Goal: Task Accomplishment & Management: Manage account settings

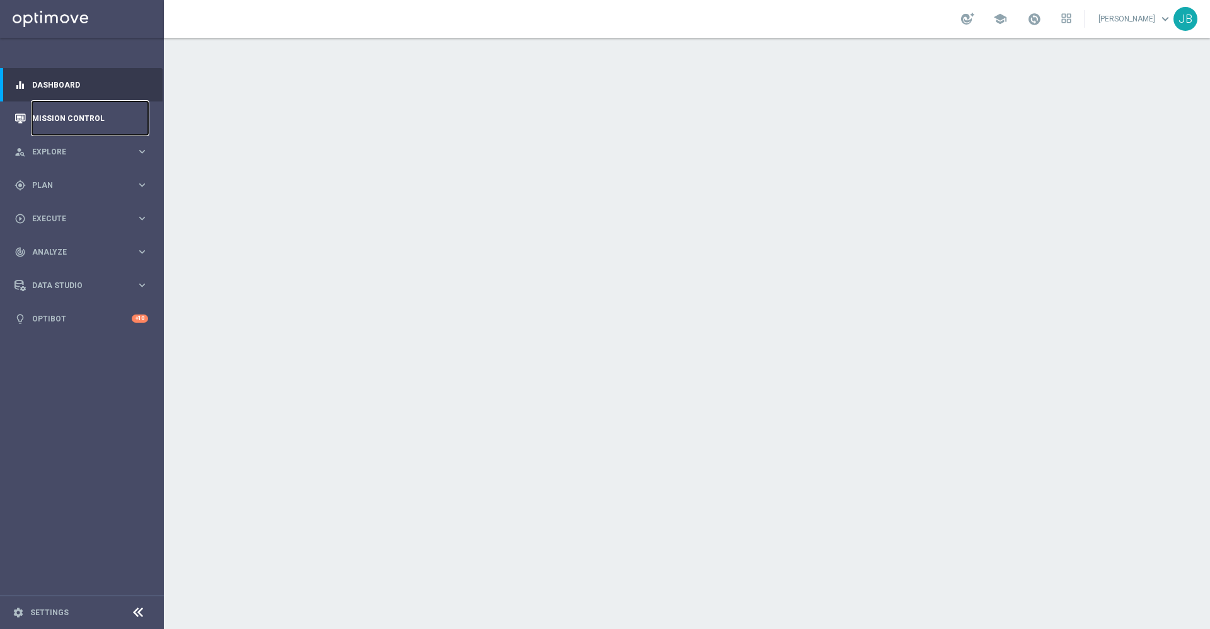
click at [78, 118] on link "Mission Control" at bounding box center [90, 117] width 116 height 33
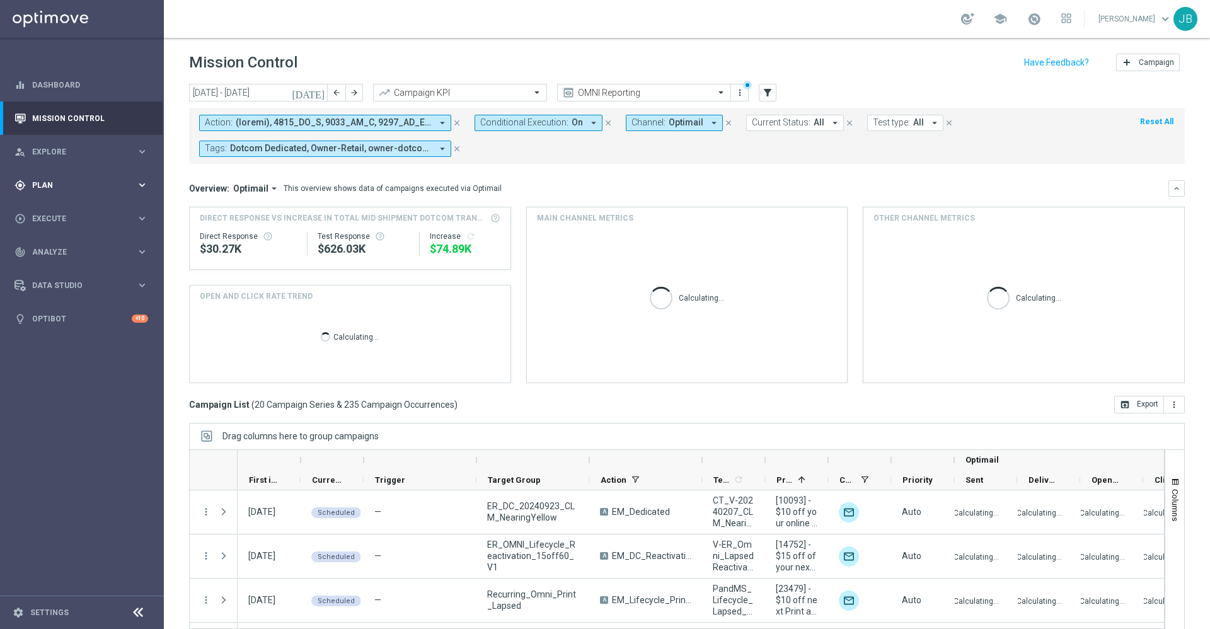
click at [57, 178] on div "gps_fixed Plan keyboard_arrow_right" at bounding box center [81, 184] width 163 height 33
click at [65, 208] on link "Target Groups" at bounding box center [82, 211] width 98 height 10
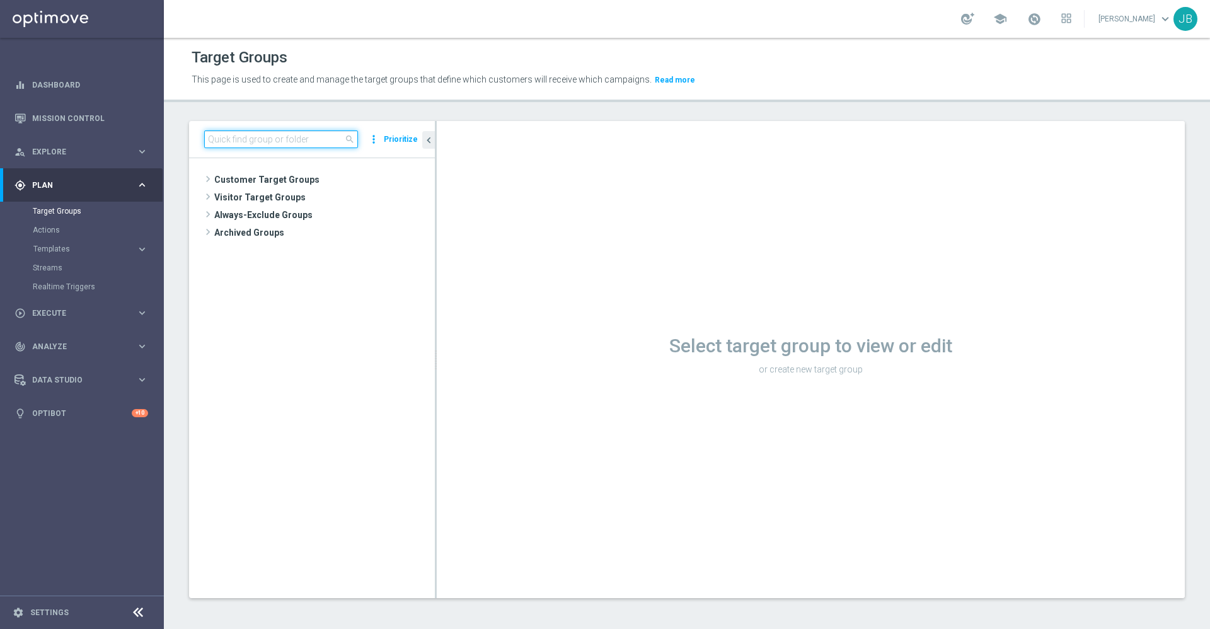
click at [265, 133] on input at bounding box center [281, 139] width 154 height 18
click at [270, 177] on span "Customer Target Groups" at bounding box center [309, 180] width 190 height 18
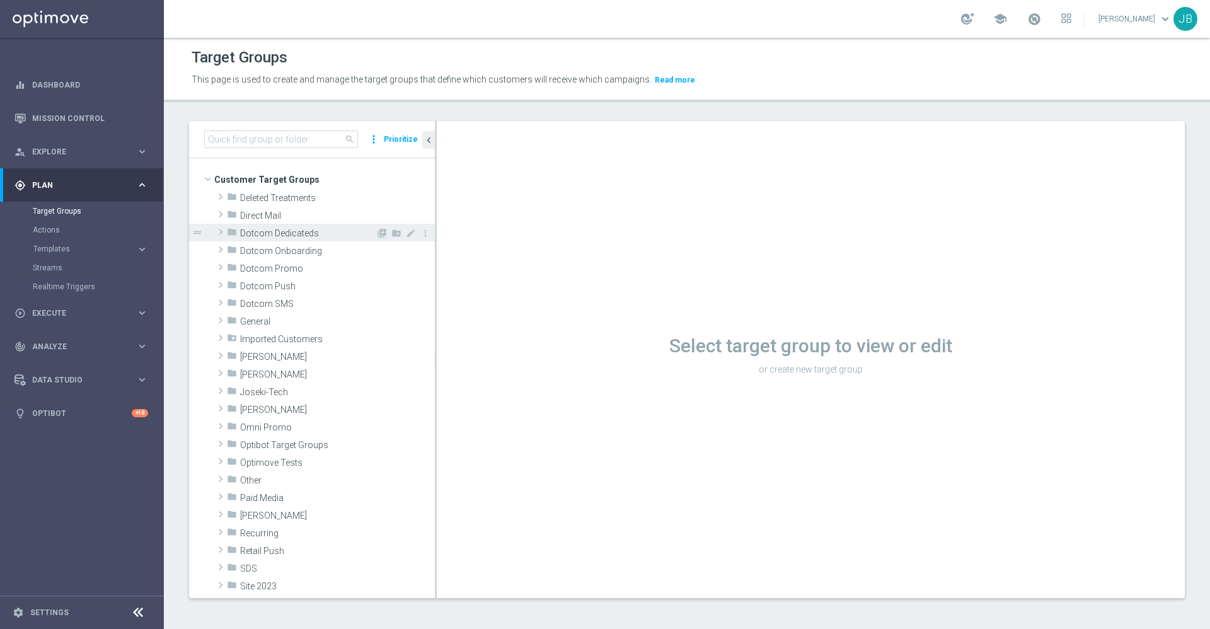
click at [282, 229] on span "Dotcom Dedicateds" at bounding box center [308, 233] width 136 height 11
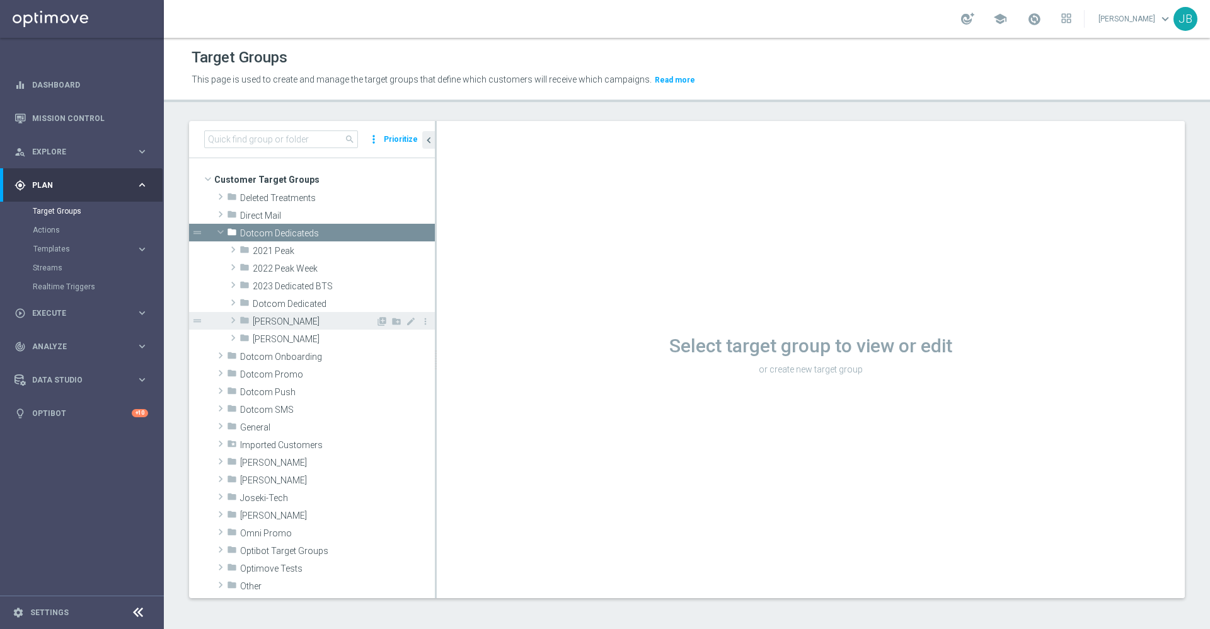
click at [280, 321] on span "[PERSON_NAME]" at bounding box center [314, 321] width 123 height 11
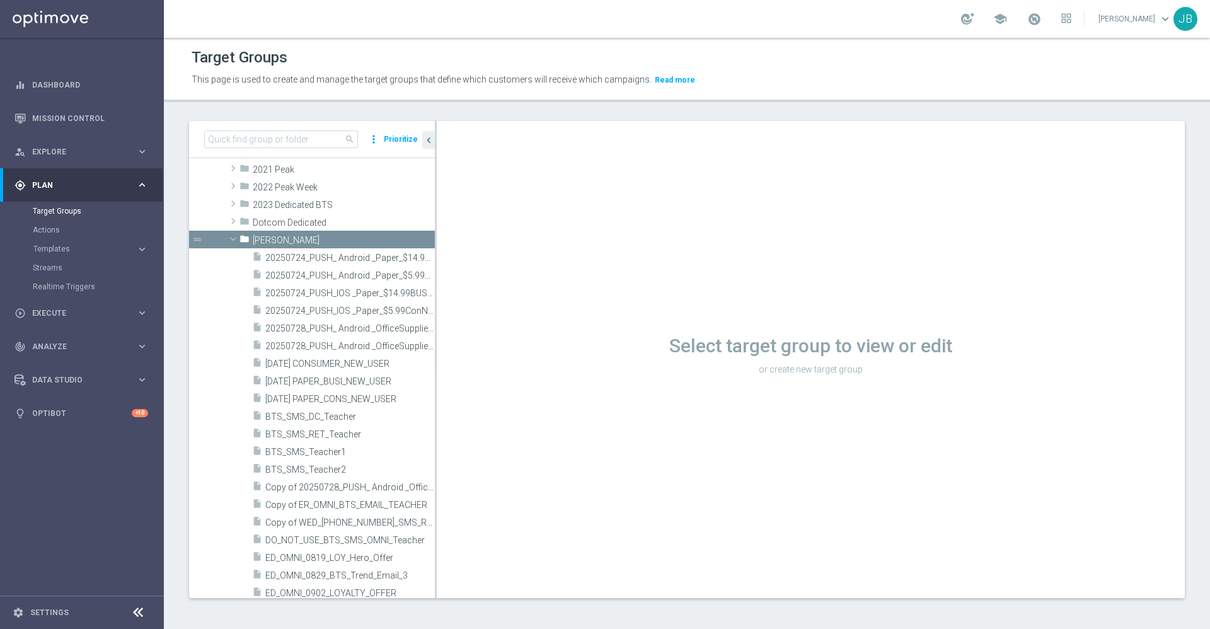
scroll to position [53, 0]
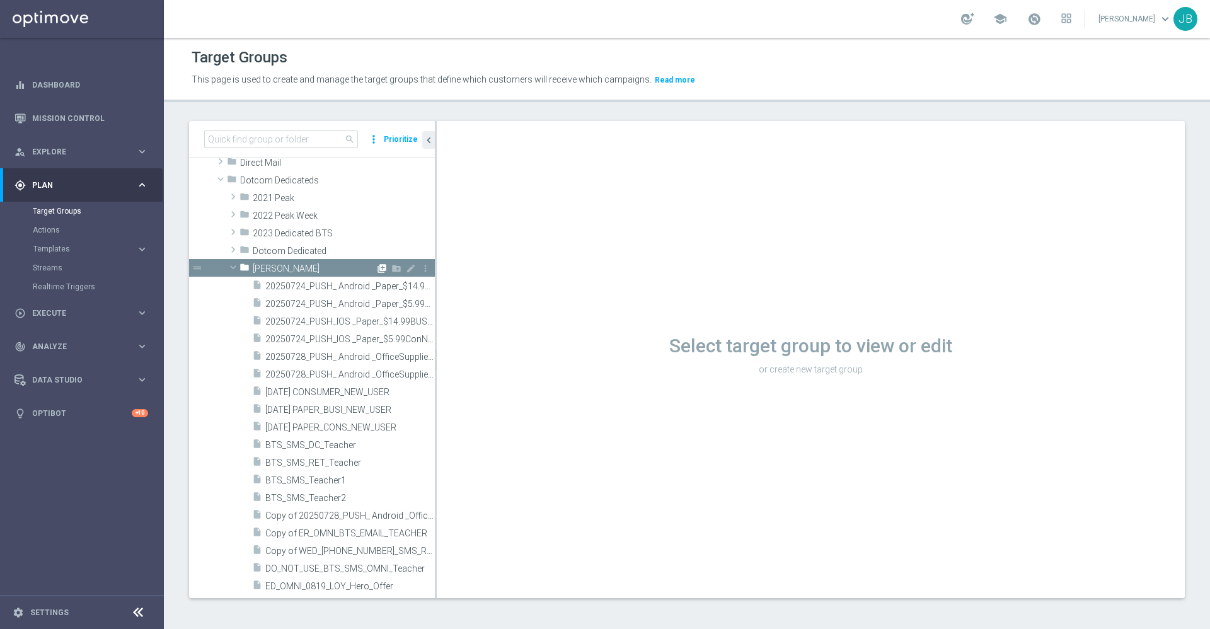
click at [377, 267] on icon "library_add" at bounding box center [382, 268] width 10 height 10
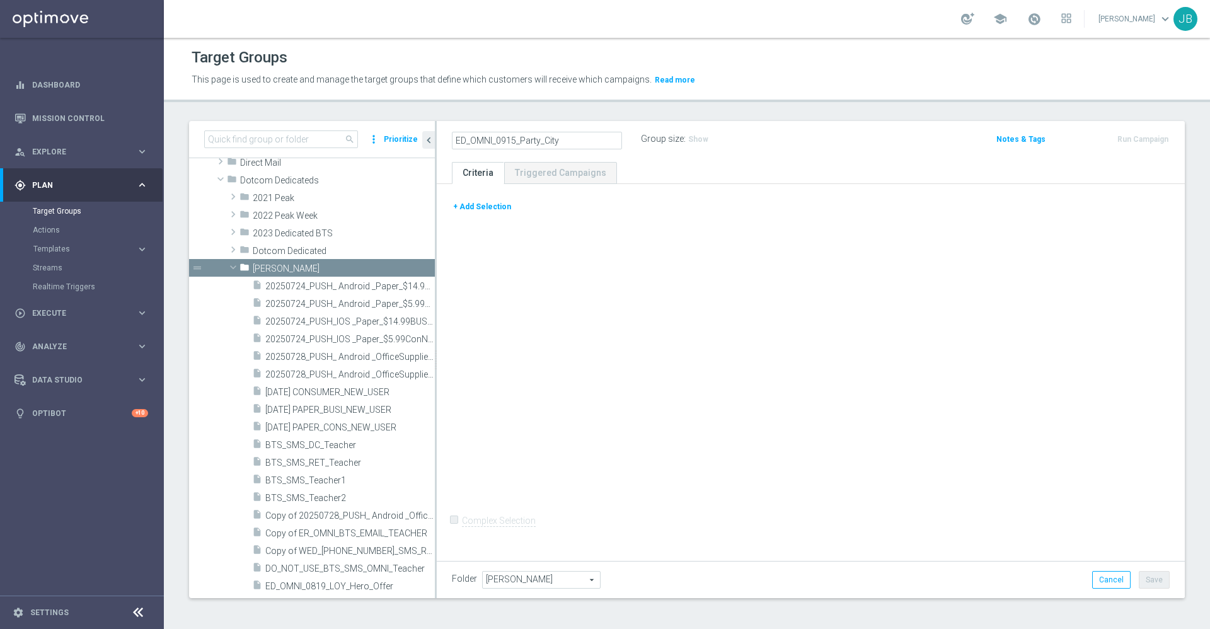
type input "ED_OMNI_0915_Party_City"
click at [500, 210] on button "+ Add Selection" at bounding box center [482, 207] width 61 height 14
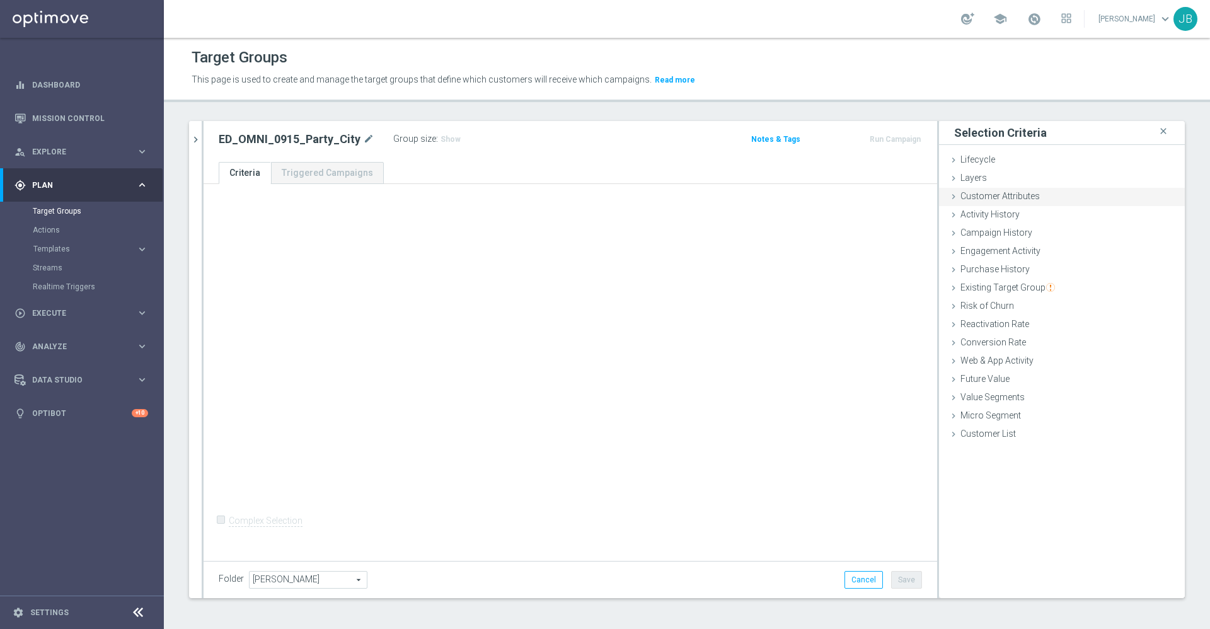
click at [1025, 199] on div "Customer Attributes done" at bounding box center [1062, 197] width 246 height 19
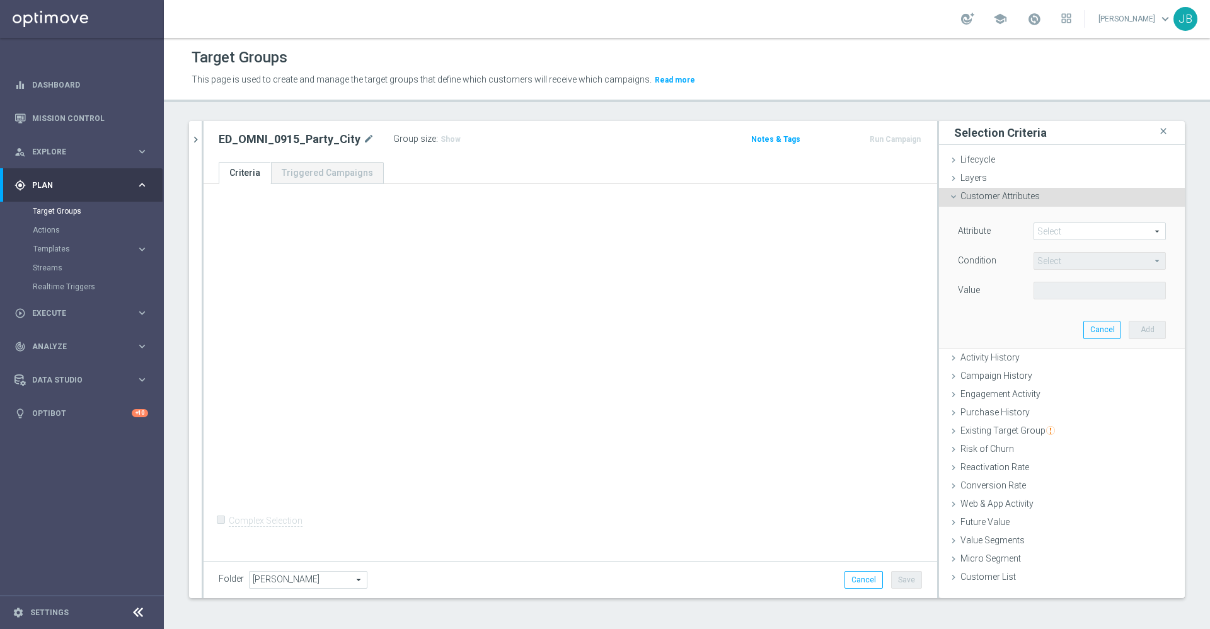
click at [1039, 229] on span at bounding box center [1099, 231] width 131 height 16
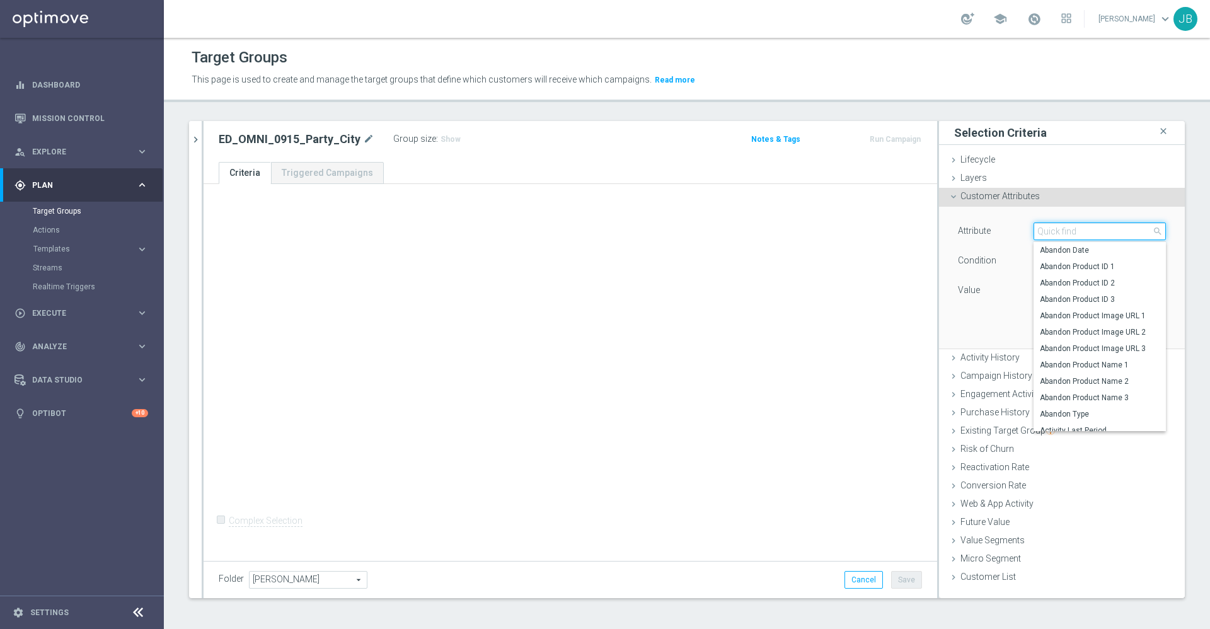
click at [1039, 229] on input "search" at bounding box center [1100, 232] width 132 height 18
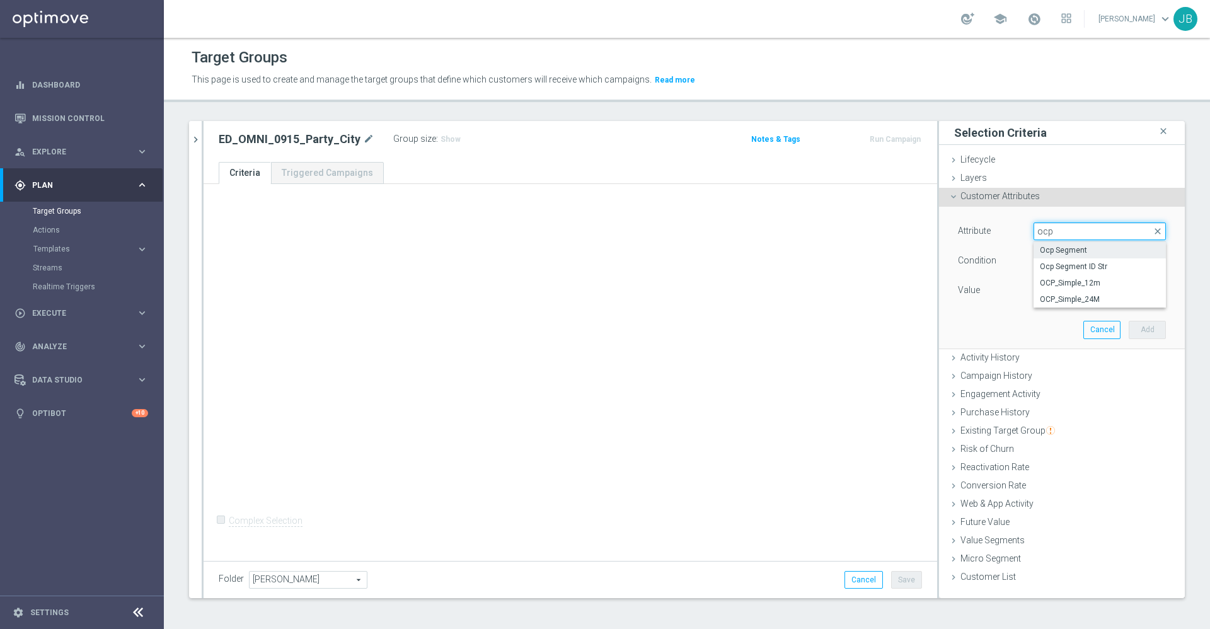
type input "ocp"
click at [1050, 246] on span "Ocp Segment" at bounding box center [1100, 250] width 120 height 10
type input "Ocp Segment"
click at [1060, 284] on span at bounding box center [1099, 290] width 131 height 16
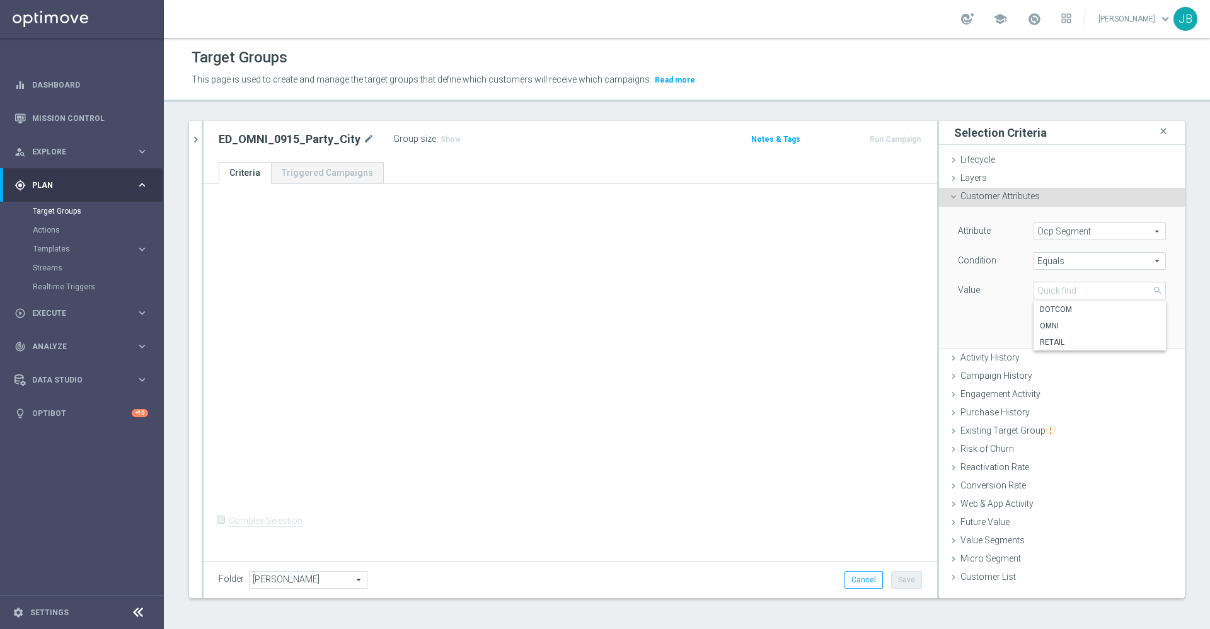
click at [1055, 265] on span "Equals" at bounding box center [1099, 261] width 131 height 16
click at [1051, 426] on span "One of" at bounding box center [1100, 427] width 120 height 10
type input "One of"
click at [1058, 289] on span at bounding box center [1099, 290] width 131 height 16
click at [1043, 308] on input "(All)" at bounding box center [1047, 310] width 8 height 8
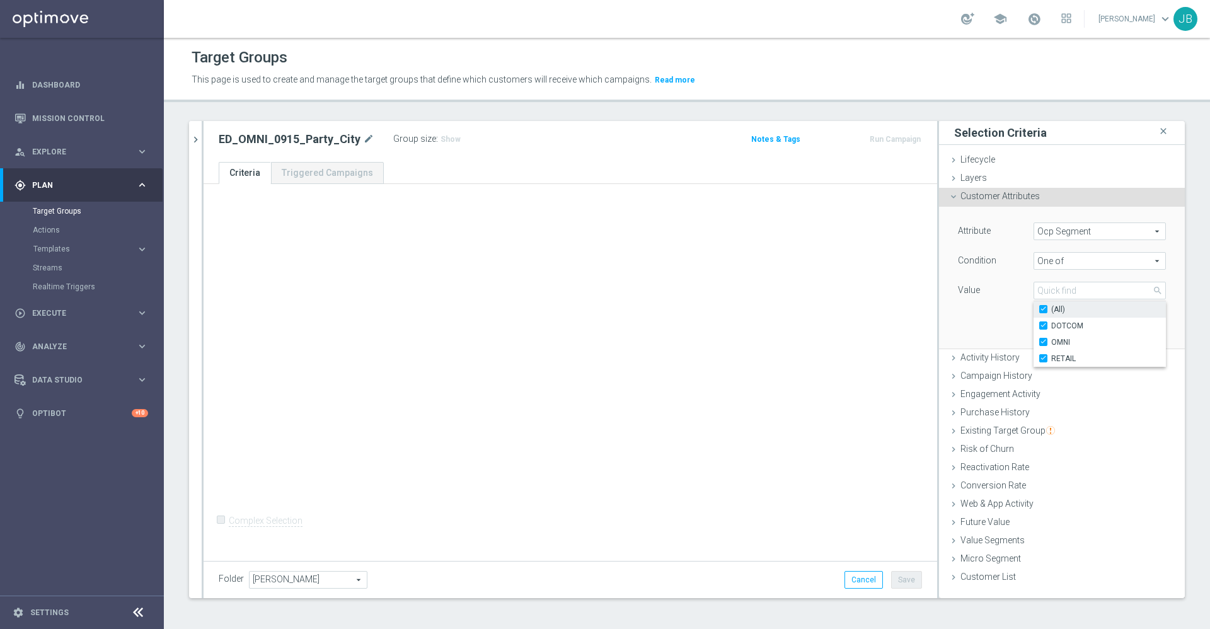
checkbox input "true"
type input "Selected 3 of 3"
checkbox input "true"
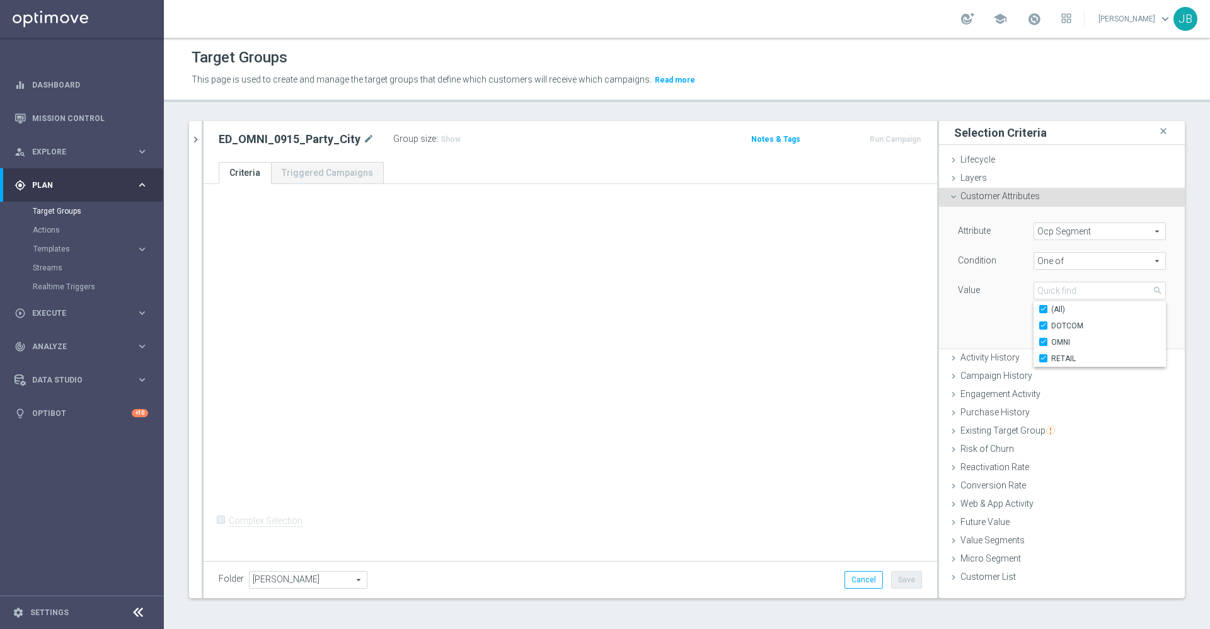
click at [972, 316] on div "Attribute Ocp Segment Ocp Segment arrow_drop_down search Condition One of One o…" at bounding box center [1062, 277] width 227 height 141
click at [1129, 323] on button "Add" at bounding box center [1147, 330] width 37 height 18
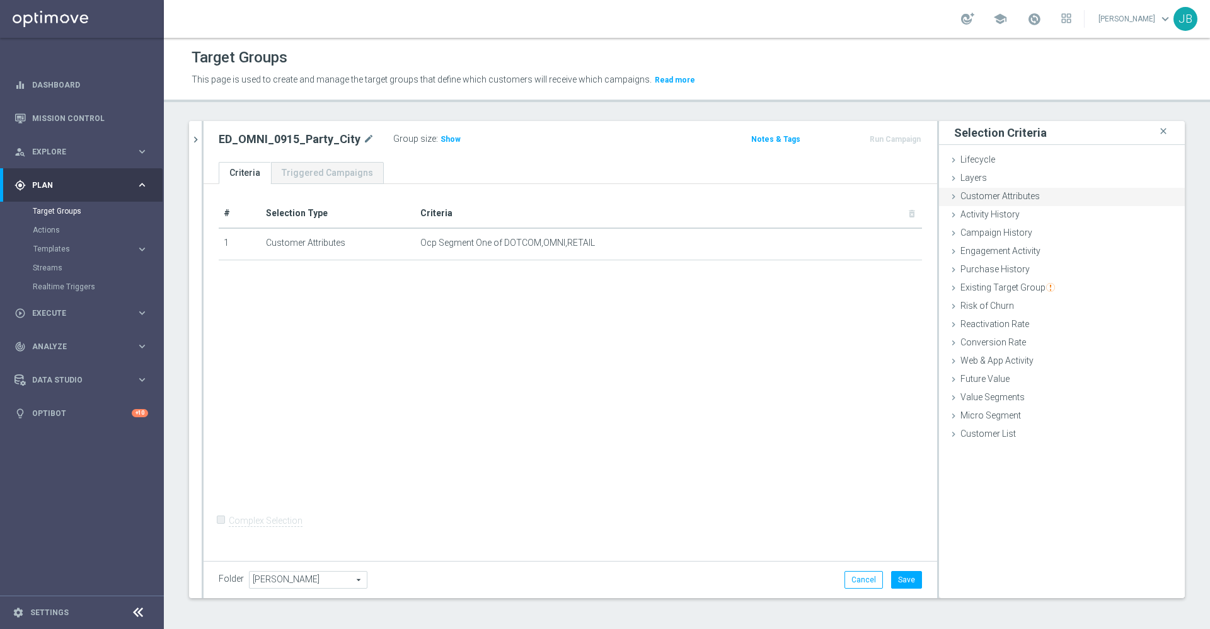
click at [1022, 197] on span "Customer Attributes" at bounding box center [1000, 196] width 79 height 10
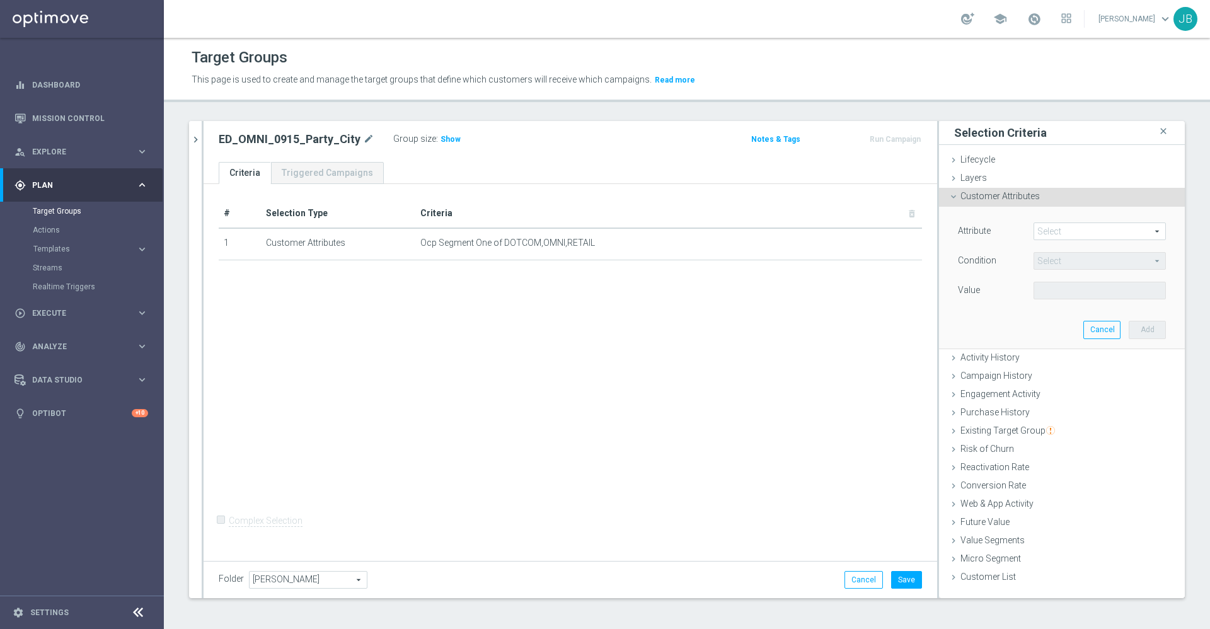
click at [1074, 232] on span at bounding box center [1099, 231] width 131 height 16
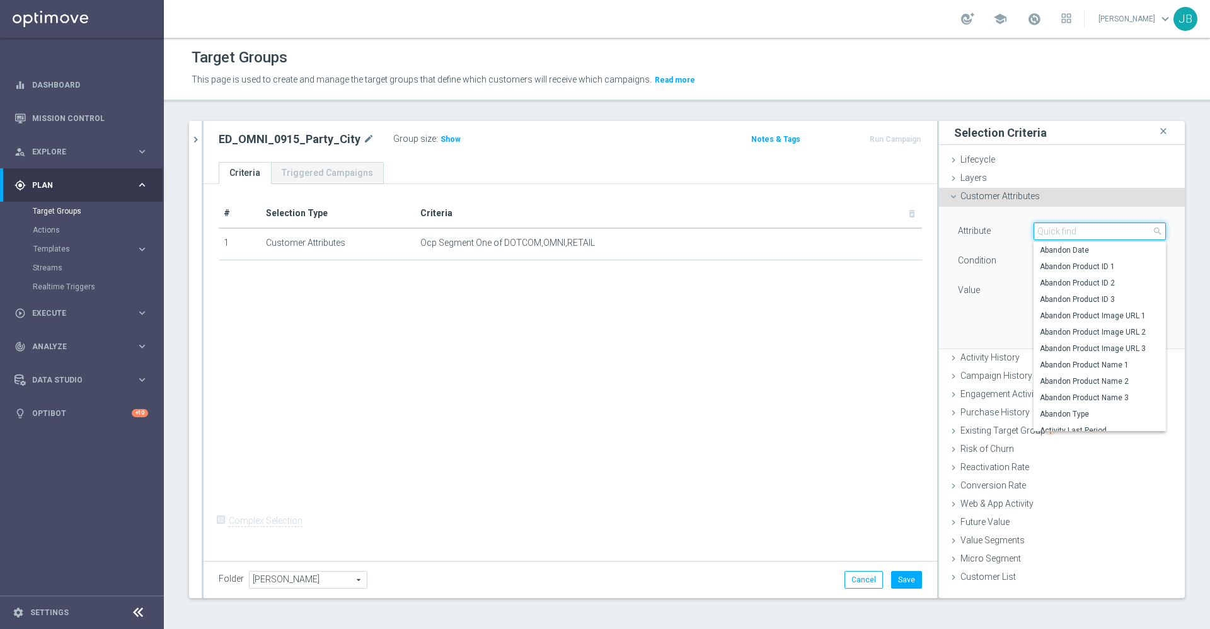
click at [1074, 232] on input "search" at bounding box center [1100, 232] width 132 height 18
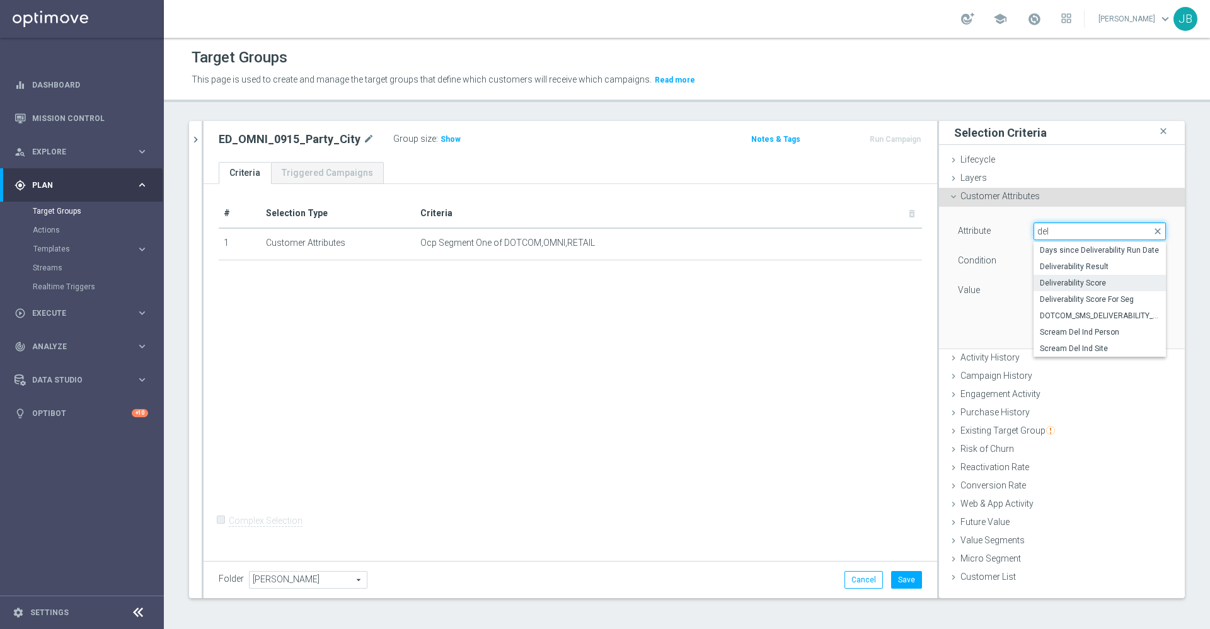
type input "del"
click at [1078, 281] on span "Deliverability Score" at bounding box center [1100, 283] width 120 height 10
type input "Deliverability Score"
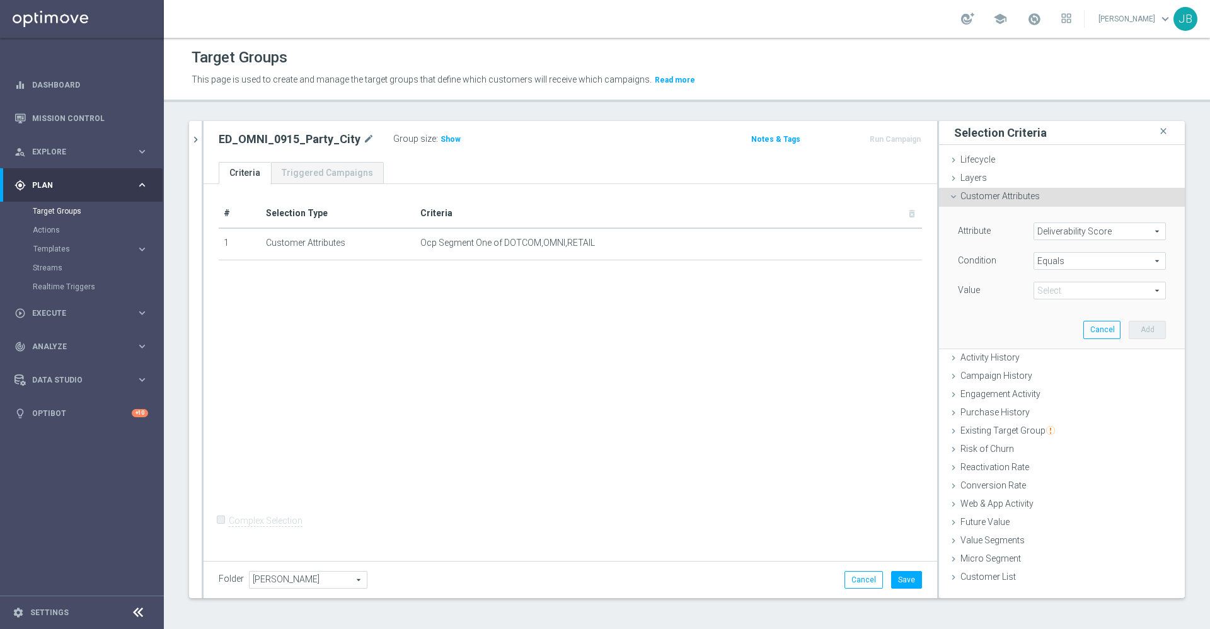
click at [1062, 289] on span at bounding box center [1099, 290] width 131 height 16
click at [1063, 255] on span "Equals" at bounding box center [1099, 261] width 131 height 16
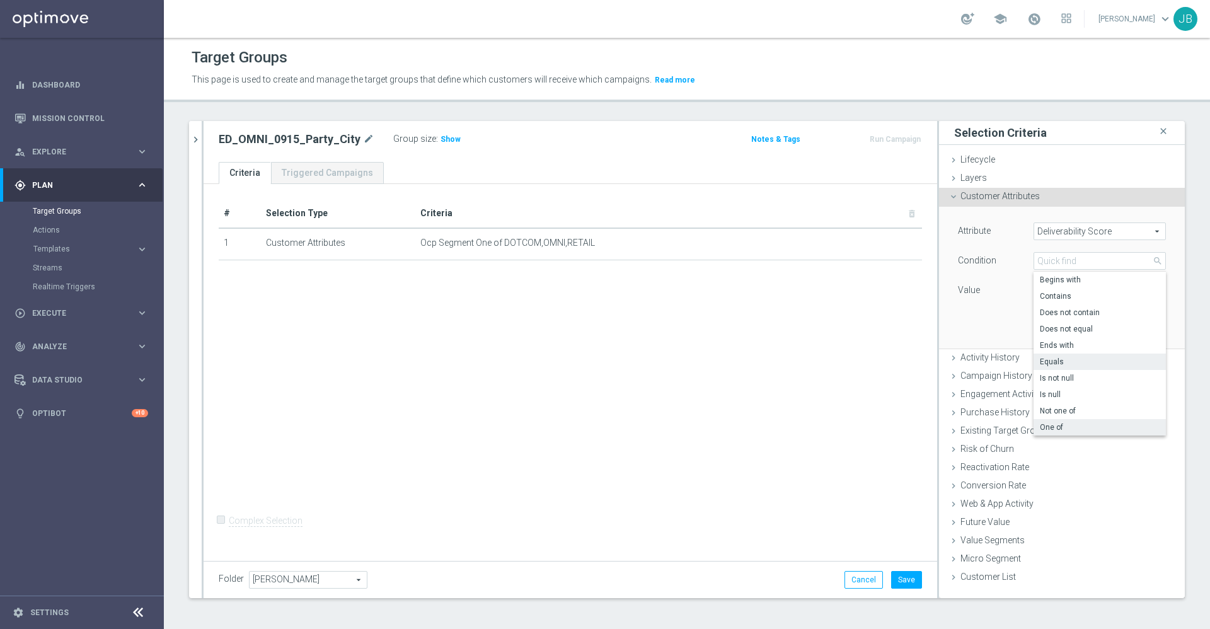
click at [1054, 425] on span "One of" at bounding box center [1100, 427] width 120 height 10
type input "One of"
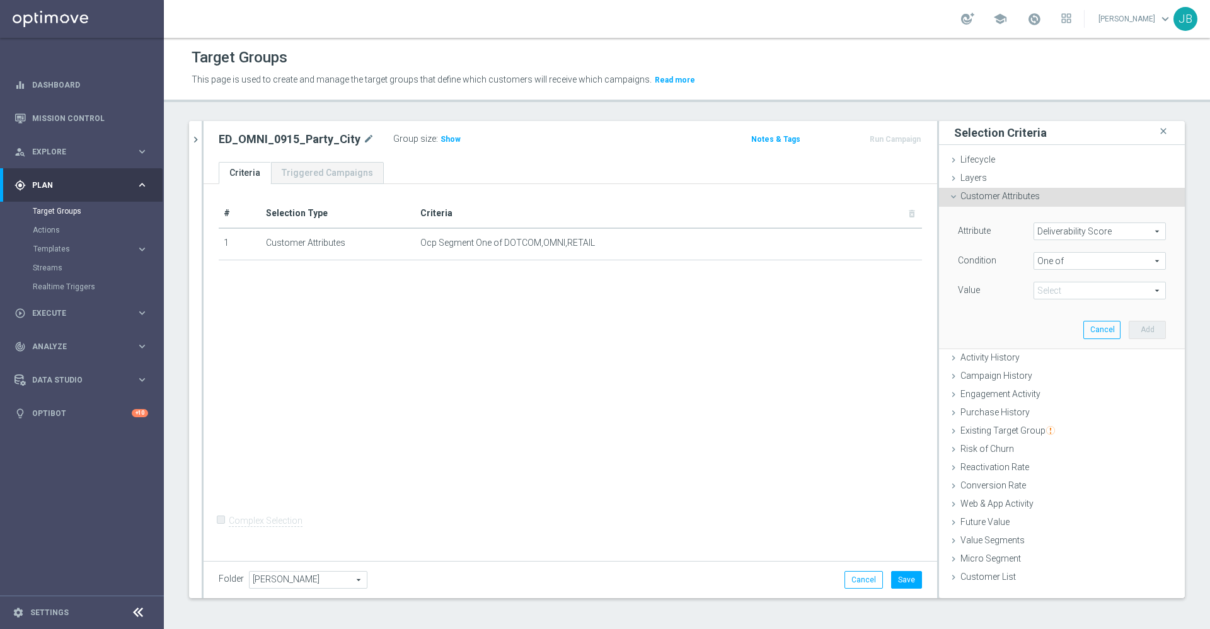
click at [1055, 295] on span at bounding box center [1099, 290] width 131 height 16
click at [1043, 357] on input "GREEN" at bounding box center [1047, 359] width 8 height 8
checkbox input "true"
type input "GREEN"
click at [1043, 373] on input "RED" at bounding box center [1047, 375] width 8 height 8
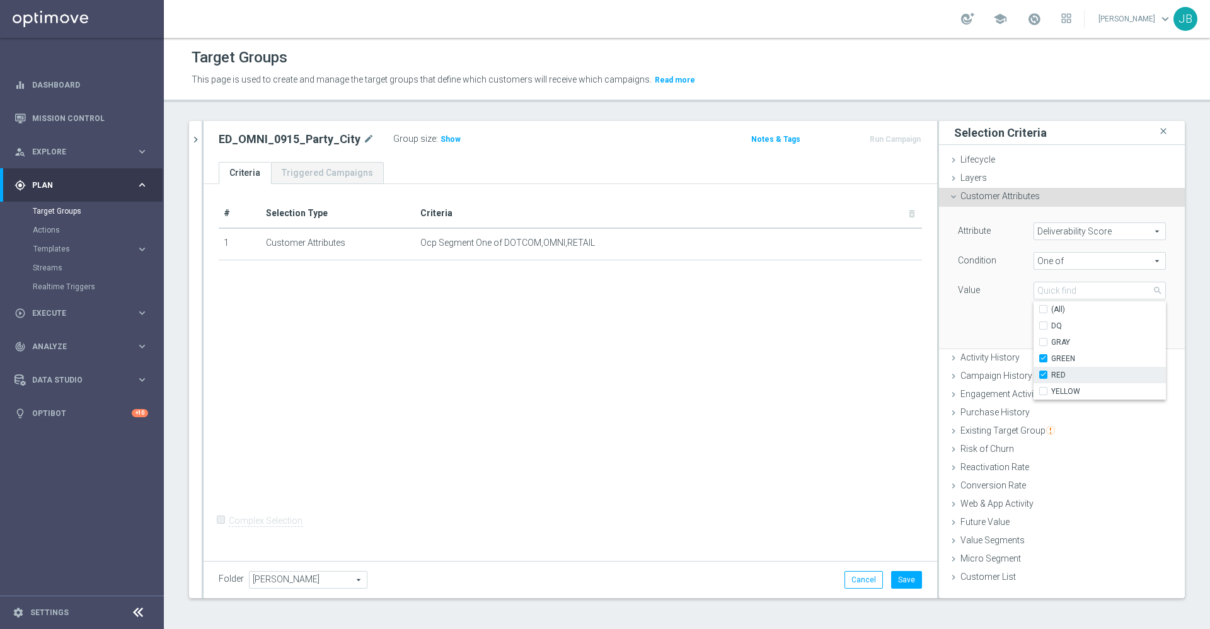
checkbox input "true"
type input "Selected 2 of 5"
click at [1043, 390] on input "YELLOW" at bounding box center [1047, 392] width 8 height 8
checkbox input "true"
type input "Selected 3 of 5"
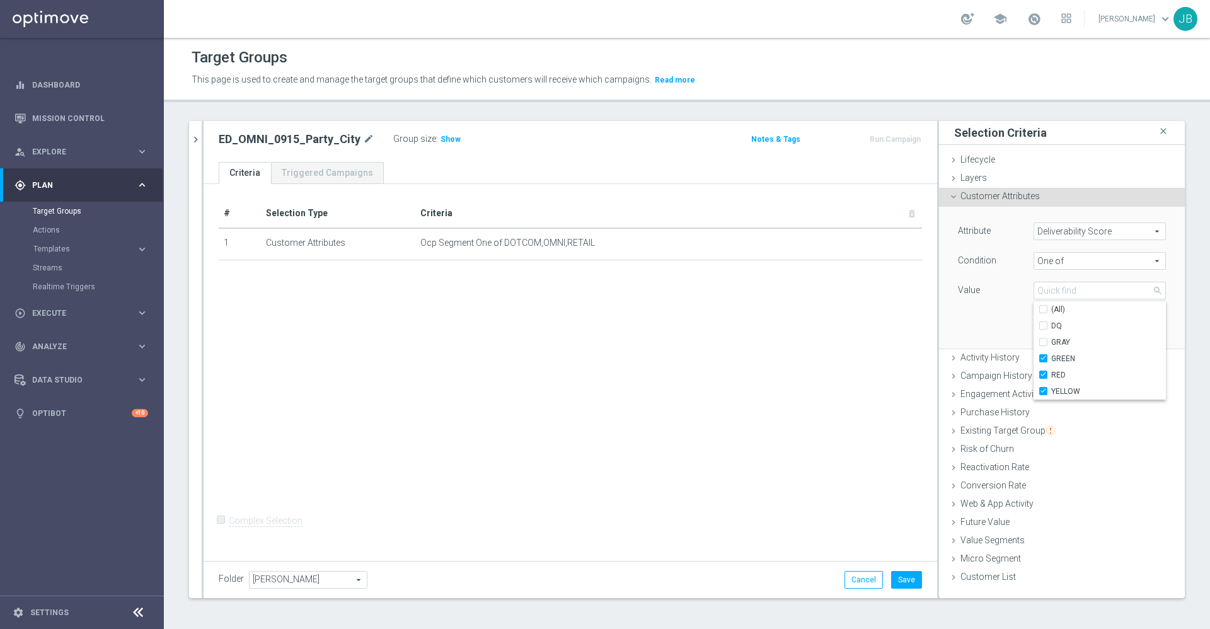
click at [976, 332] on div "Attribute Deliverability Score Deliverability Score arrow_drop_down search Cond…" at bounding box center [1062, 277] width 227 height 141
click at [1137, 329] on button "Add" at bounding box center [1147, 330] width 37 height 18
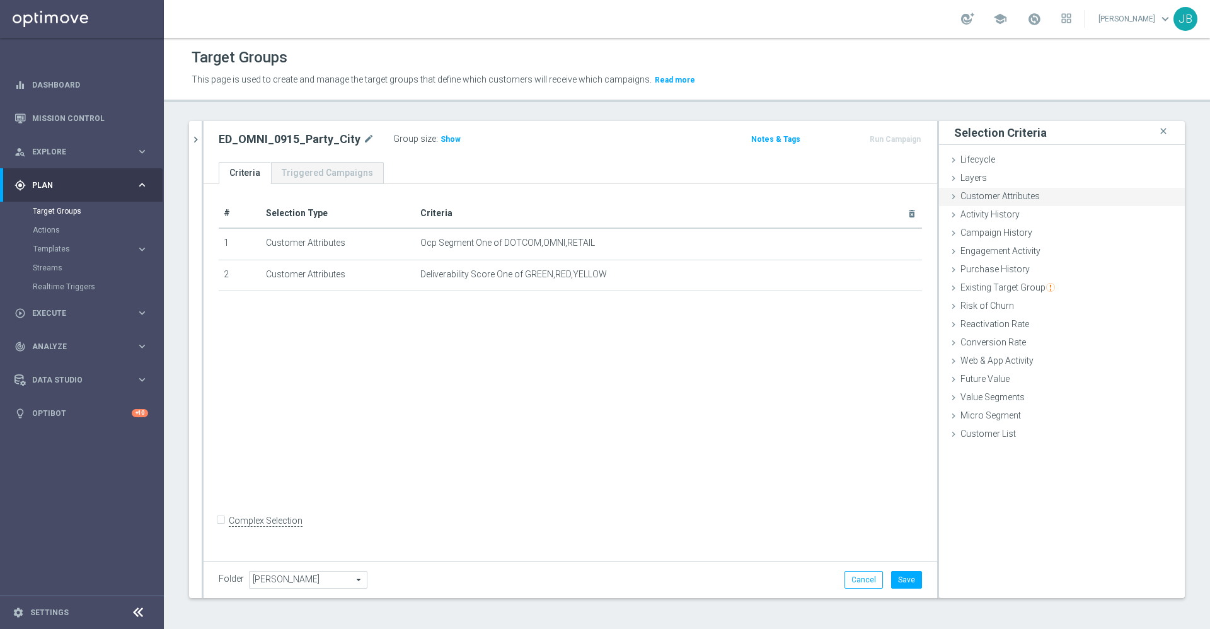
click at [1003, 192] on span "Customer Attributes" at bounding box center [1000, 196] width 79 height 10
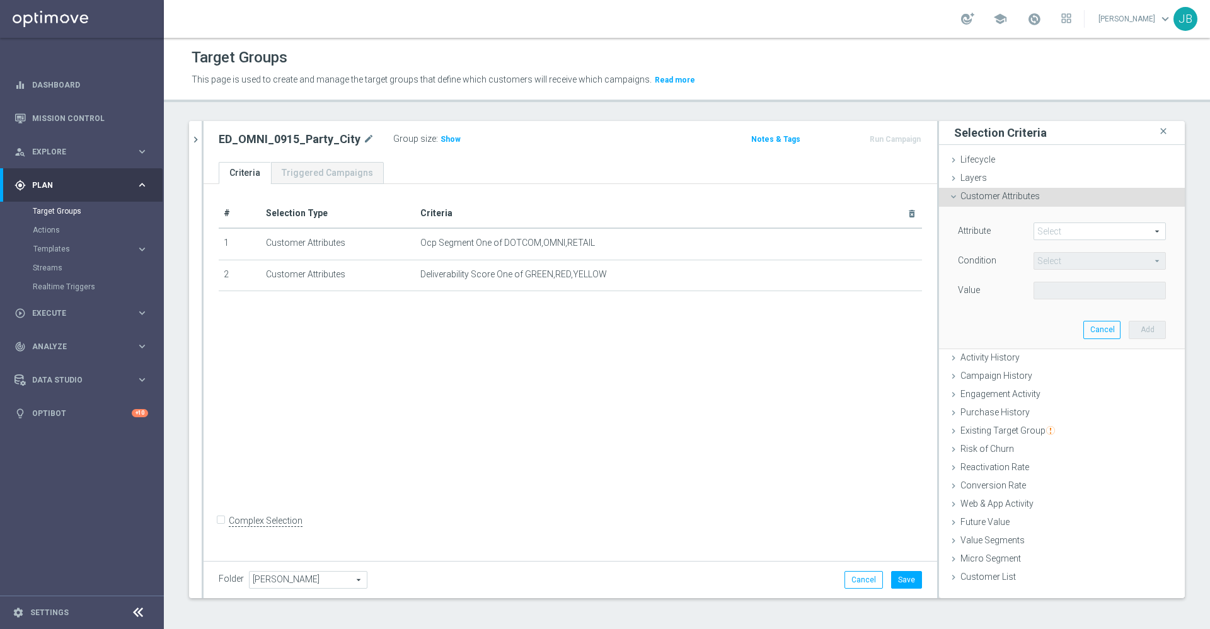
click at [1048, 233] on span at bounding box center [1099, 231] width 131 height 16
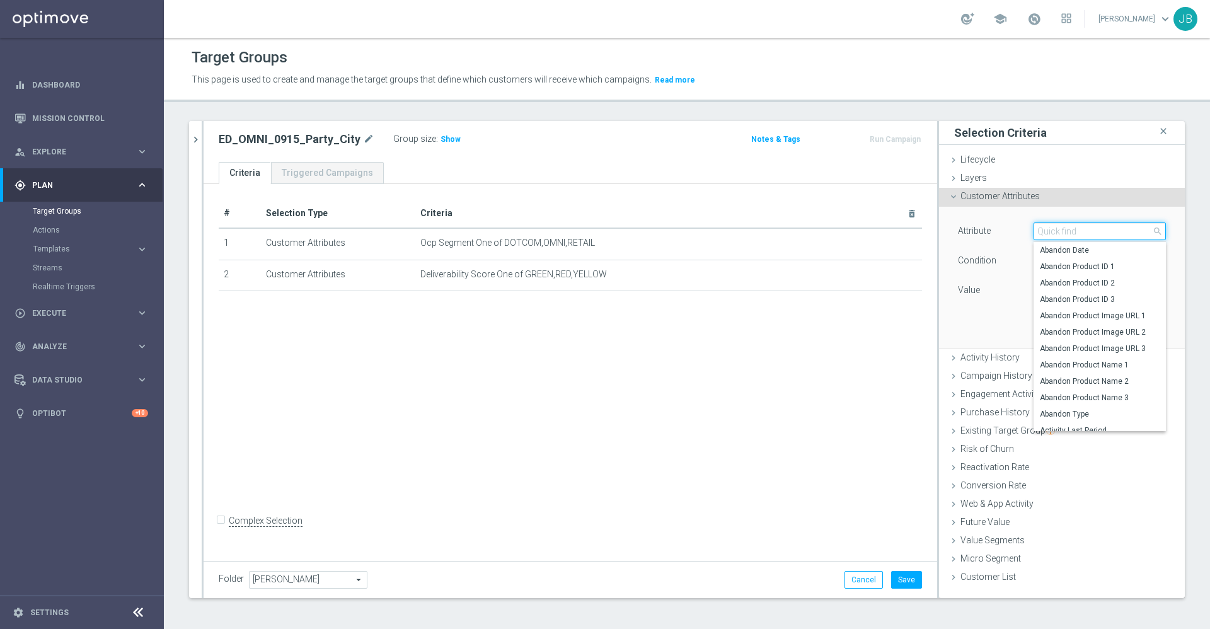
click at [1048, 233] on input "search" at bounding box center [1100, 232] width 132 height 18
type input "best"
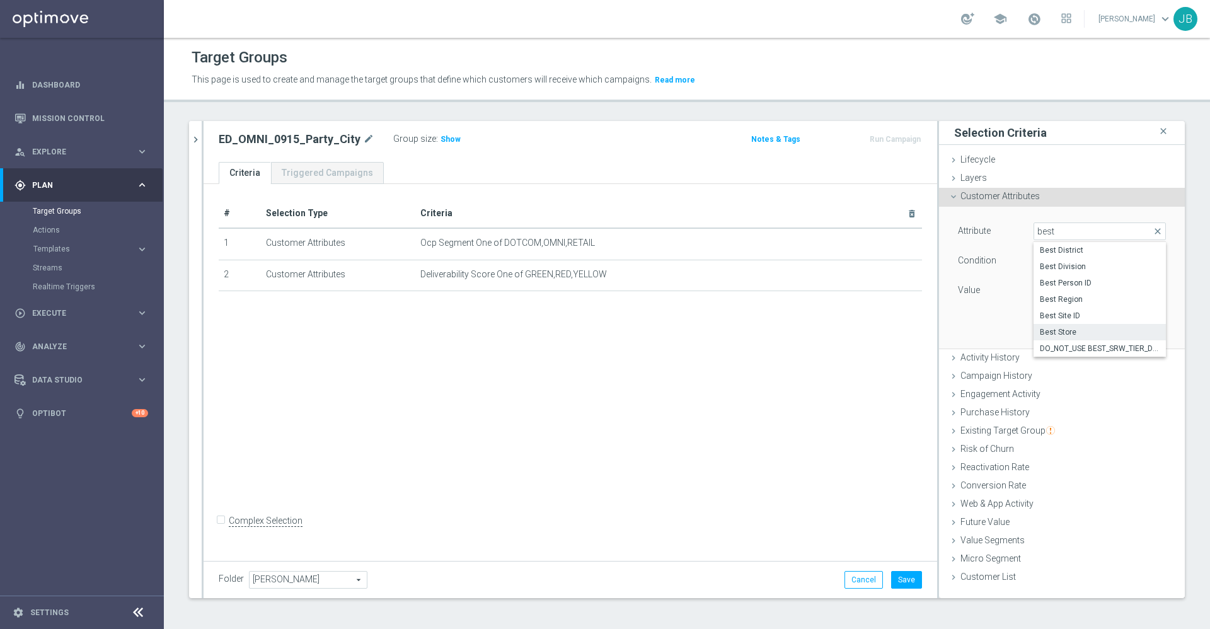
click at [1058, 326] on label "Best Store" at bounding box center [1100, 332] width 132 height 16
type input "Best Store"
type input "Equals"
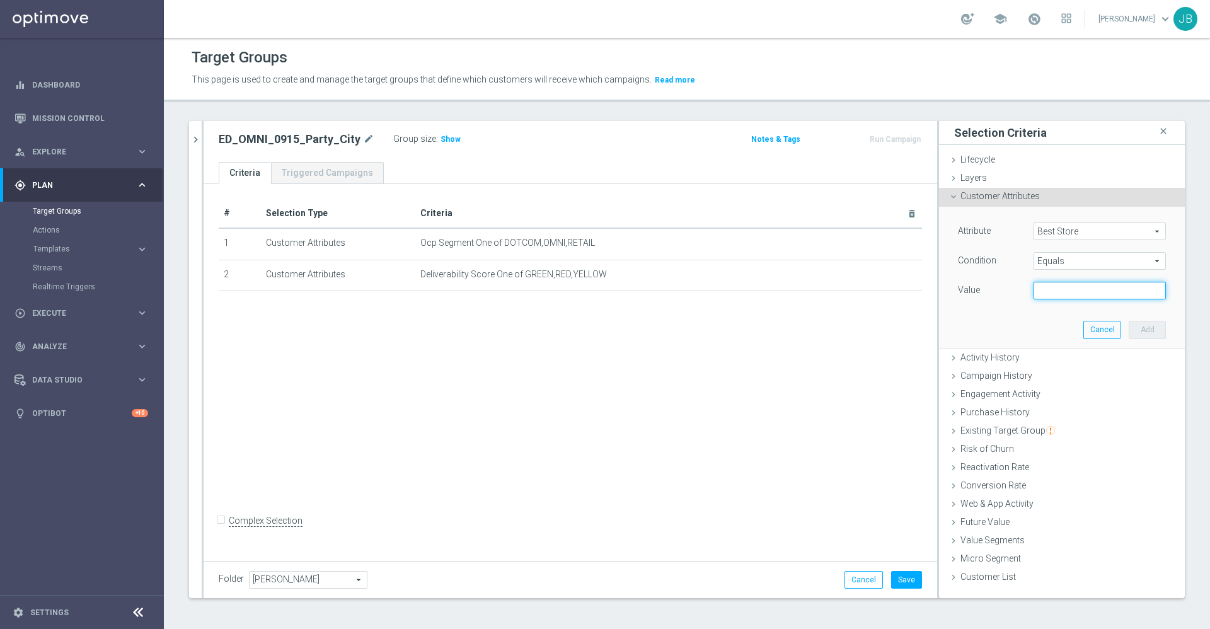
click at [1057, 290] on input "text" at bounding box center [1100, 291] width 132 height 18
paste input "0003 0341 0348 1551"
click at [1034, 293] on input "0003 0341 0348 1551" at bounding box center [1100, 291] width 132 height 18
type input "00003, 00341, 00348, 01551"
click at [1141, 322] on button "Add" at bounding box center [1147, 330] width 37 height 18
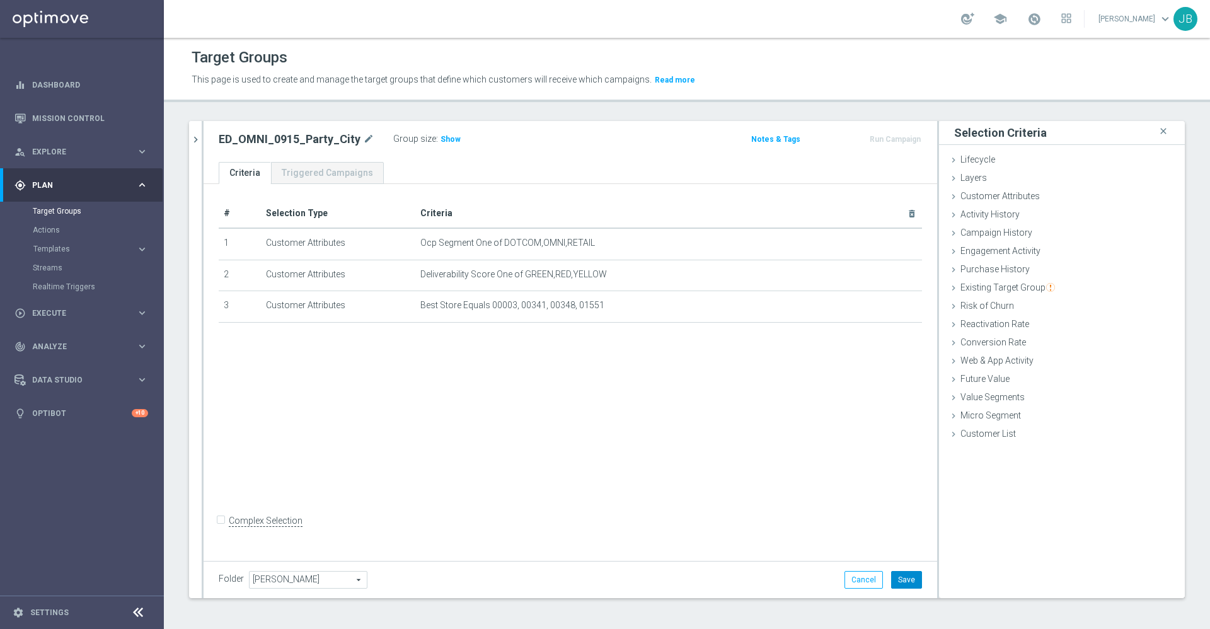
click at [893, 576] on button "Save" at bounding box center [906, 580] width 31 height 18
click at [448, 139] on span "Show" at bounding box center [451, 139] width 20 height 9
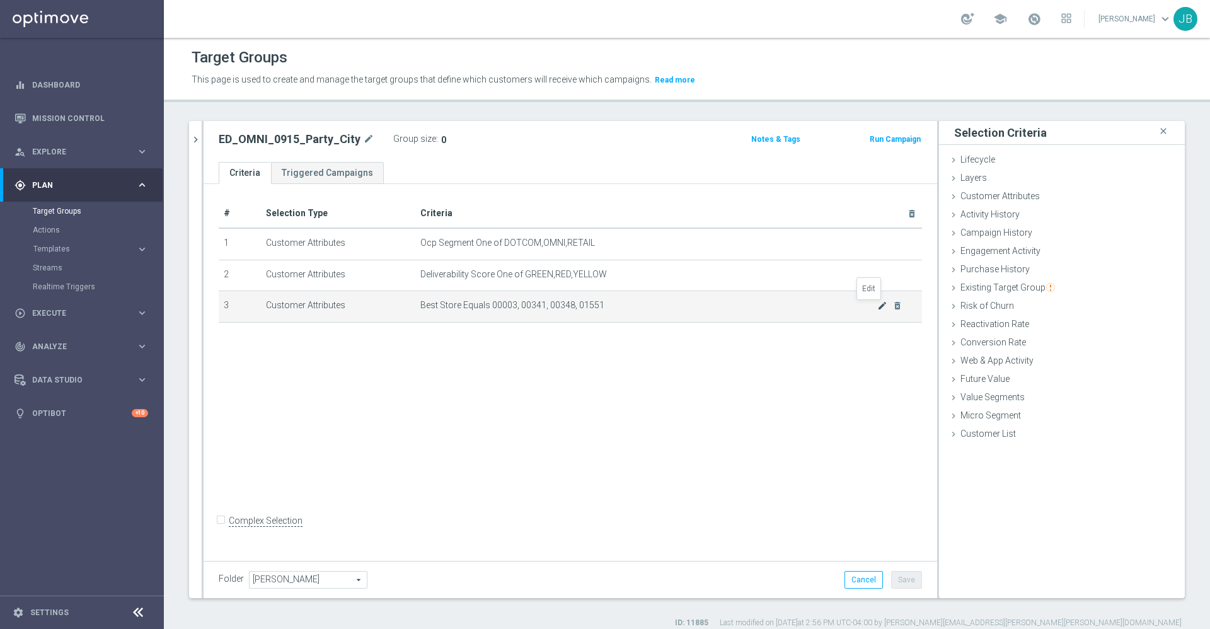
click at [877, 306] on icon "mode_edit" at bounding box center [882, 306] width 10 height 10
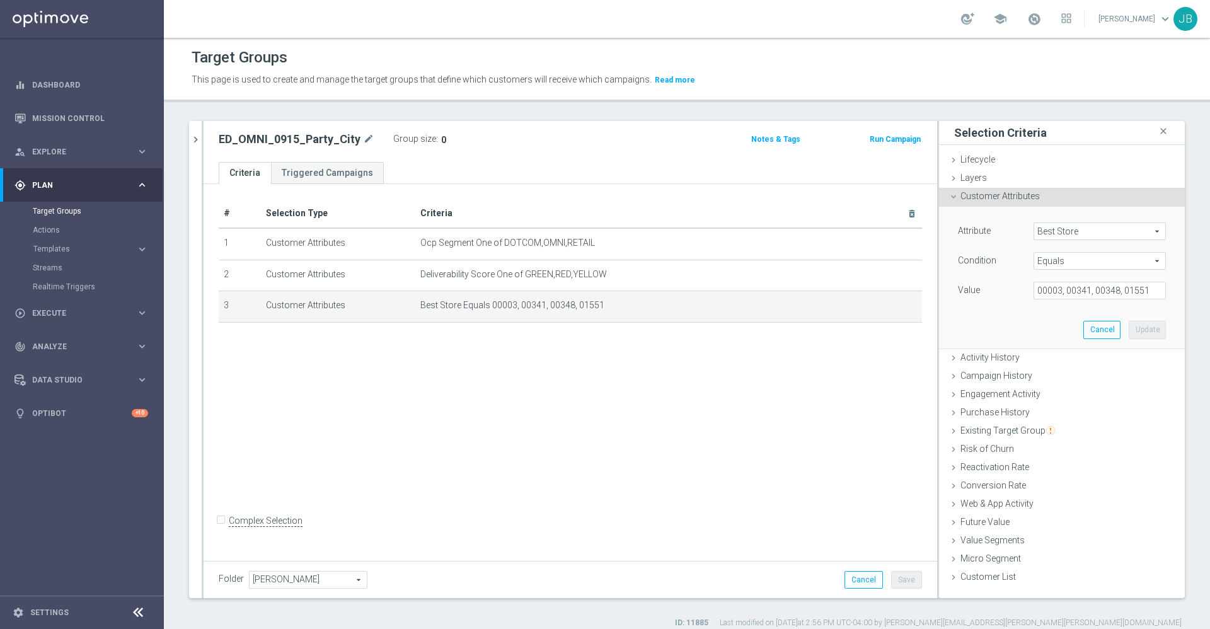
click at [1062, 257] on span "Equals" at bounding box center [1099, 261] width 131 height 16
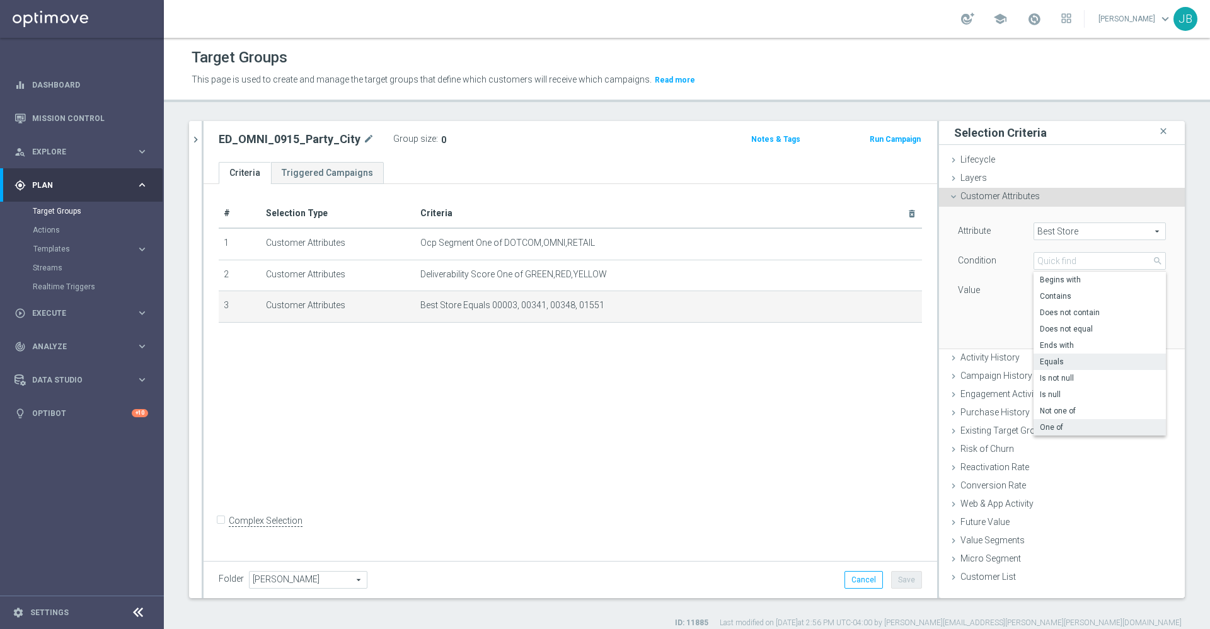
click at [1048, 424] on span "One of" at bounding box center [1100, 427] width 120 height 10
type input "One of"
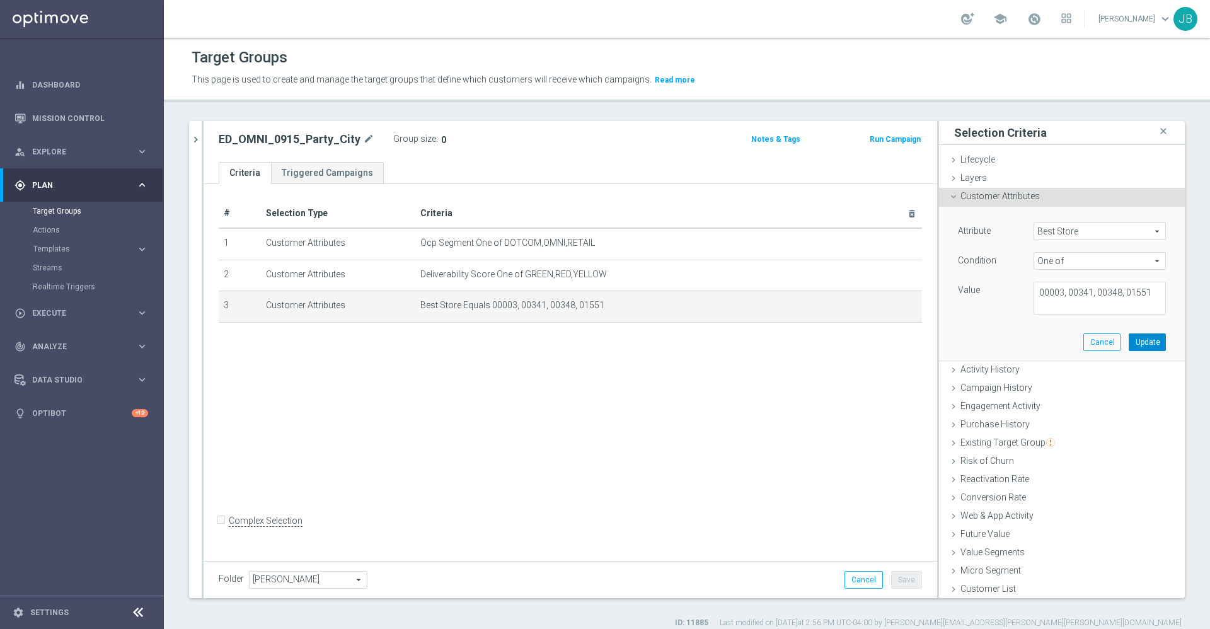
click at [1129, 347] on button "Update" at bounding box center [1147, 342] width 37 height 18
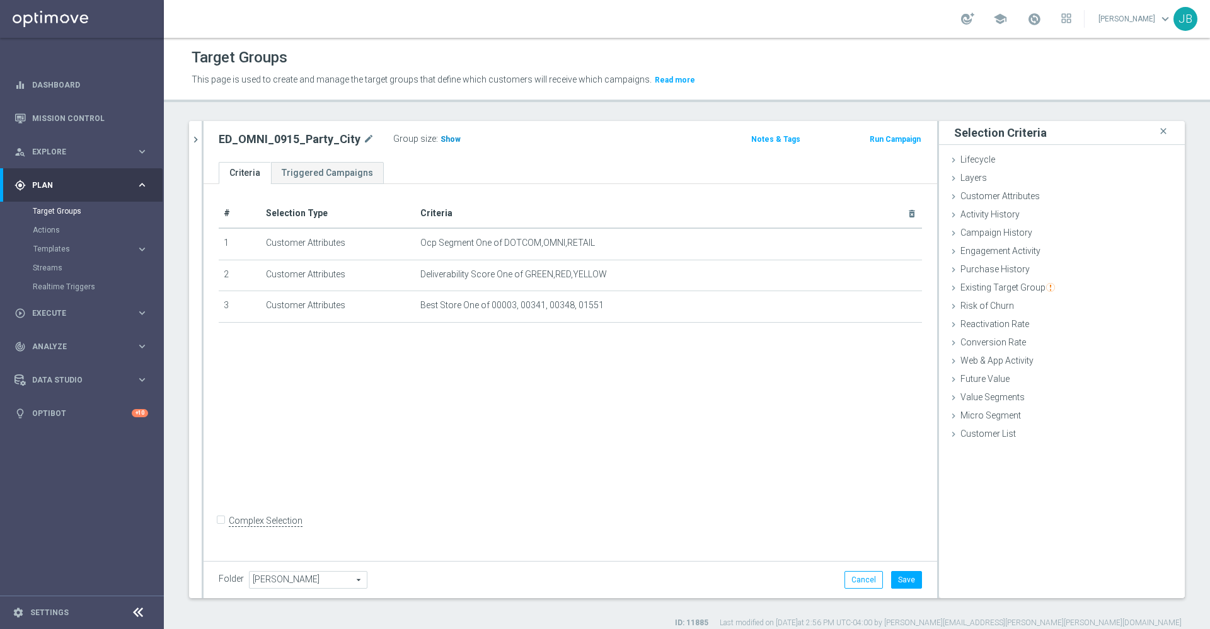
click at [444, 142] on span "Show" at bounding box center [451, 139] width 20 height 9
click at [366, 141] on icon "mode_edit" at bounding box center [368, 139] width 11 height 15
click at [365, 136] on icon "mode_edit" at bounding box center [368, 139] width 11 height 15
click at [894, 581] on button "Save" at bounding box center [906, 580] width 31 height 18
click at [101, 88] on link "Dashboard" at bounding box center [90, 84] width 116 height 33
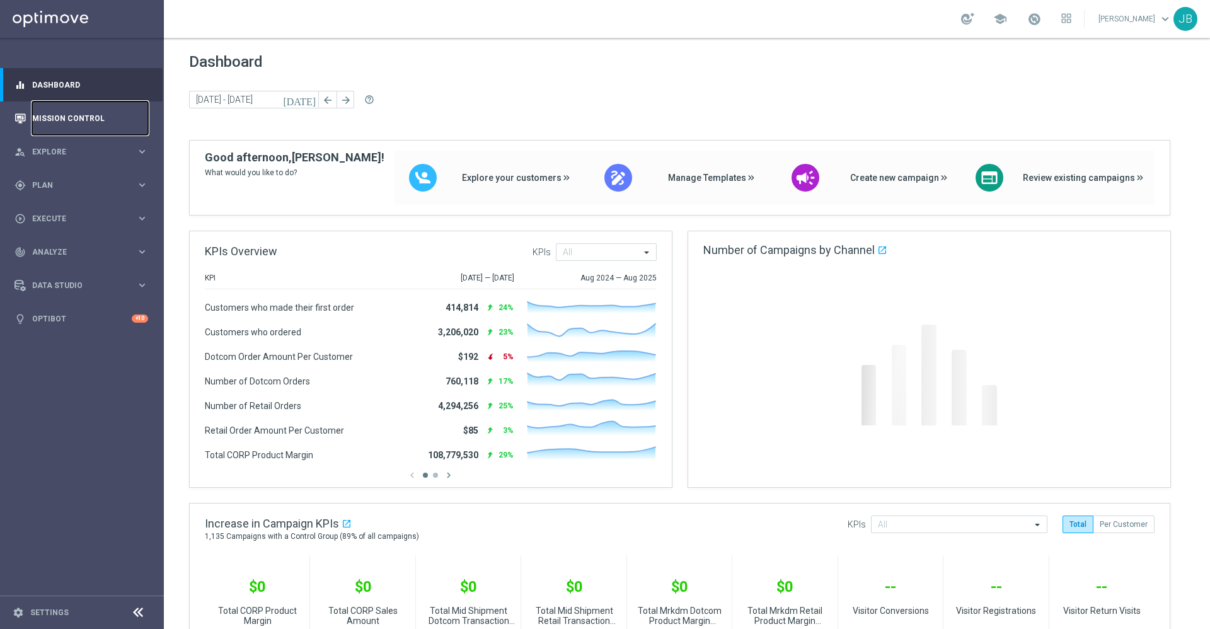
click at [100, 115] on link "Mission Control" at bounding box center [90, 117] width 116 height 33
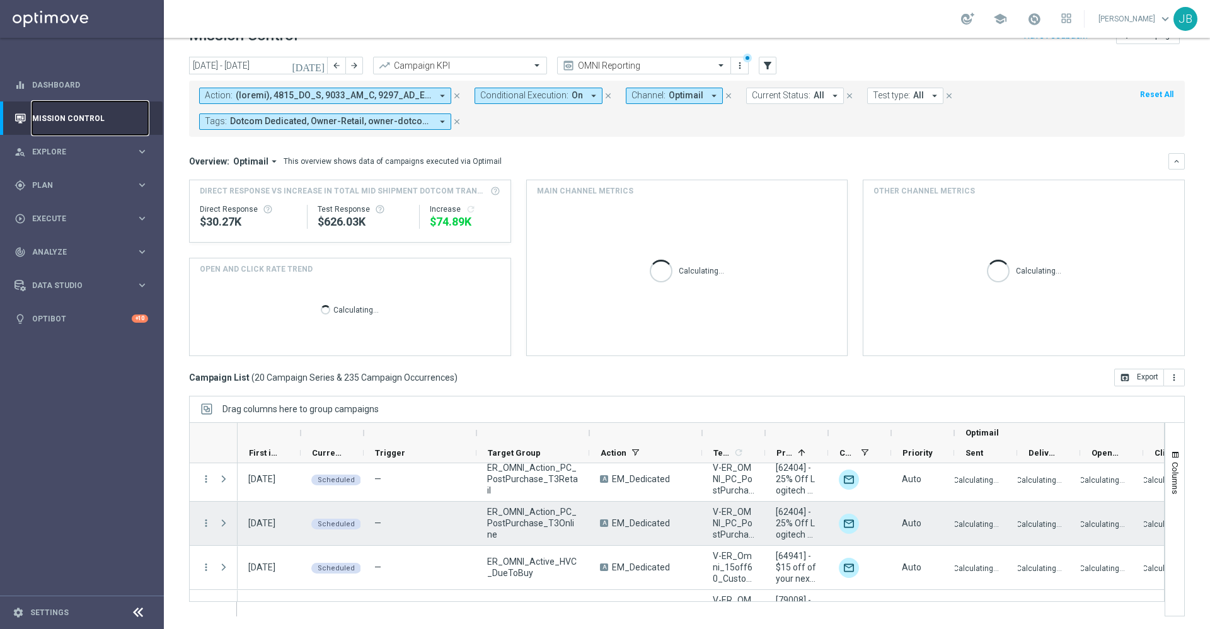
scroll to position [744, 0]
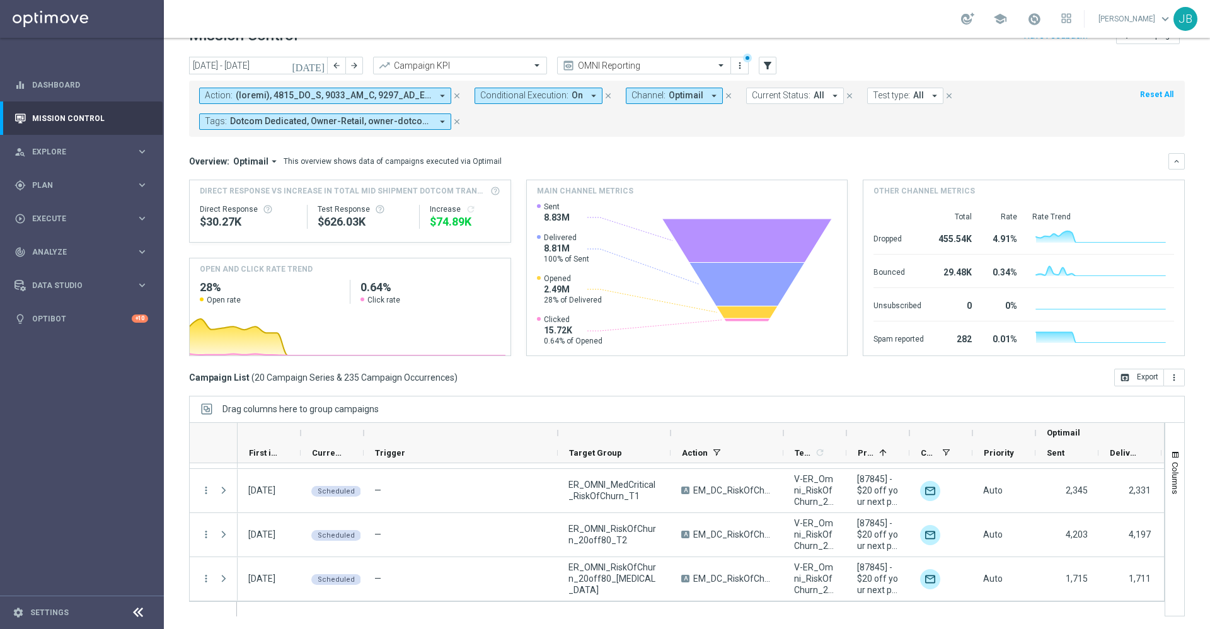
drag, startPoint x: 478, startPoint y: 431, endPoint x: 559, endPoint y: 429, distance: 80.7
click at [559, 429] on div at bounding box center [557, 433] width 5 height 20
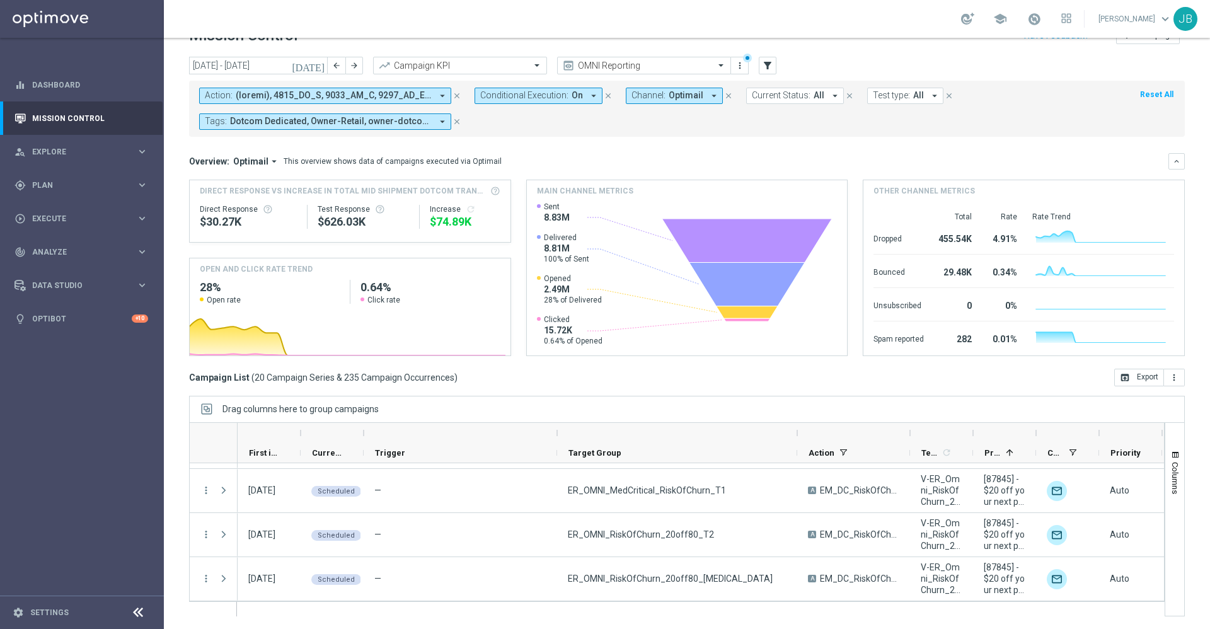
drag, startPoint x: 668, startPoint y: 431, endPoint x: 795, endPoint y: 431, distance: 127.3
click at [795, 431] on div at bounding box center [797, 433] width 5 height 20
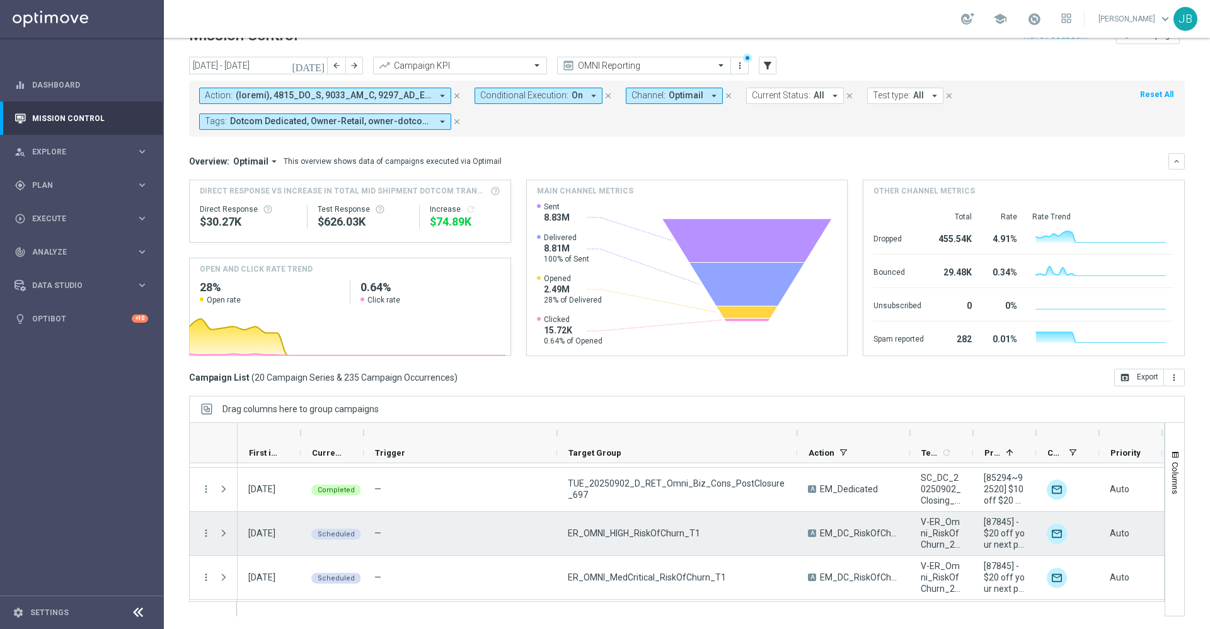
scroll to position [642, 0]
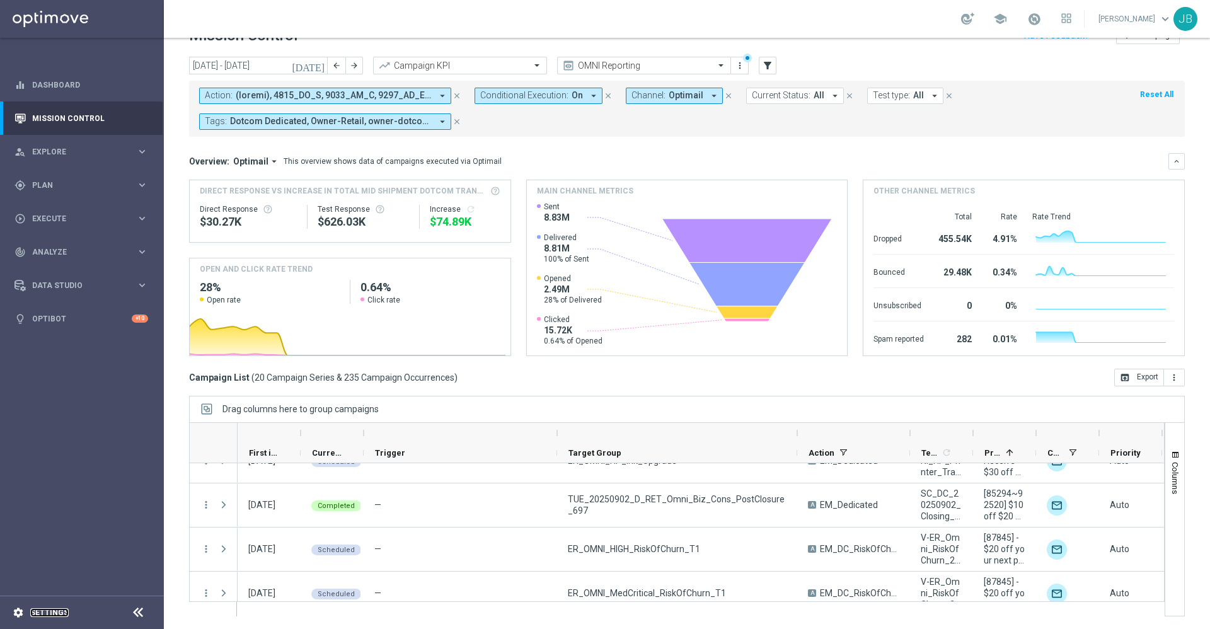
click at [38, 613] on link "Settings" at bounding box center [49, 613] width 38 height 8
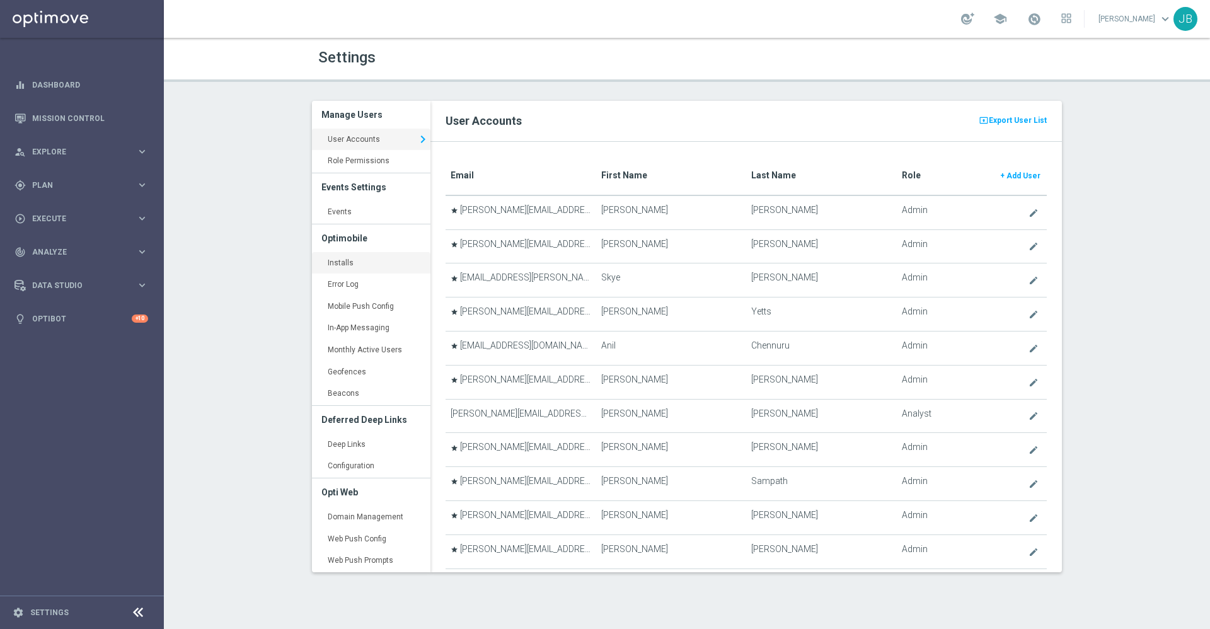
click at [351, 267] on link "Installs keyboard_arrow_right" at bounding box center [371, 263] width 119 height 23
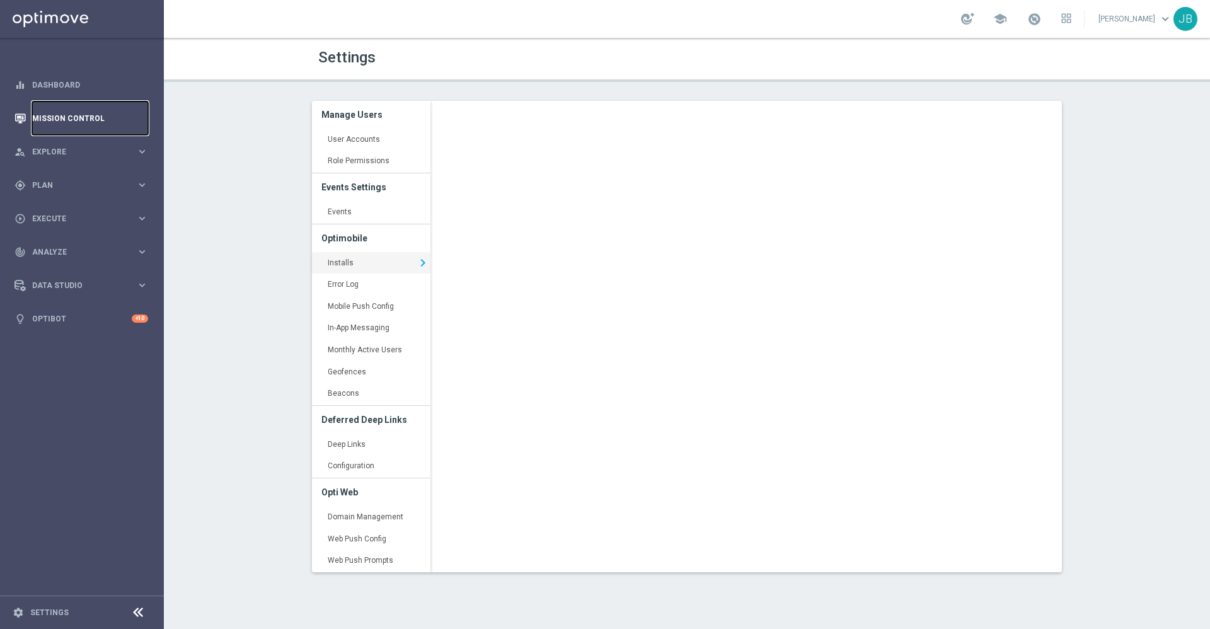
click at [103, 113] on link "Mission Control" at bounding box center [90, 117] width 116 height 33
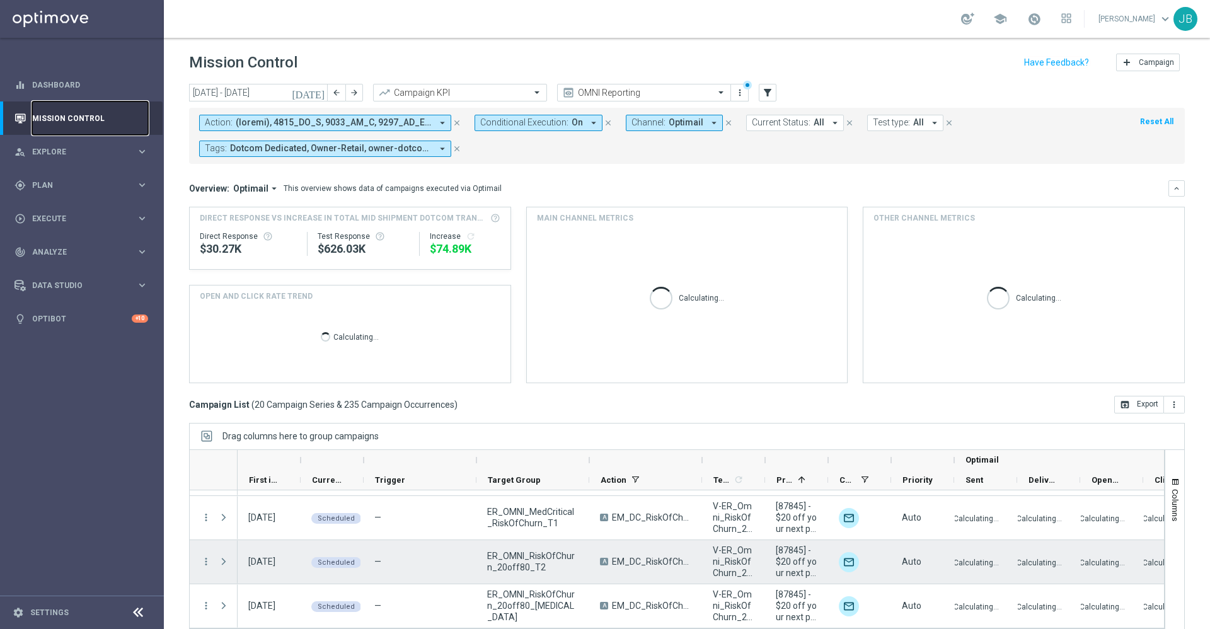
scroll to position [27, 0]
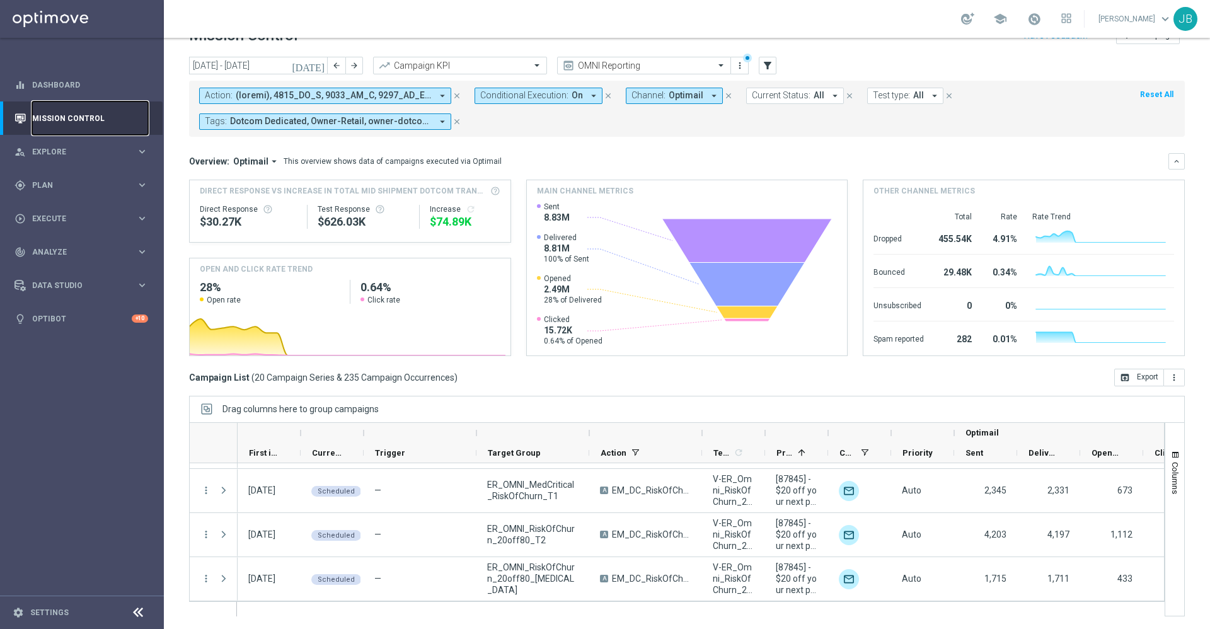
click at [81, 117] on link "Mission Control" at bounding box center [90, 117] width 116 height 33
click at [708, 69] on div at bounding box center [644, 66] width 173 height 11
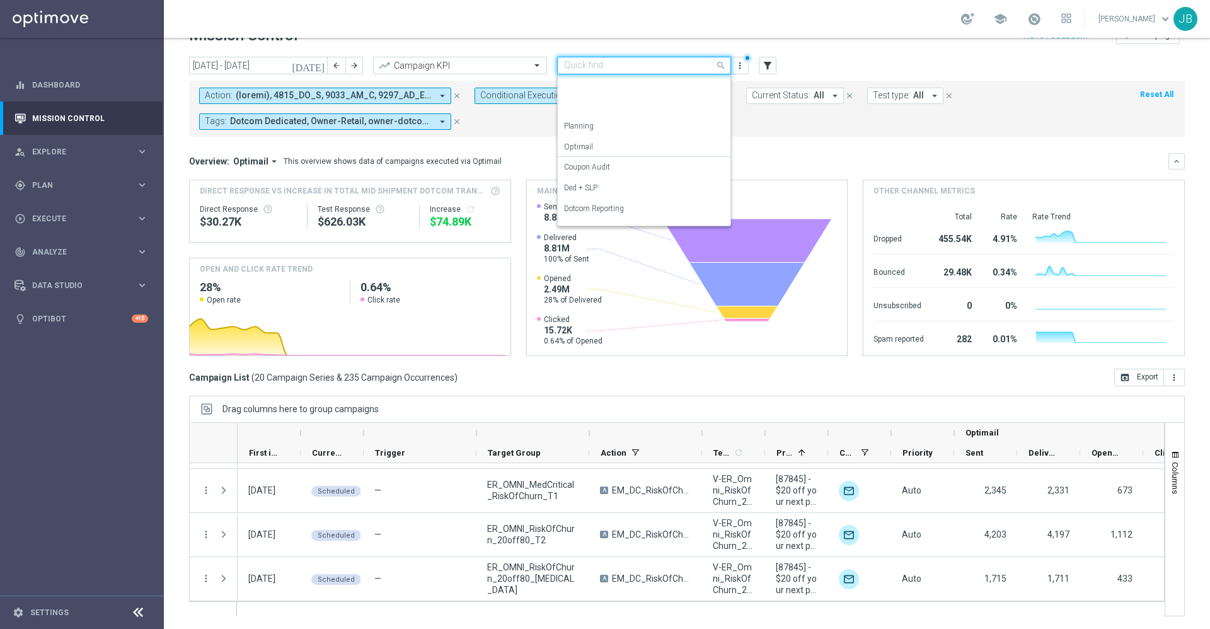
scroll to position [140, 0]
click at [321, 66] on icon "[DATE]" at bounding box center [309, 65] width 34 height 11
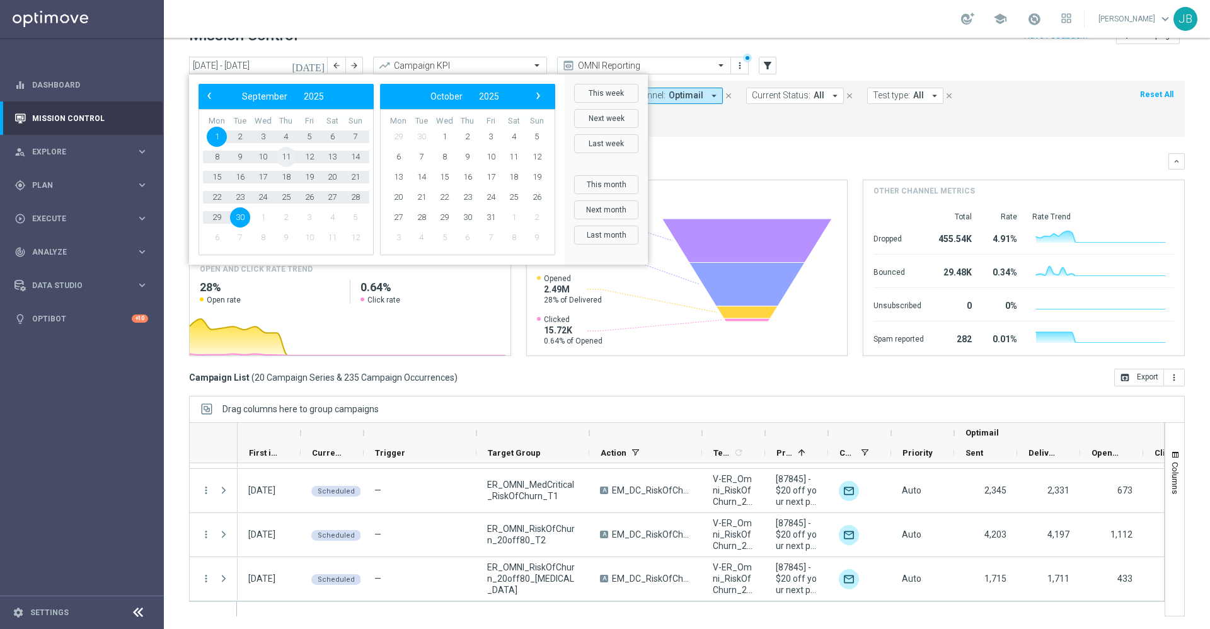
click at [290, 156] on span "11" at bounding box center [286, 157] width 20 height 20
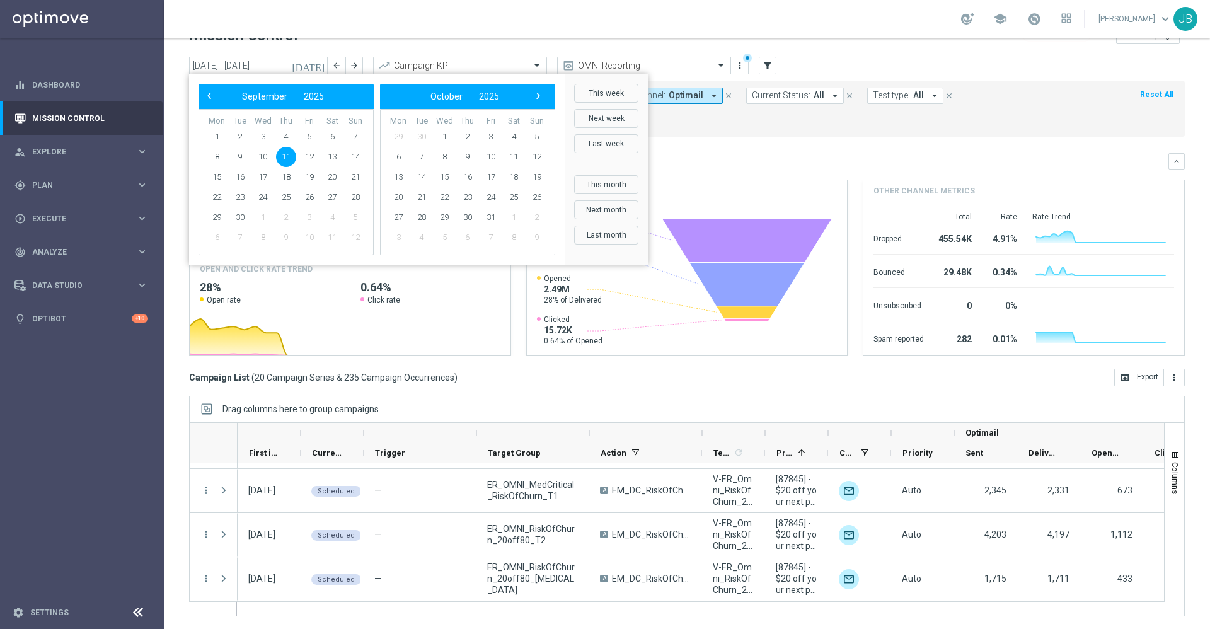
click at [290, 156] on span "11" at bounding box center [286, 157] width 20 height 20
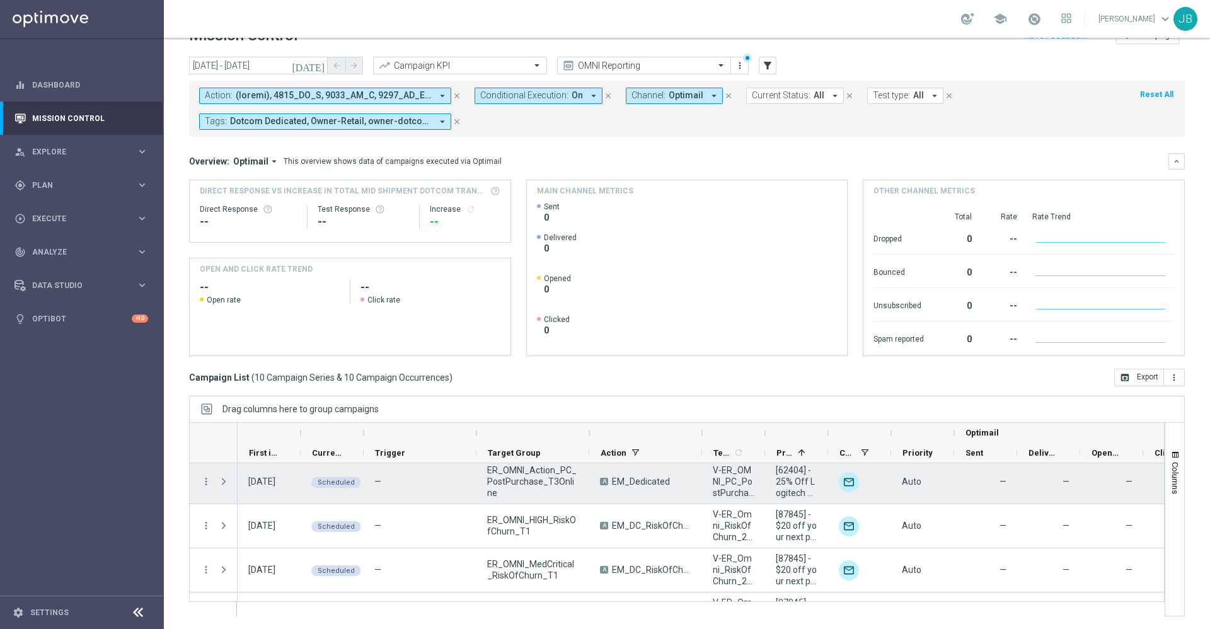
scroll to position [0, 0]
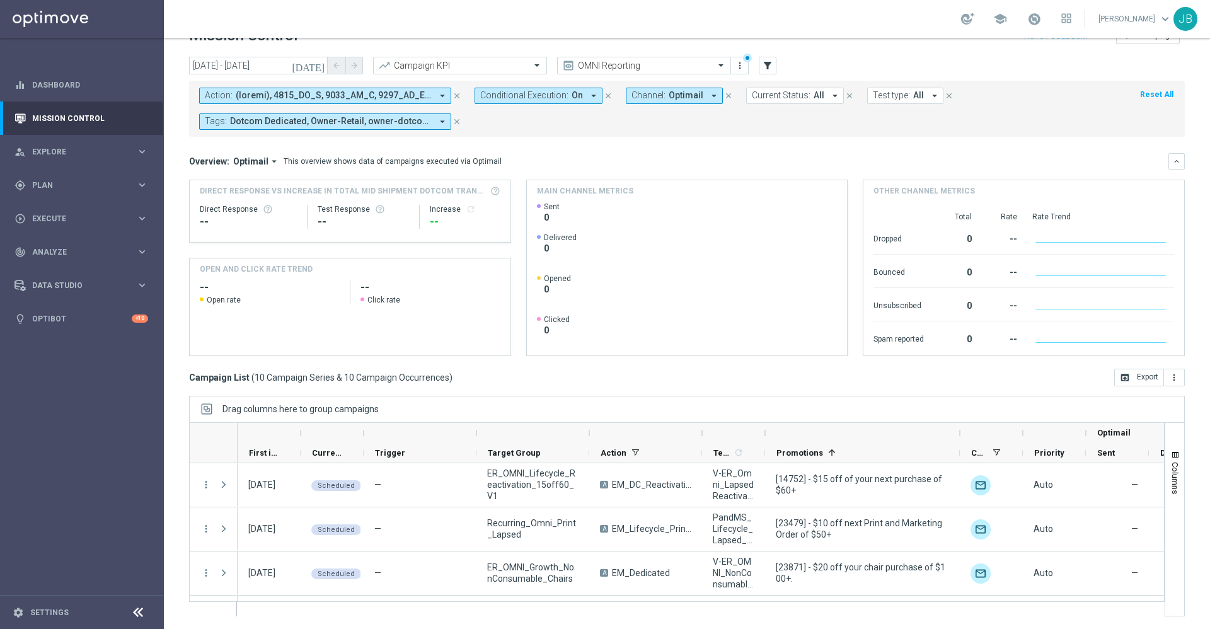
drag, startPoint x: 827, startPoint y: 434, endPoint x: 958, endPoint y: 436, distance: 131.1
click at [958, 436] on div at bounding box center [960, 433] width 5 height 20
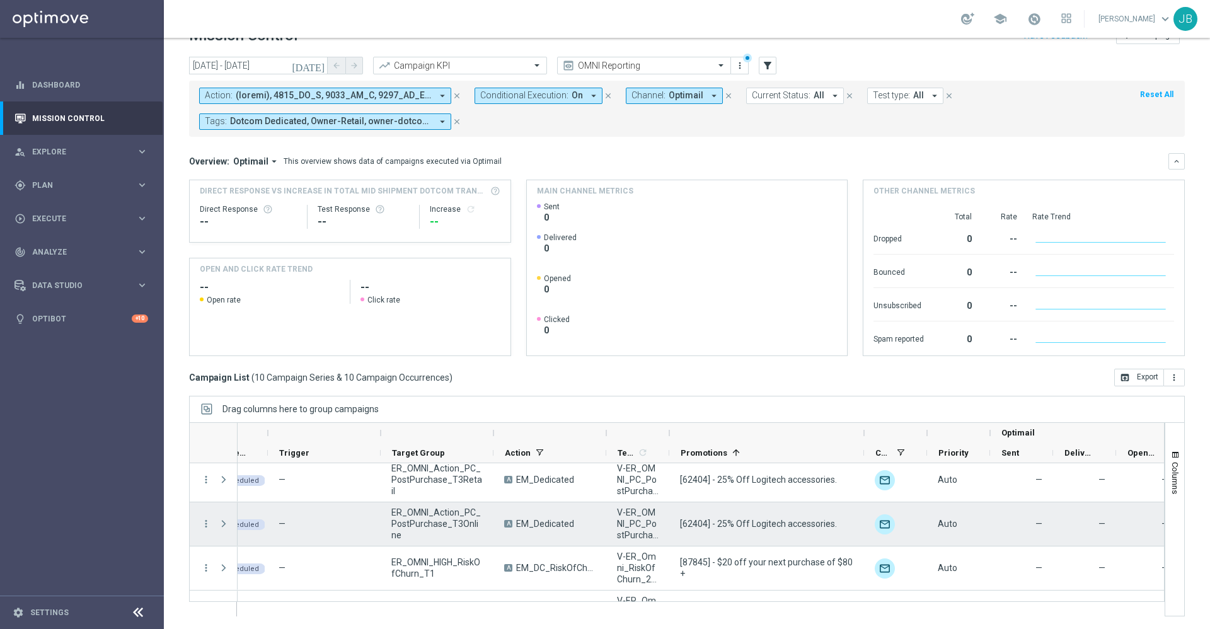
scroll to position [303, 0]
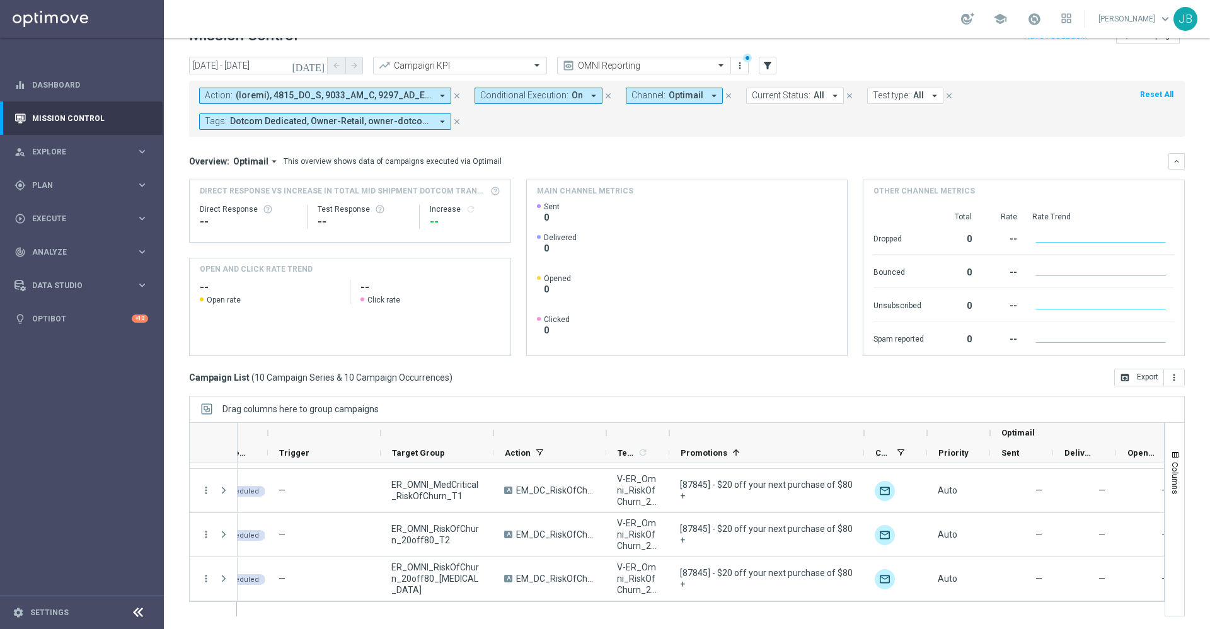
click at [861, 431] on div at bounding box center [766, 433] width 195 height 20
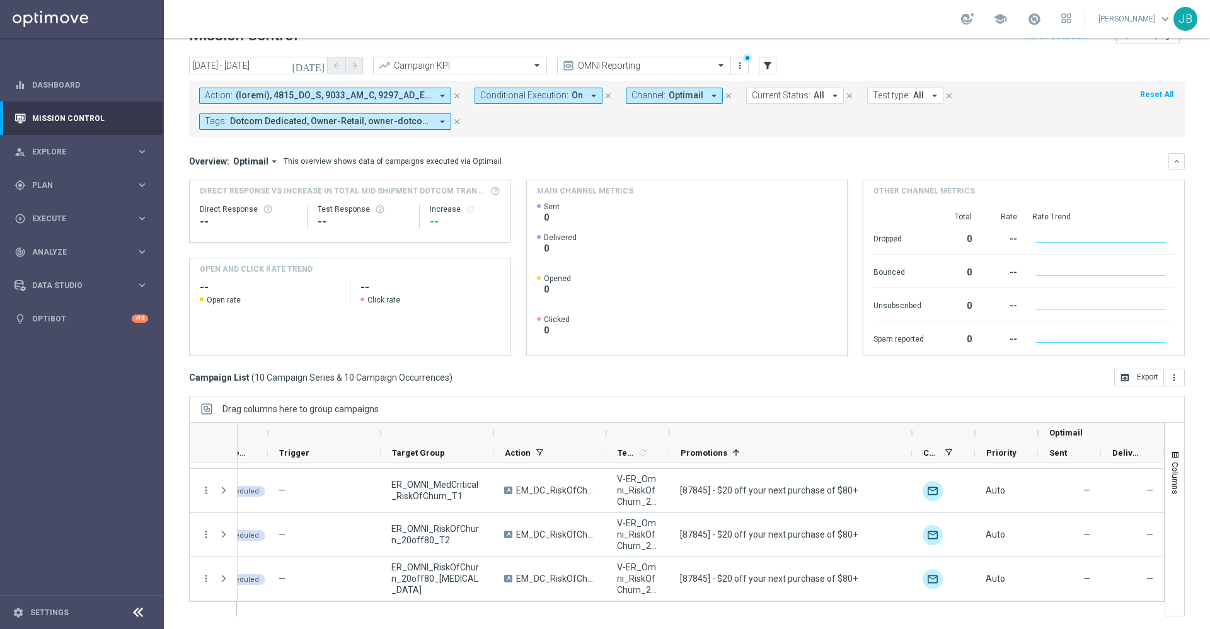
drag, startPoint x: 863, startPoint y: 431, endPoint x: 915, endPoint y: 429, distance: 52.4
click at [915, 429] on div at bounding box center [912, 433] width 5 height 20
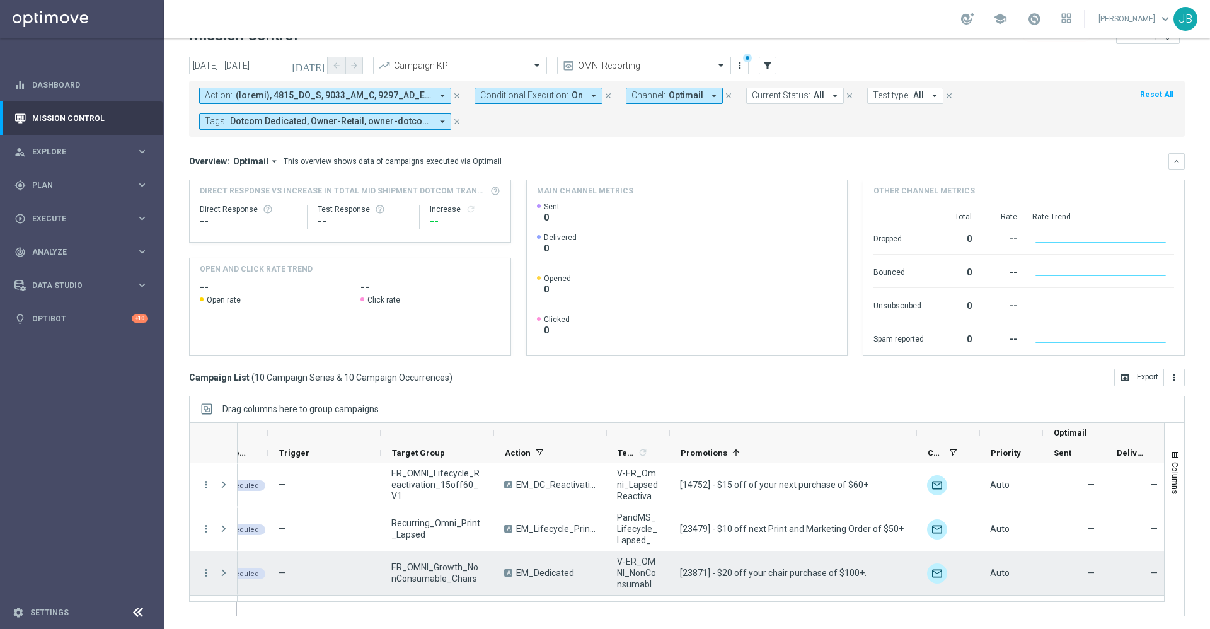
scroll to position [0, 0]
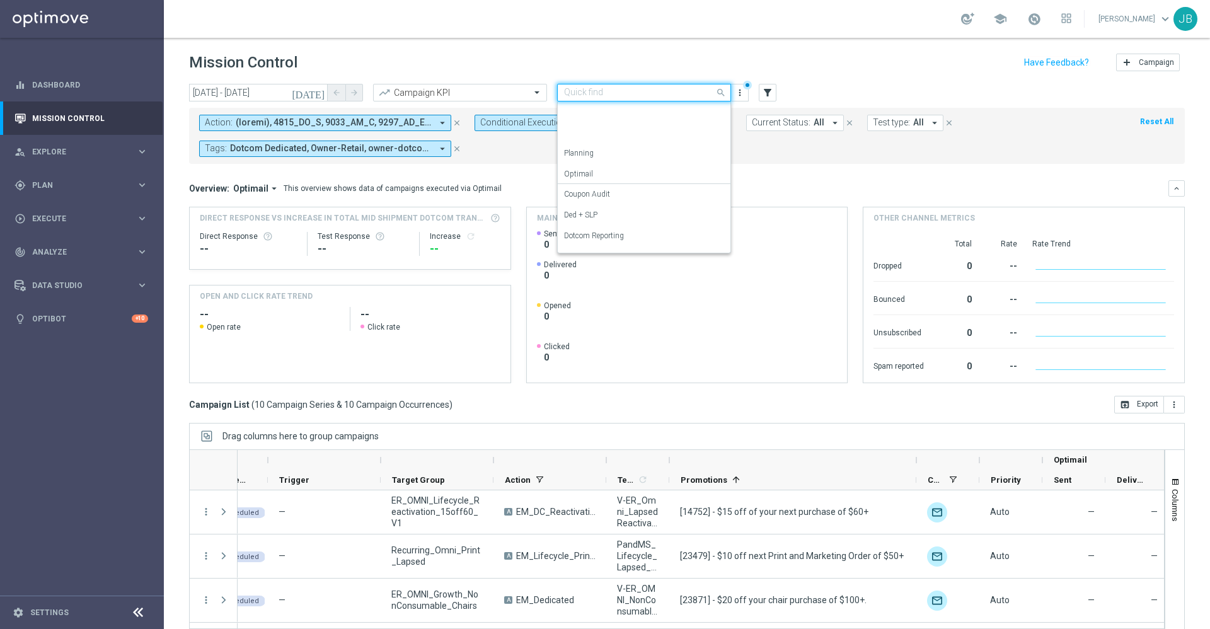
click at [659, 91] on input "text" at bounding box center [631, 93] width 135 height 11
click at [628, 139] on div "OMNI Reporting" at bounding box center [644, 137] width 160 height 21
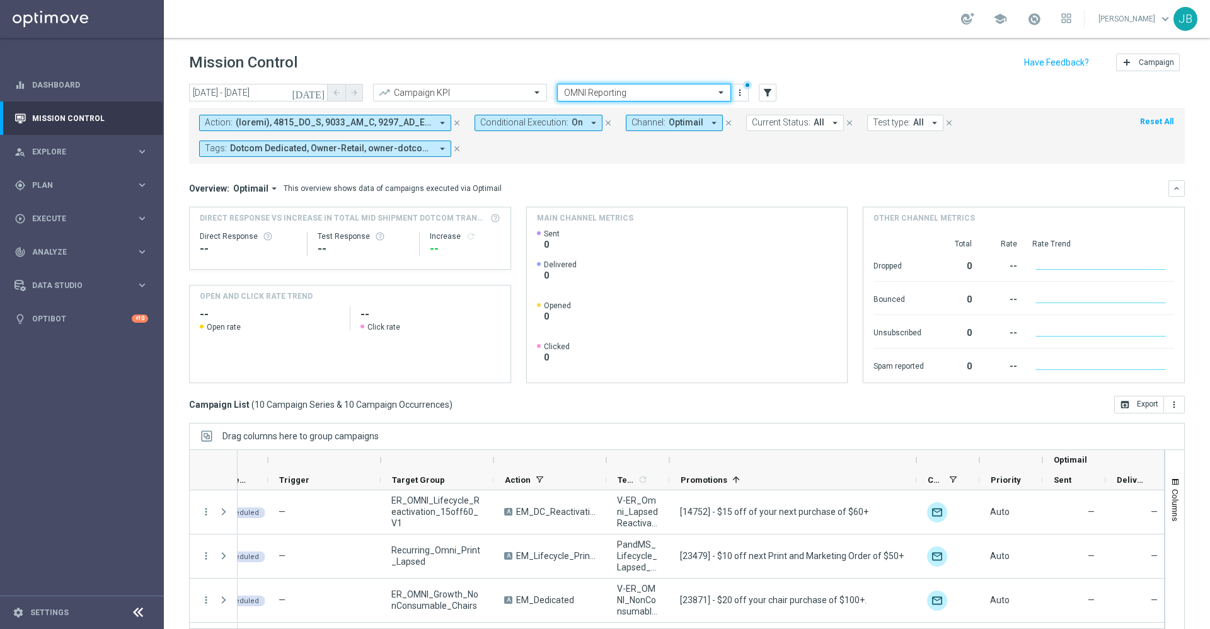
click at [318, 95] on icon "[DATE]" at bounding box center [309, 92] width 34 height 11
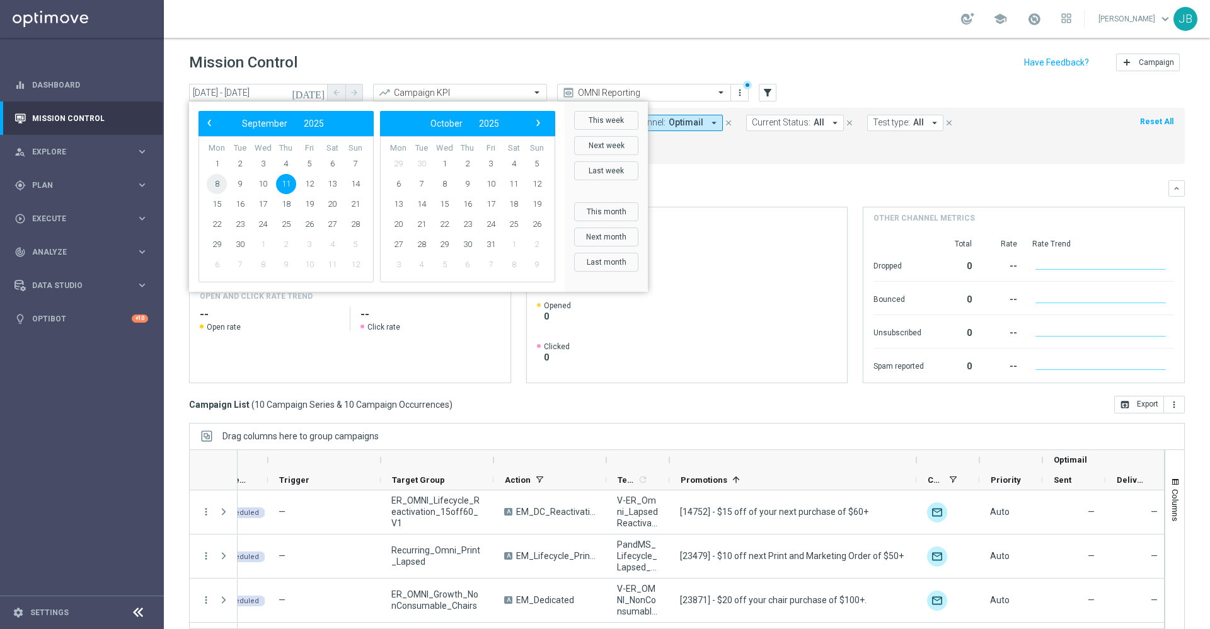
click at [223, 183] on span "8" at bounding box center [217, 184] width 20 height 20
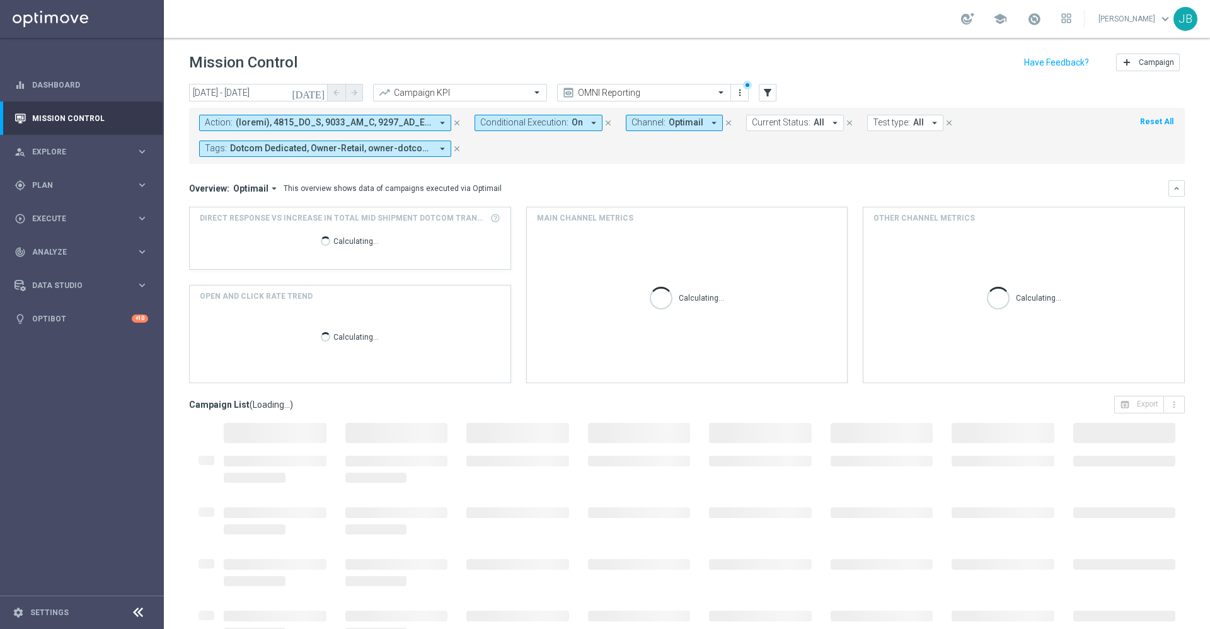
click at [606, 124] on icon "close" at bounding box center [608, 123] width 9 height 9
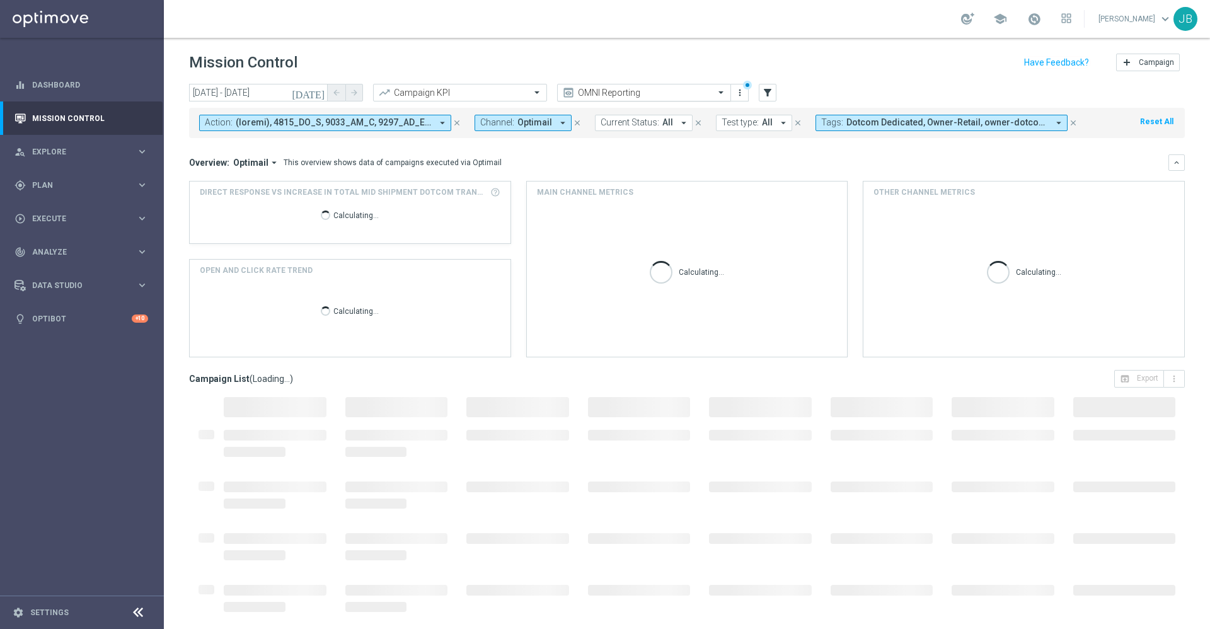
click at [610, 89] on input "text" at bounding box center [631, 93] width 135 height 11
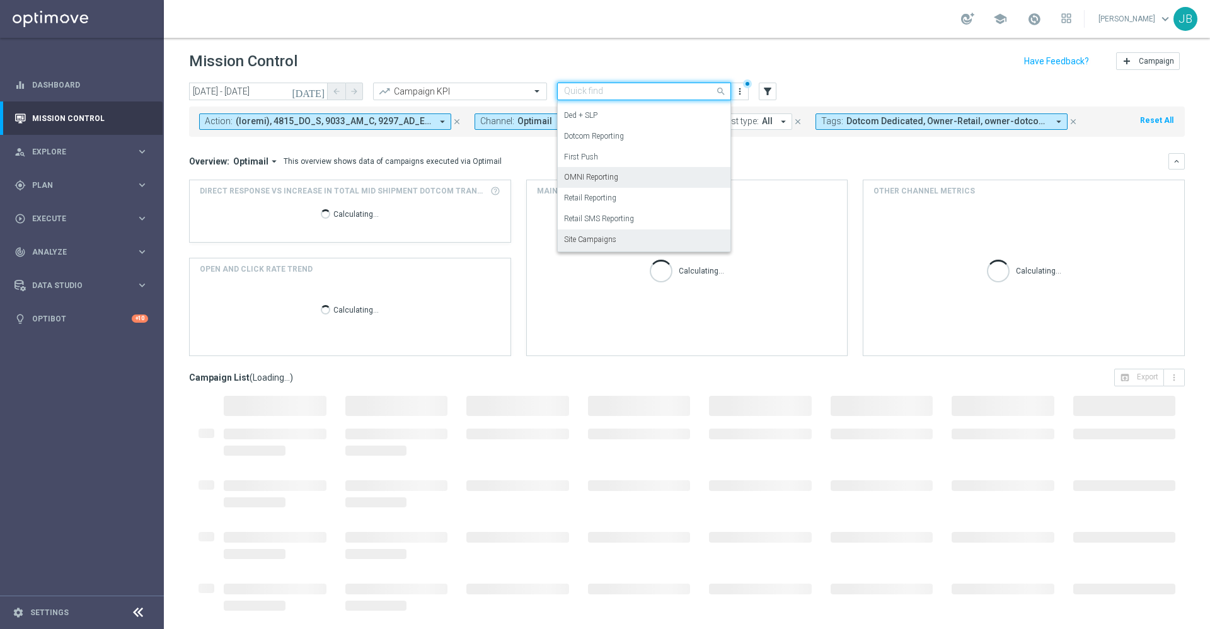
scroll to position [96, 0]
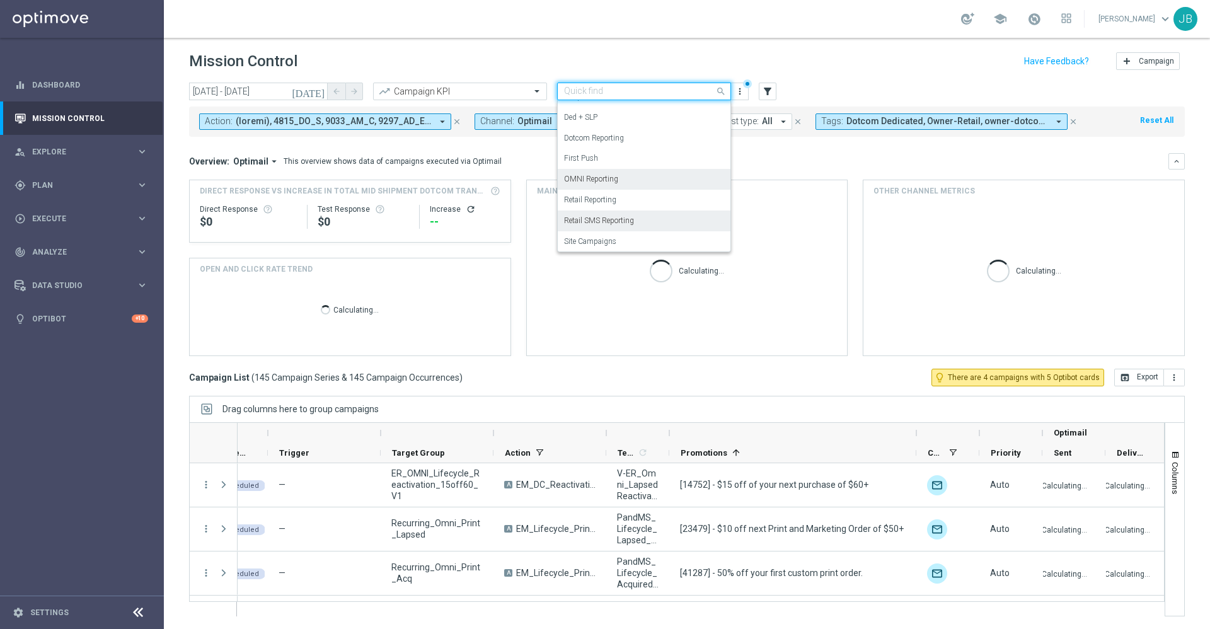
click at [600, 221] on label "Retail SMS Reporting" at bounding box center [599, 221] width 70 height 11
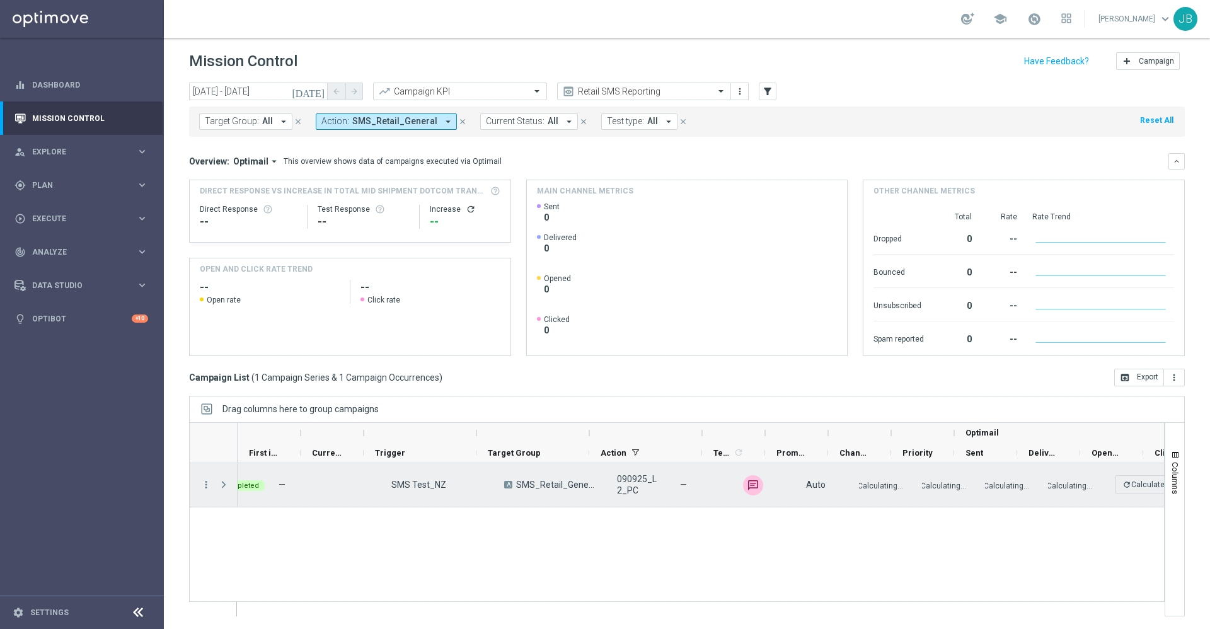
scroll to position [0, 0]
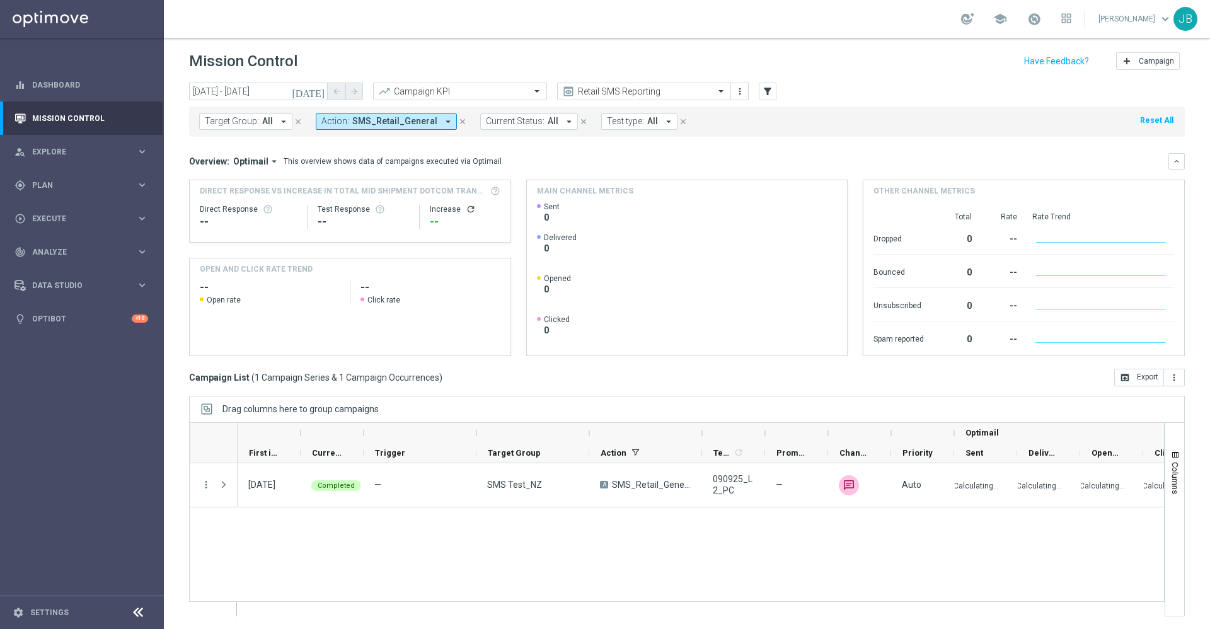
click at [317, 93] on icon "[DATE]" at bounding box center [309, 91] width 34 height 11
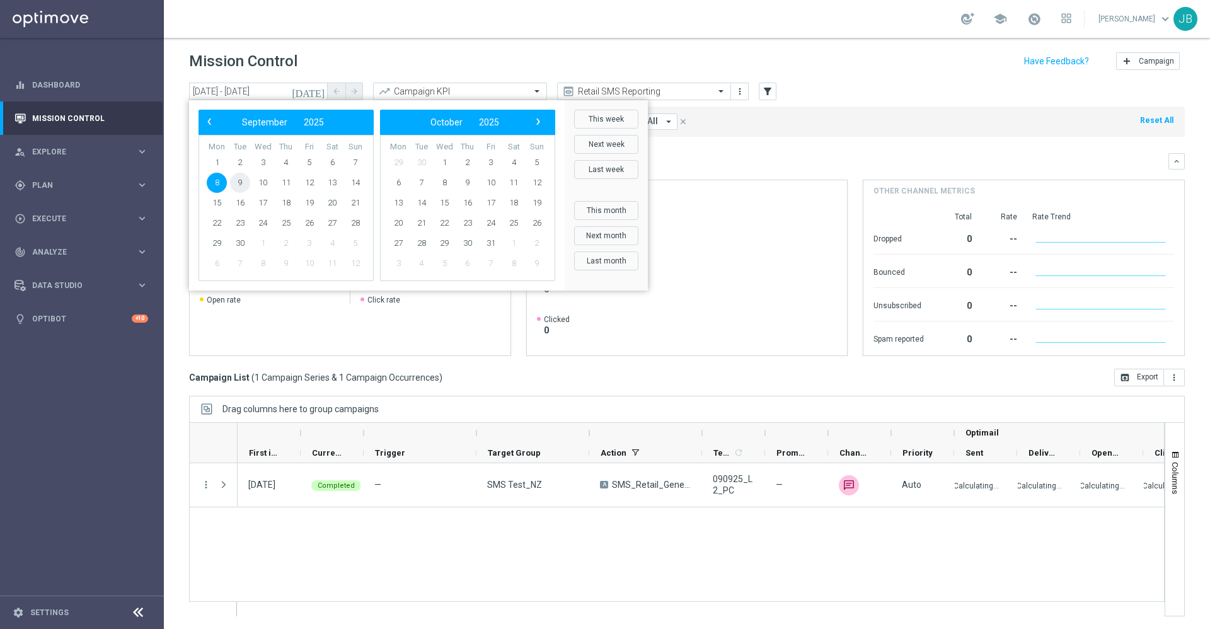
click at [241, 180] on span "9" at bounding box center [240, 183] width 20 height 20
click at [241, 181] on span "9" at bounding box center [240, 183] width 20 height 20
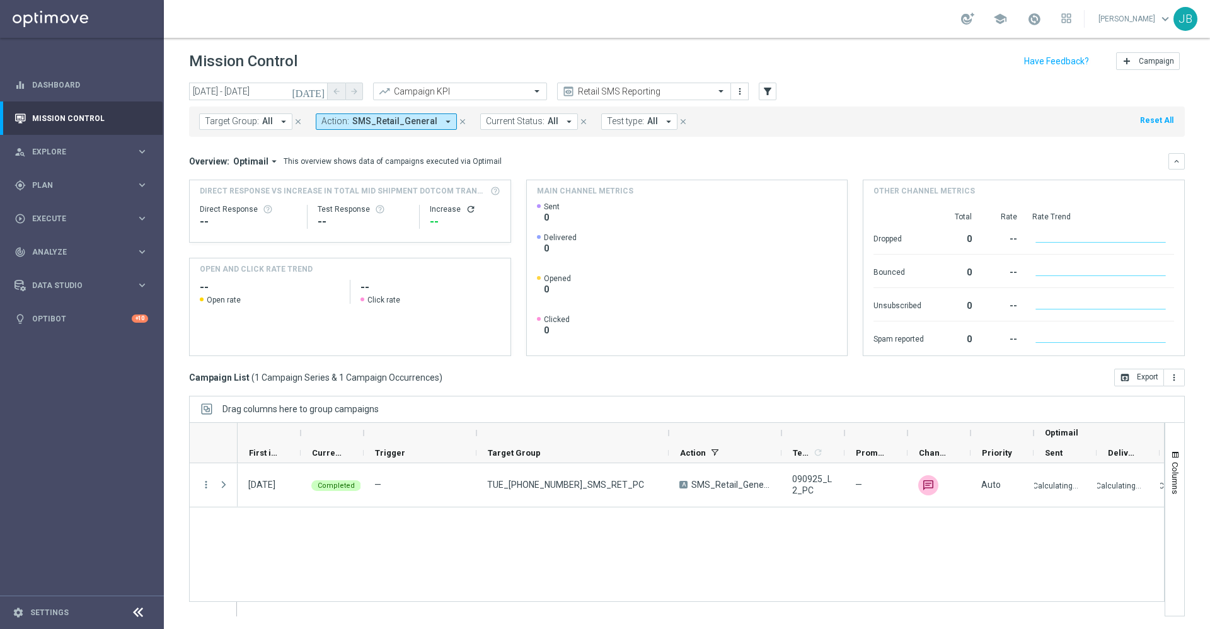
drag, startPoint x: 589, startPoint y: 432, endPoint x: 669, endPoint y: 436, distance: 79.5
click at [669, 436] on div at bounding box center [668, 433] width 5 height 20
click at [317, 93] on icon "[DATE]" at bounding box center [309, 91] width 34 height 11
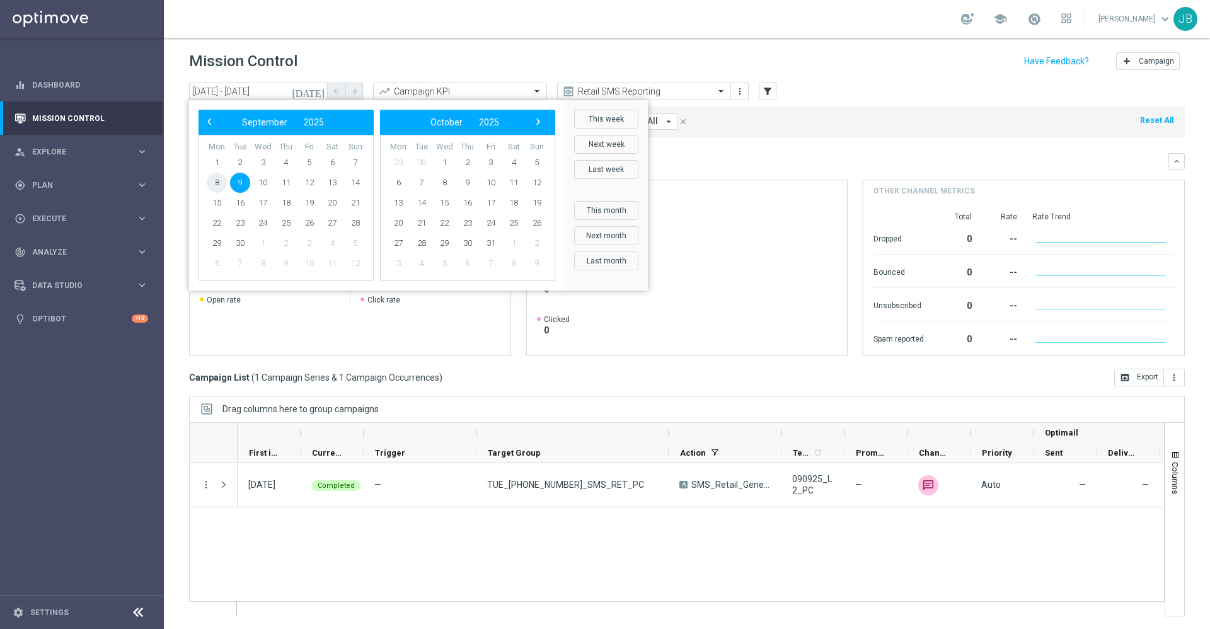
click at [219, 184] on span "8" at bounding box center [217, 183] width 20 height 20
click at [223, 181] on span "8" at bounding box center [217, 183] width 20 height 20
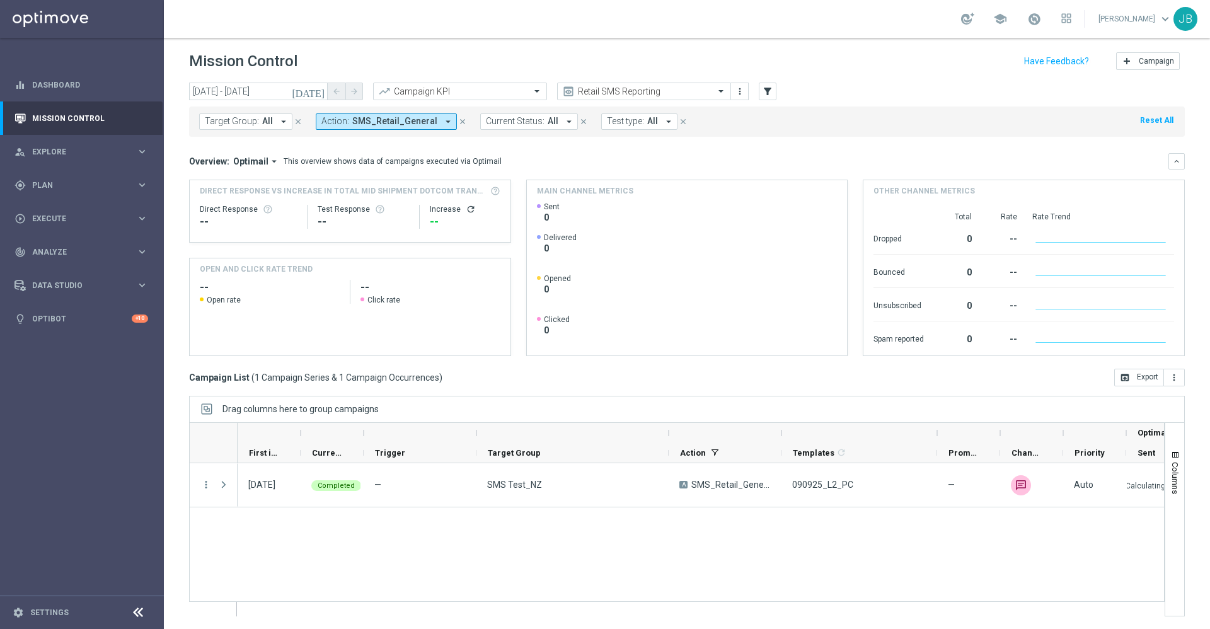
drag, startPoint x: 843, startPoint y: 434, endPoint x: 937, endPoint y: 439, distance: 93.4
click at [937, 439] on div at bounding box center [937, 433] width 5 height 20
click at [321, 92] on icon "[DATE]" at bounding box center [309, 91] width 34 height 11
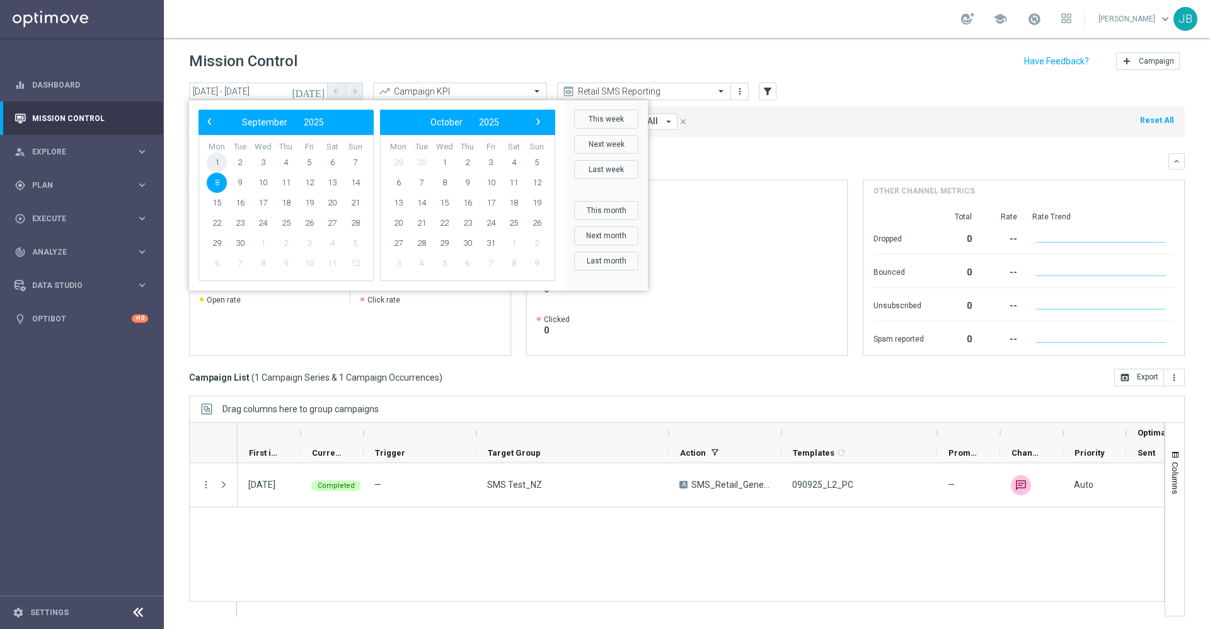
click at [220, 159] on span "1" at bounding box center [217, 163] width 20 height 20
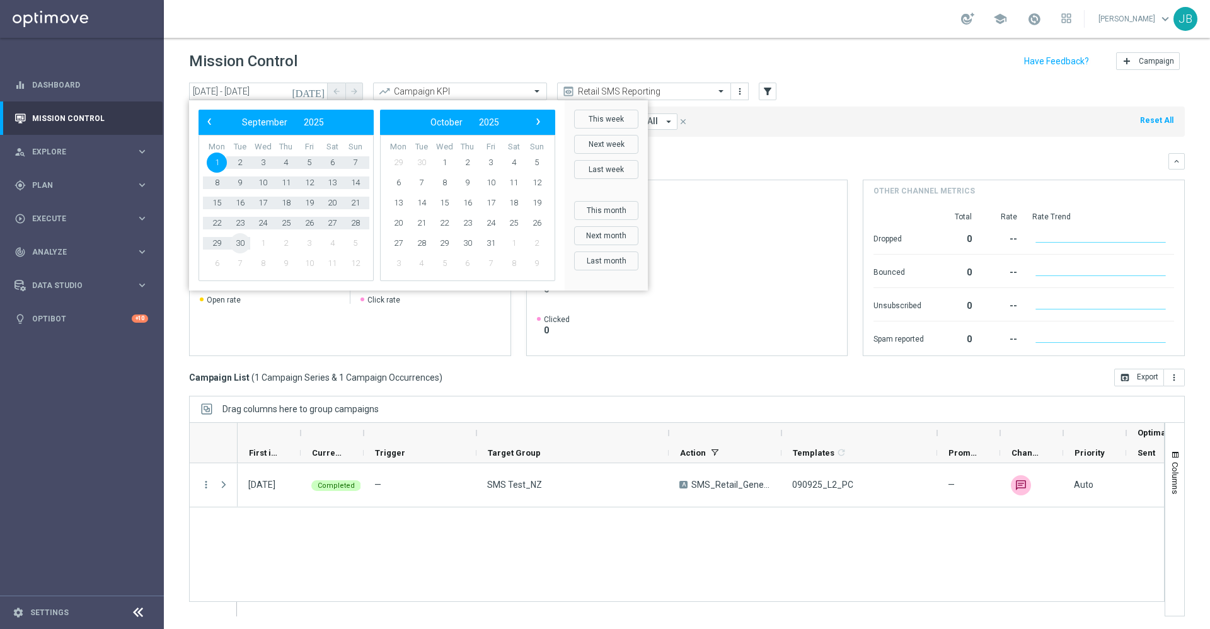
click at [242, 239] on span "30" at bounding box center [240, 243] width 20 height 20
type input "[DATE] - [DATE]"
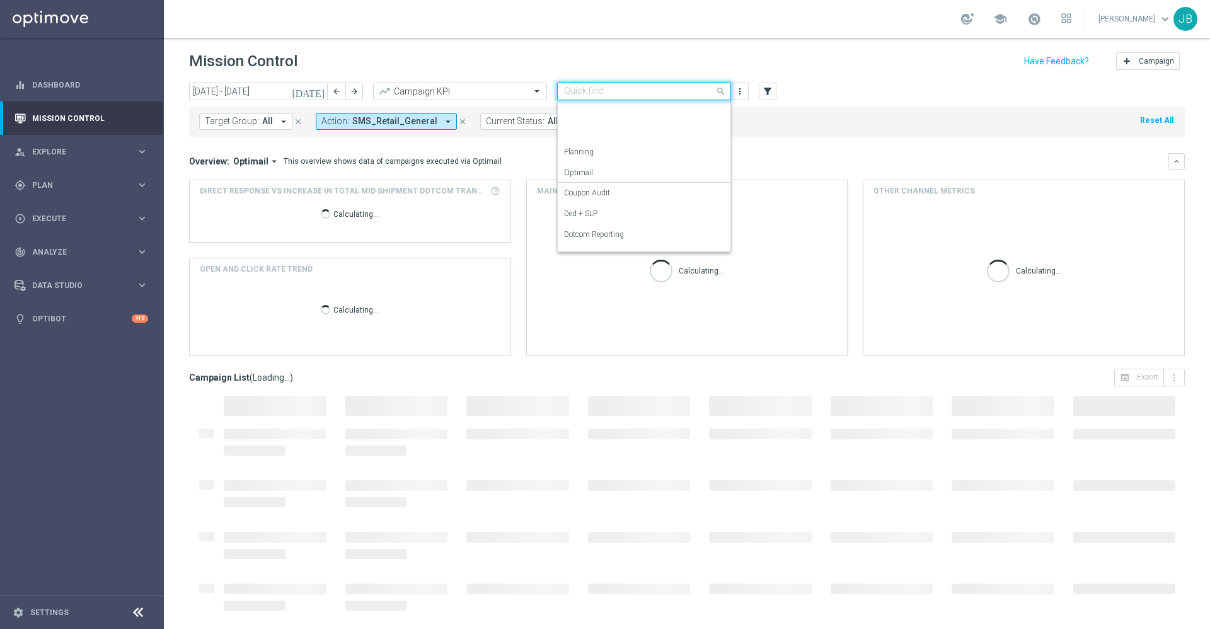
click at [644, 95] on input "text" at bounding box center [631, 91] width 135 height 11
click at [591, 112] on label "Analysis" at bounding box center [578, 112] width 28 height 11
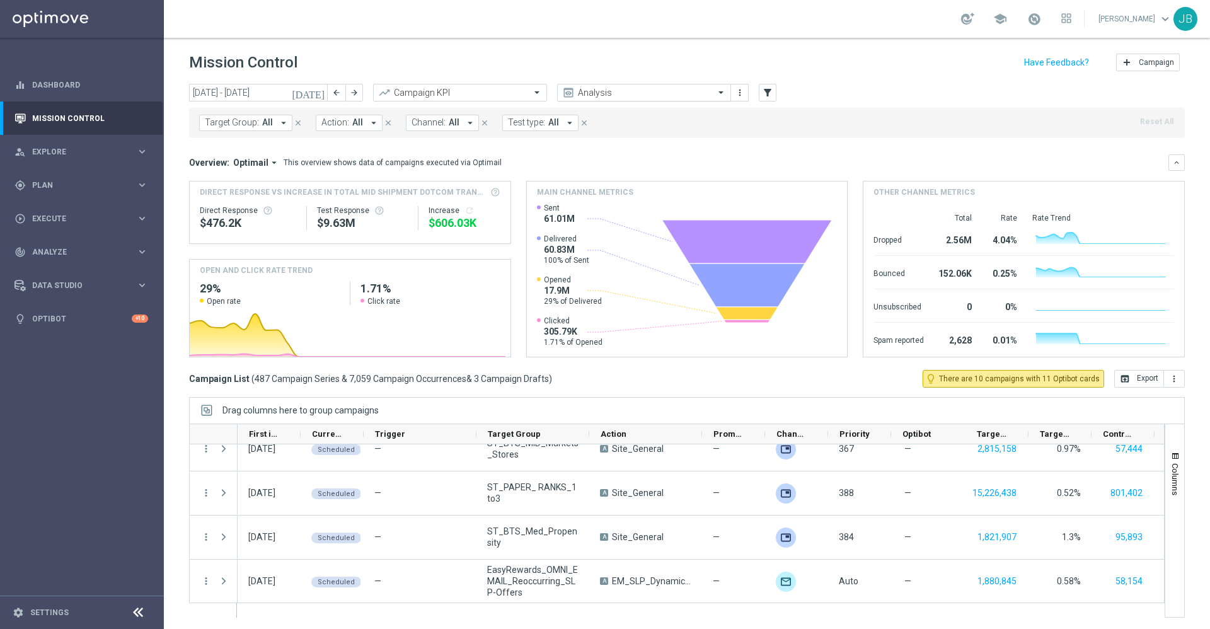
click at [666, 95] on input "text" at bounding box center [631, 93] width 135 height 11
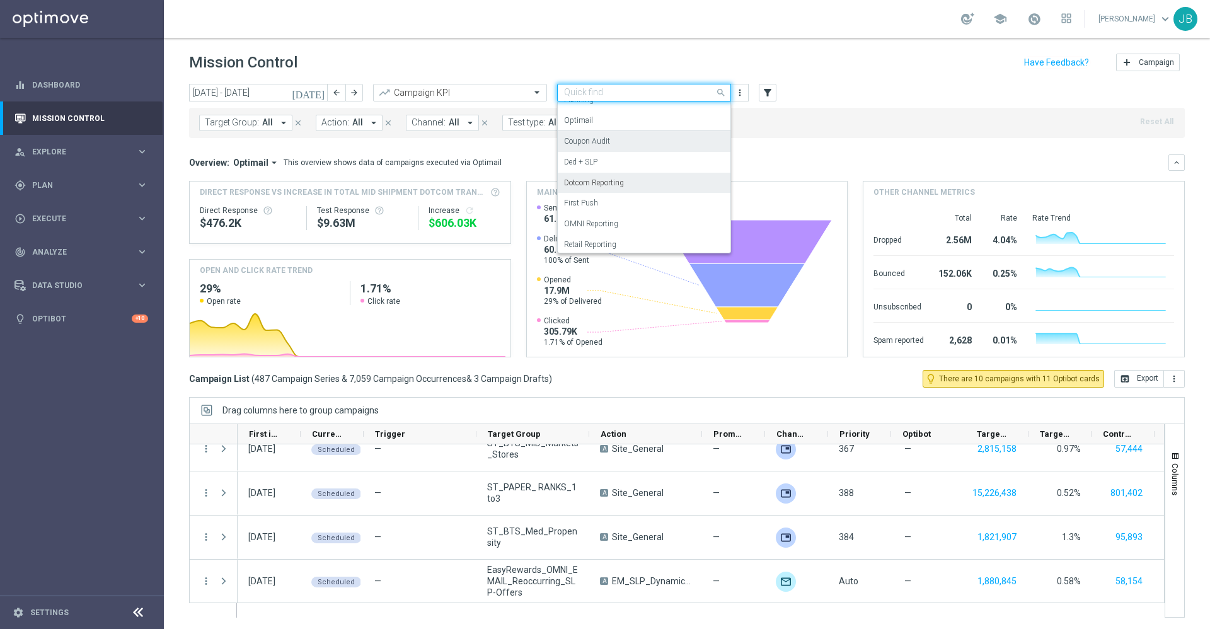
scroll to position [87, 0]
click at [622, 189] on div "OMNI Reporting" at bounding box center [644, 190] width 160 height 21
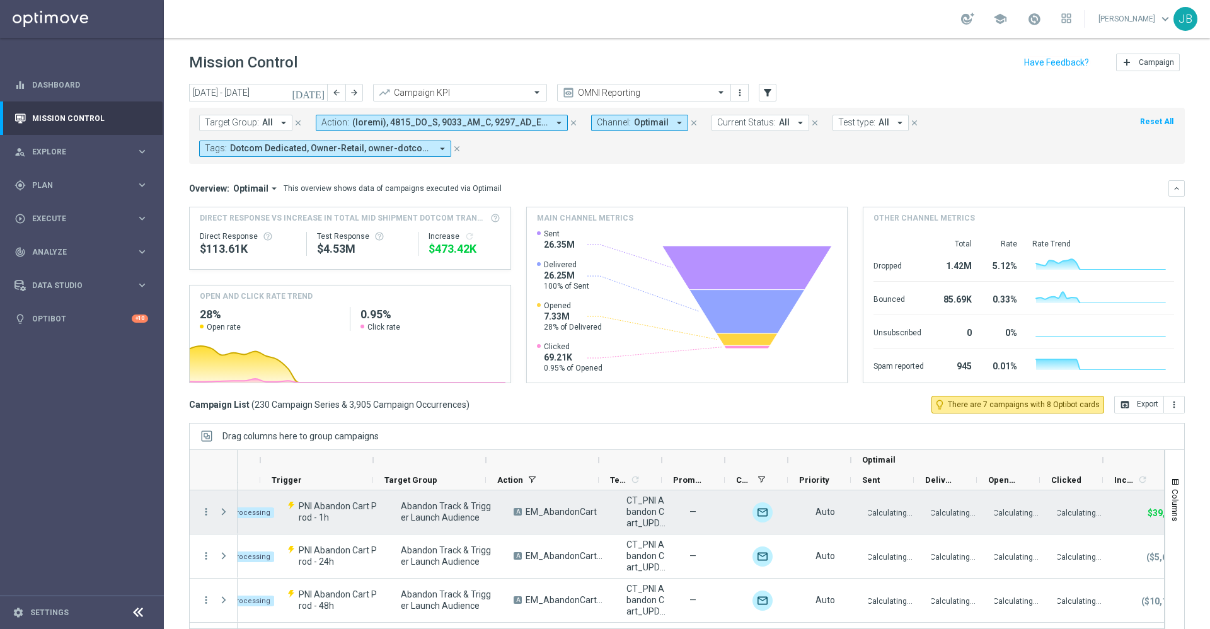
scroll to position [0, 107]
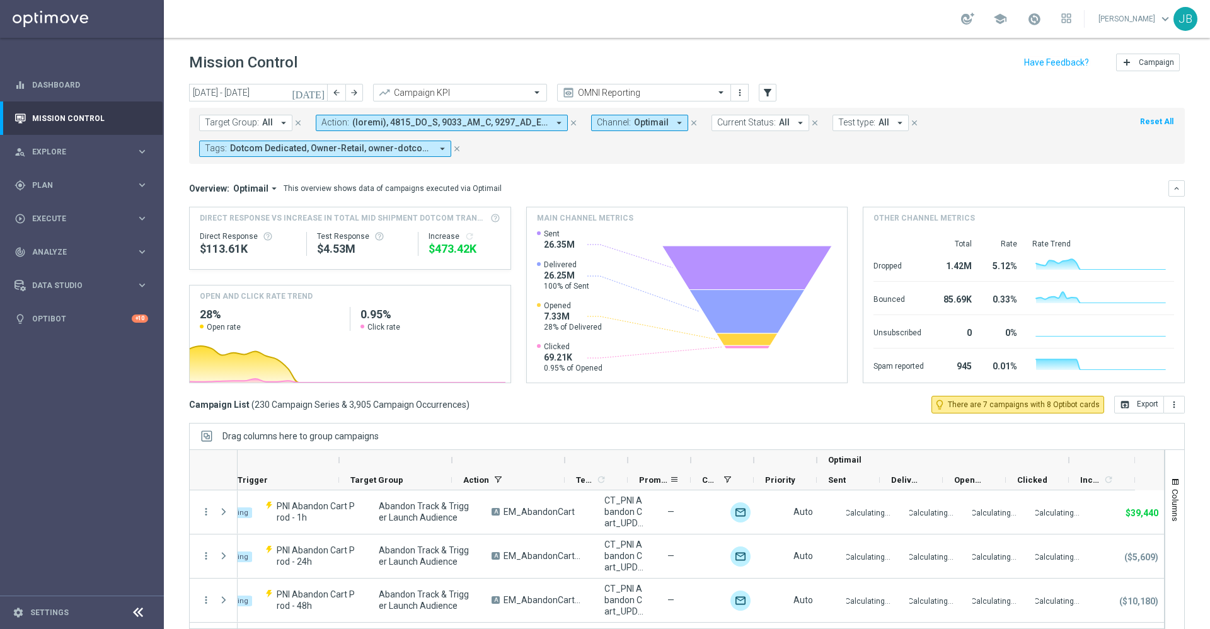
click at [656, 485] on div "Promotions" at bounding box center [654, 480] width 30 height 20
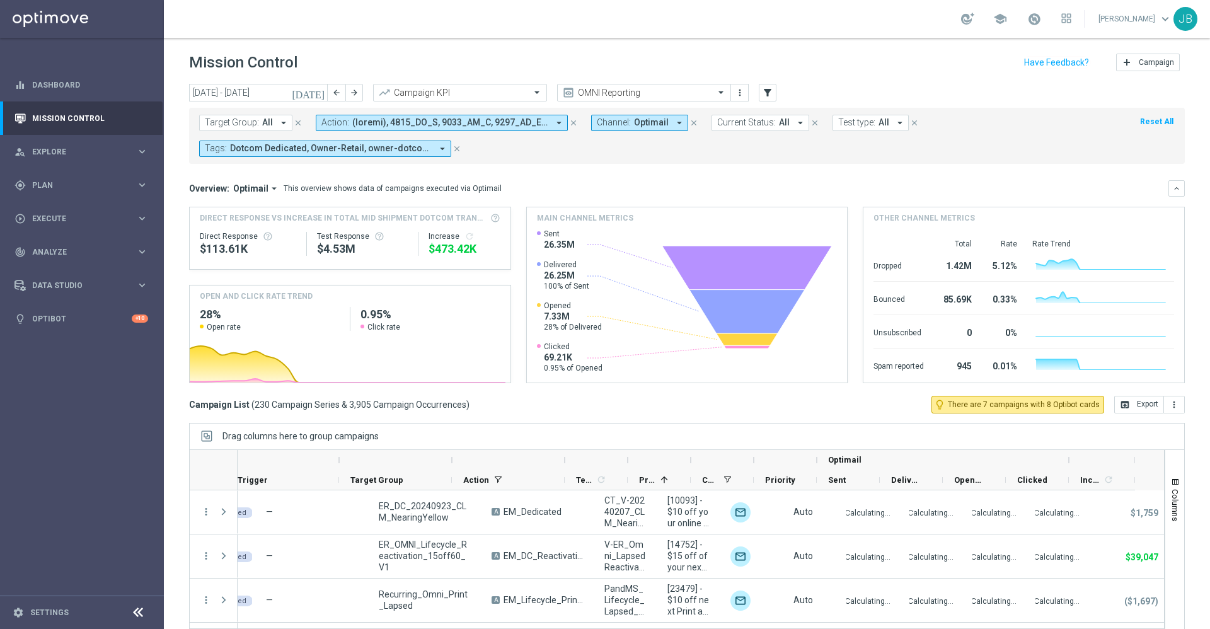
click at [688, 458] on div at bounding box center [659, 460] width 63 height 20
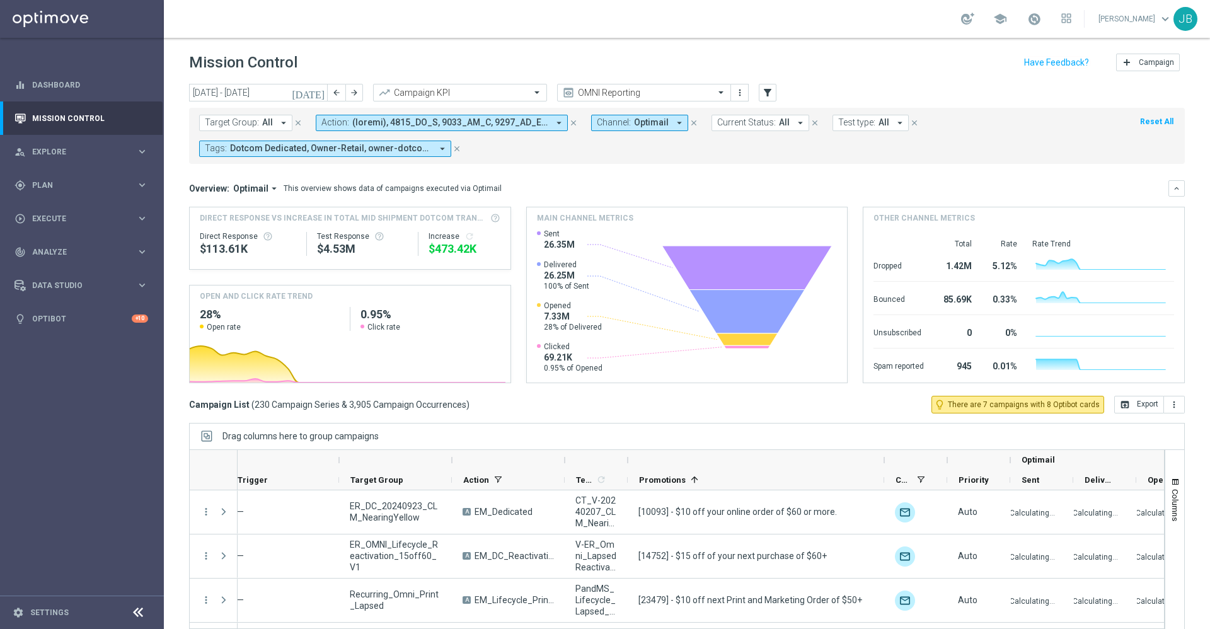
drag, startPoint x: 693, startPoint y: 458, endPoint x: 886, endPoint y: 460, distance: 193.5
click at [886, 460] on div at bounding box center [884, 460] width 5 height 20
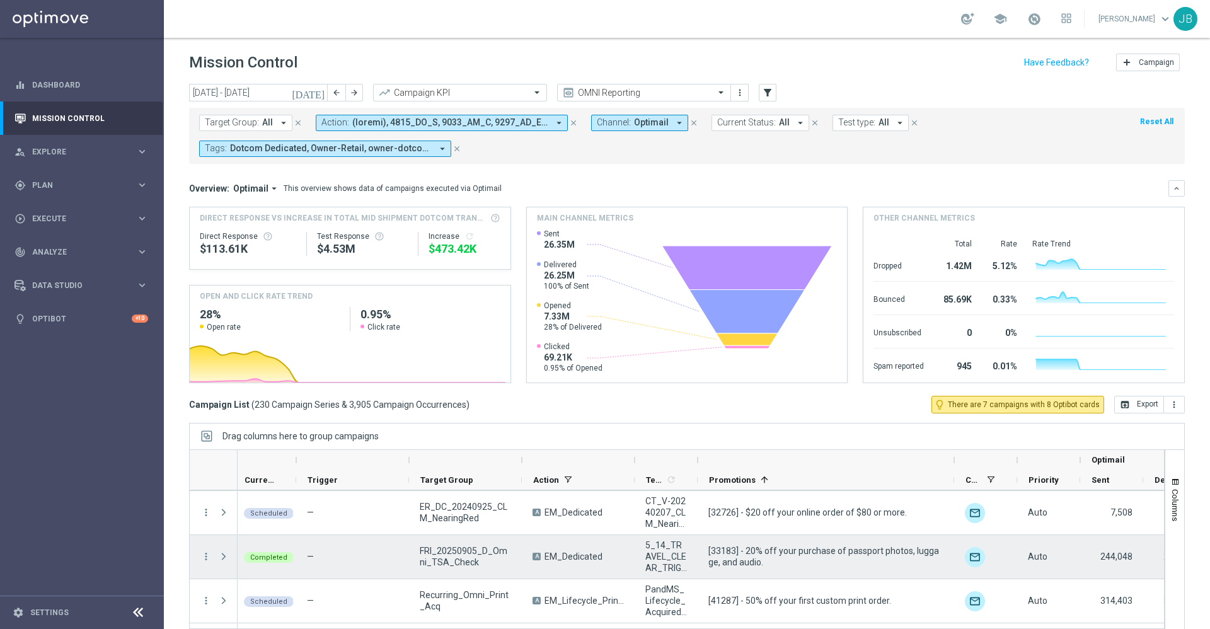
scroll to position [0, 0]
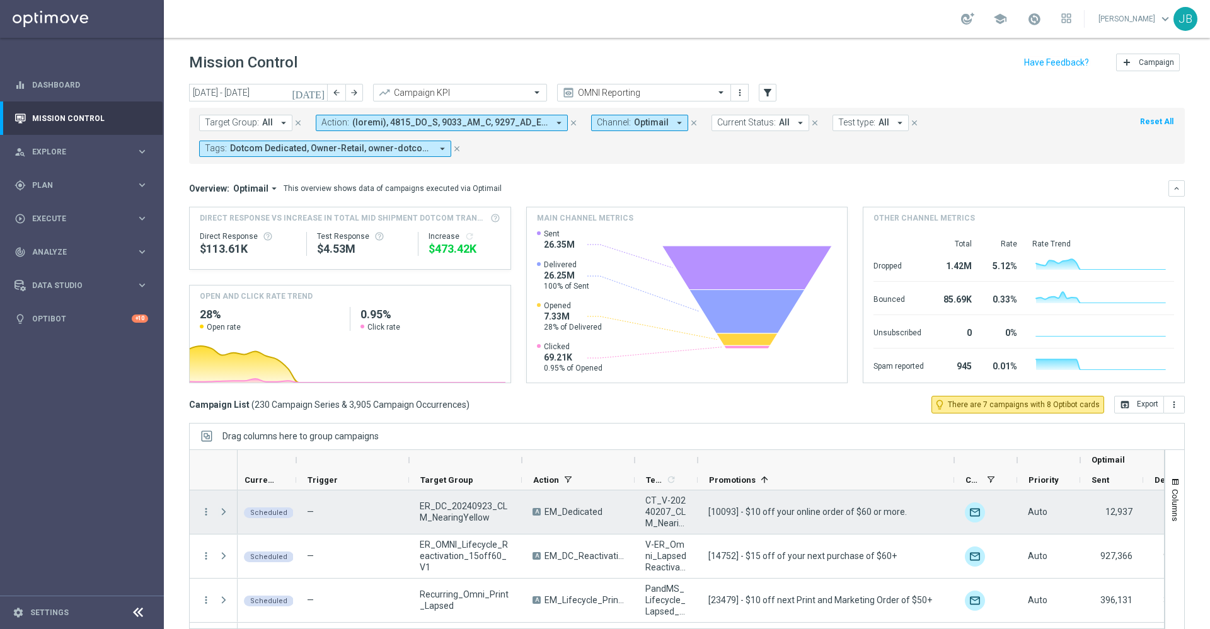
click at [225, 512] on span at bounding box center [223, 512] width 11 height 10
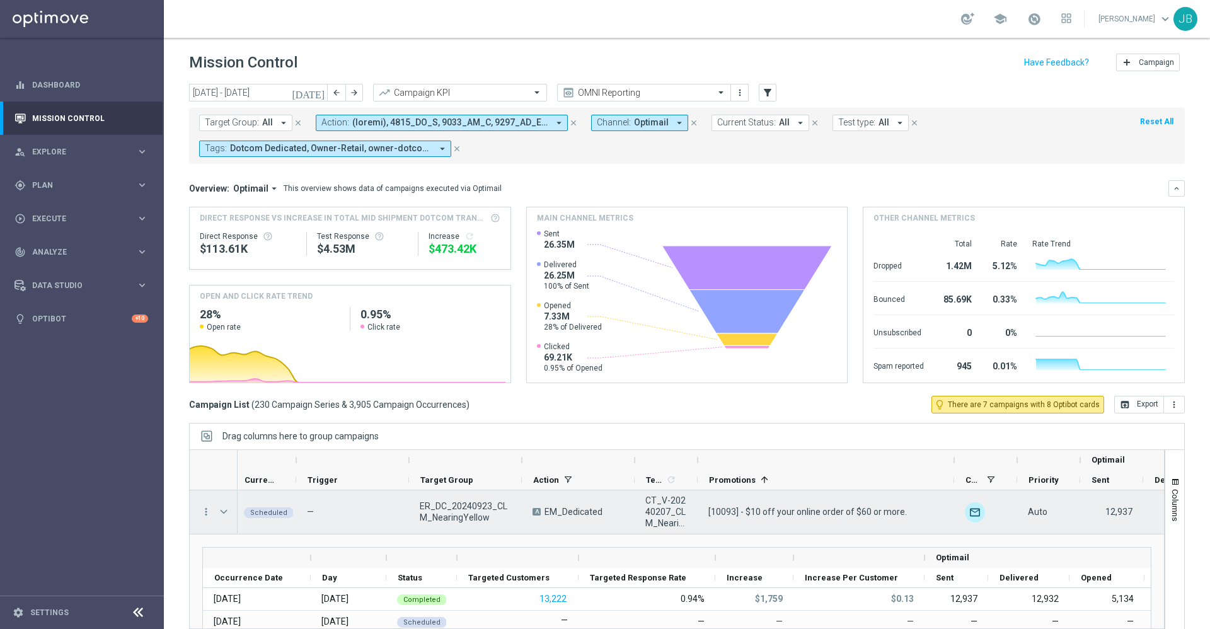
click at [223, 512] on span at bounding box center [223, 512] width 11 height 10
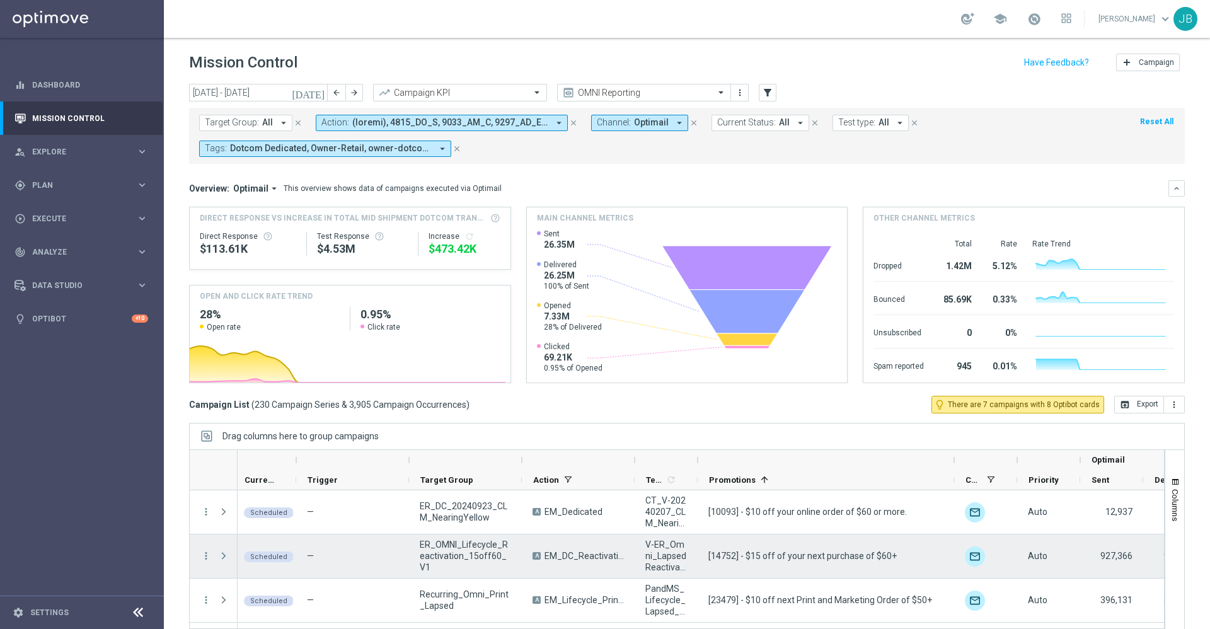
click at [223, 555] on span at bounding box center [223, 556] width 11 height 10
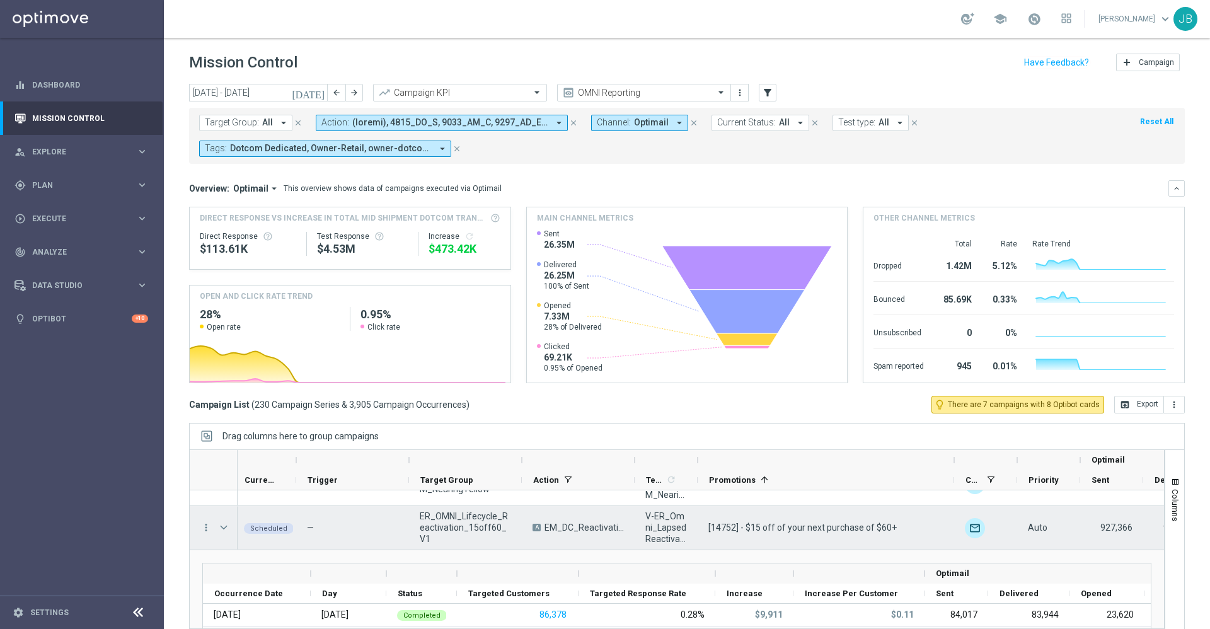
scroll to position [26, 0]
click at [225, 530] on span at bounding box center [223, 529] width 11 height 10
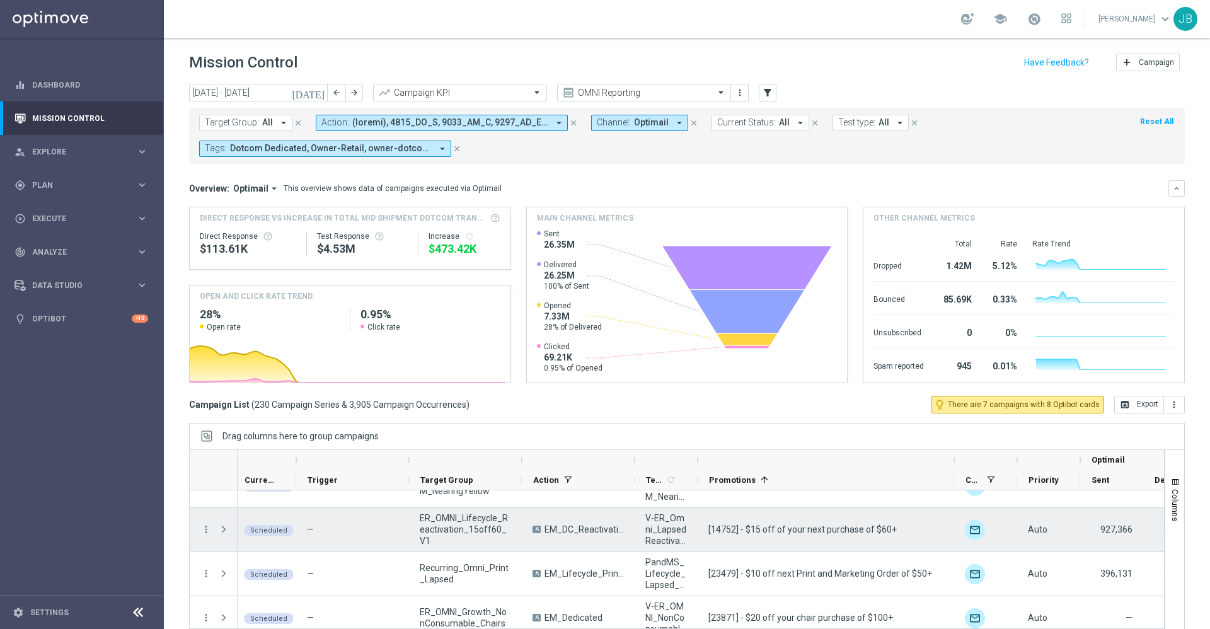
scroll to position [42, 0]
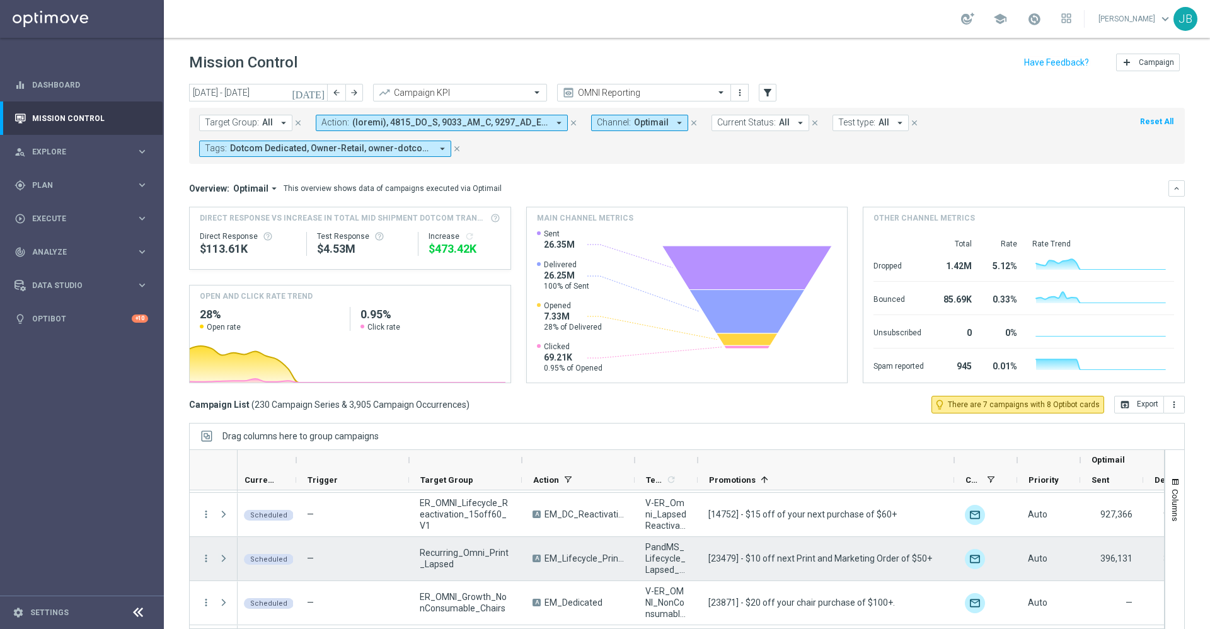
click at [222, 560] on span at bounding box center [223, 558] width 11 height 10
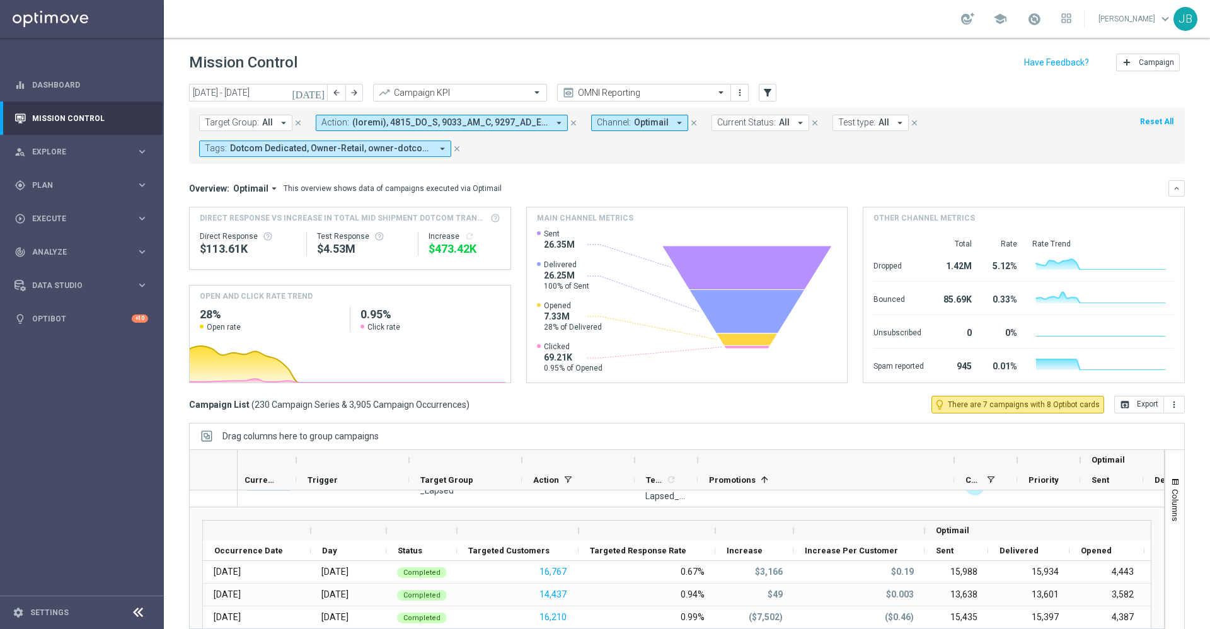
scroll to position [78, 0]
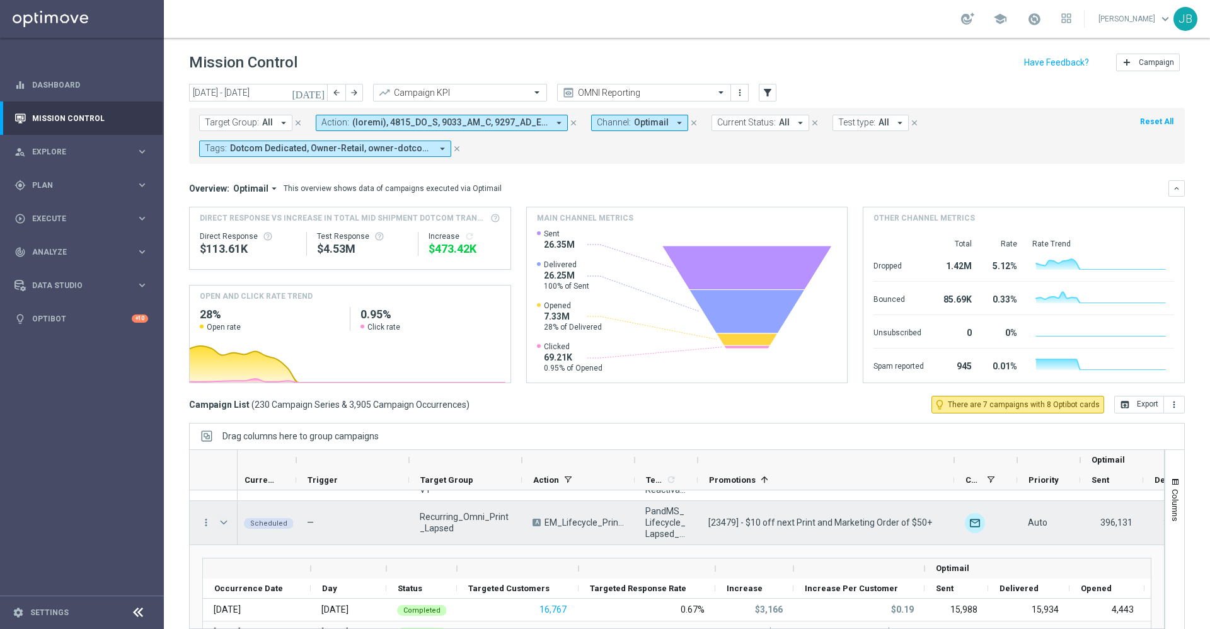
click at [221, 522] on span at bounding box center [223, 523] width 11 height 10
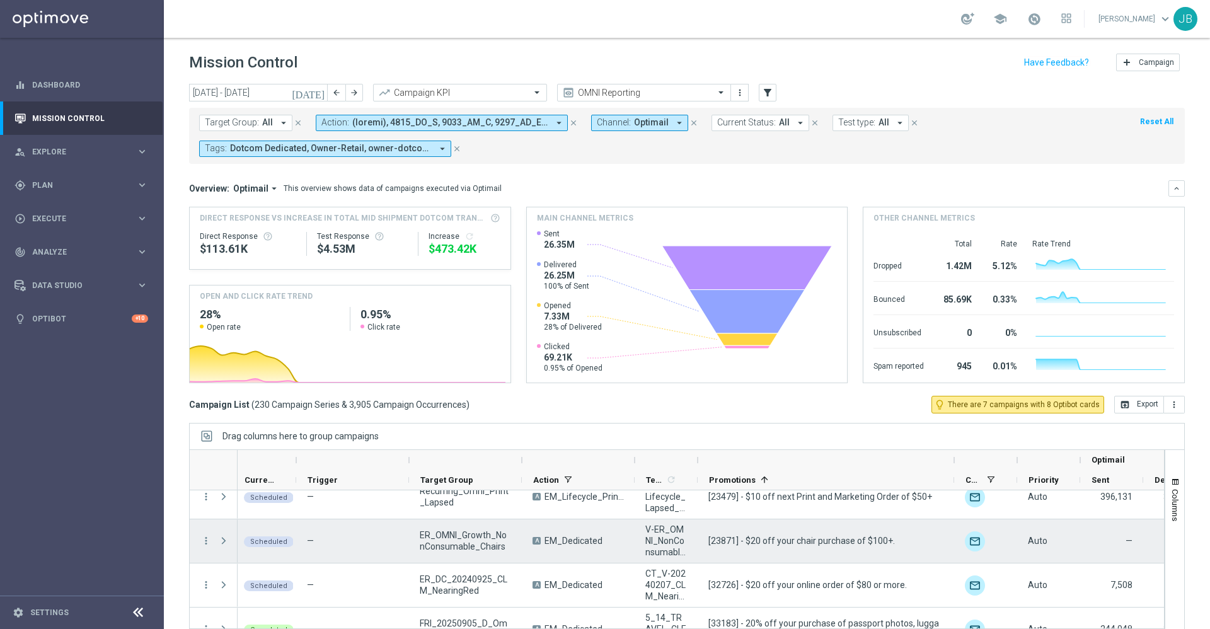
scroll to position [105, 0]
click at [221, 540] on span at bounding box center [223, 539] width 11 height 10
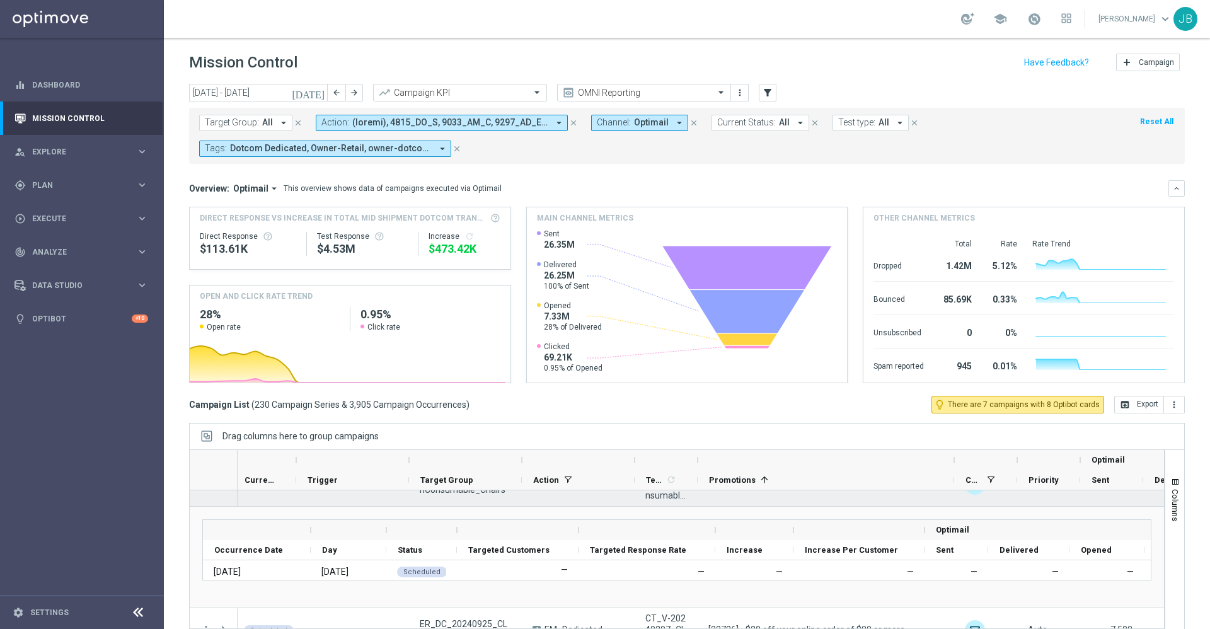
scroll to position [100, 0]
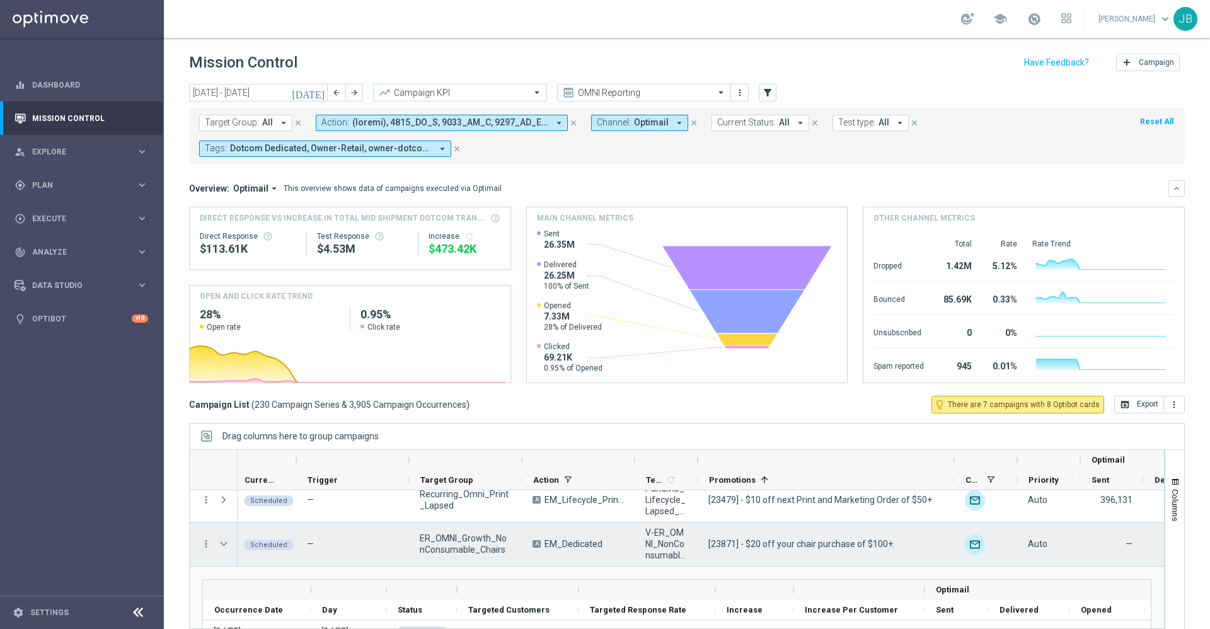
click at [228, 543] on span at bounding box center [223, 544] width 11 height 10
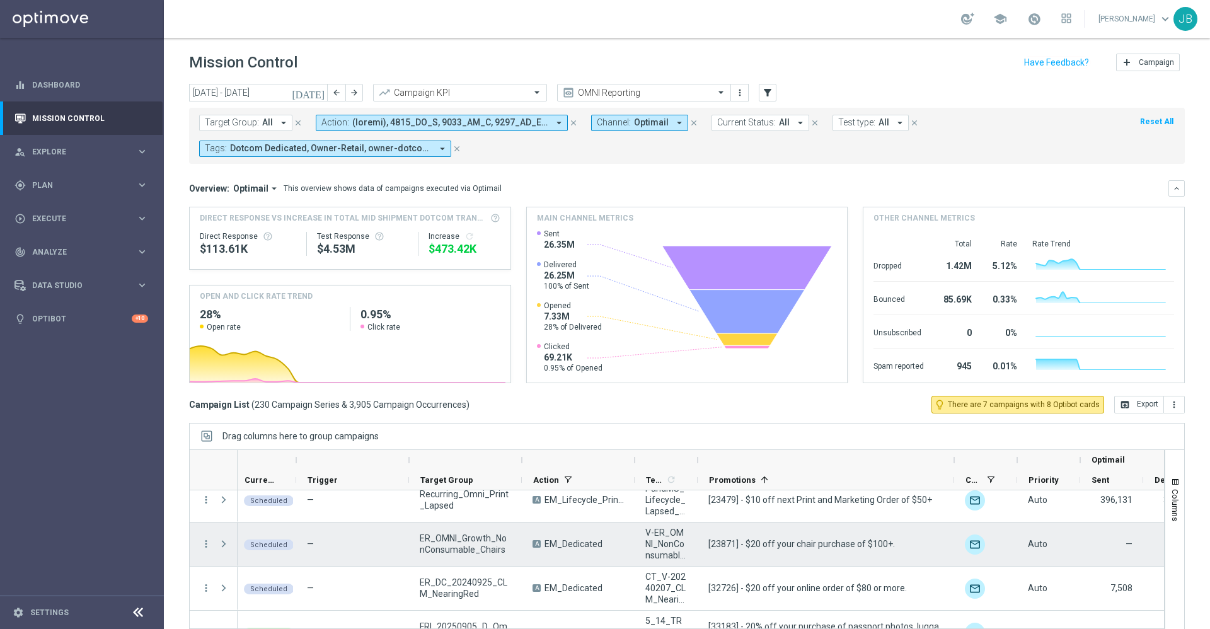
scroll to position [124, 0]
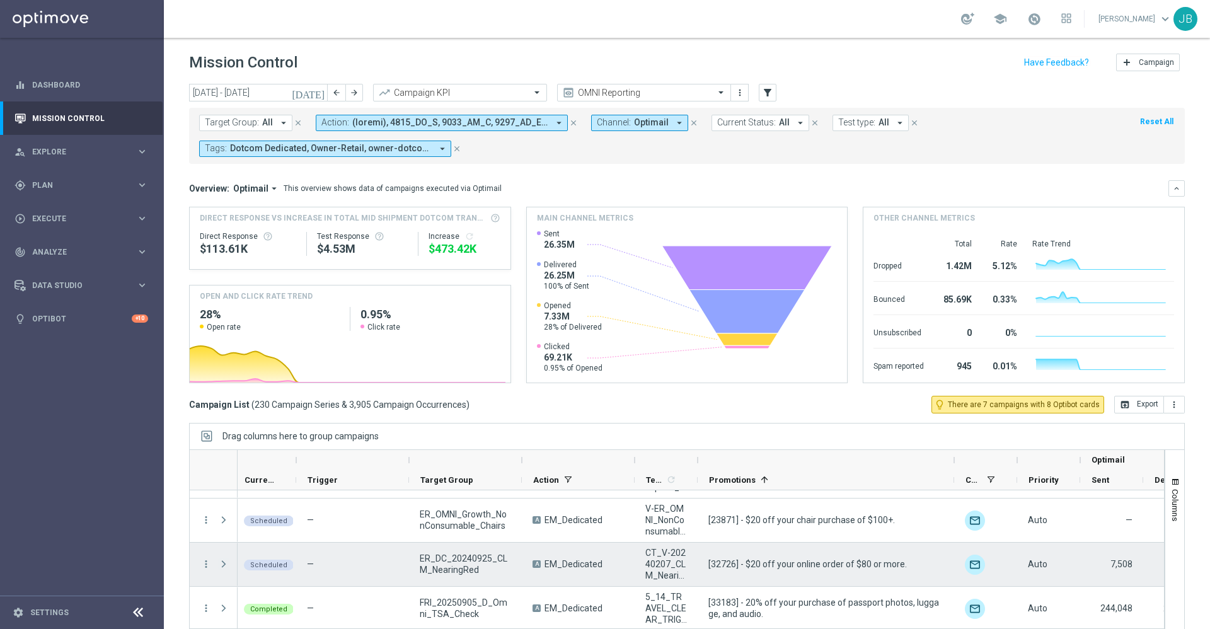
click at [226, 567] on span at bounding box center [223, 564] width 11 height 10
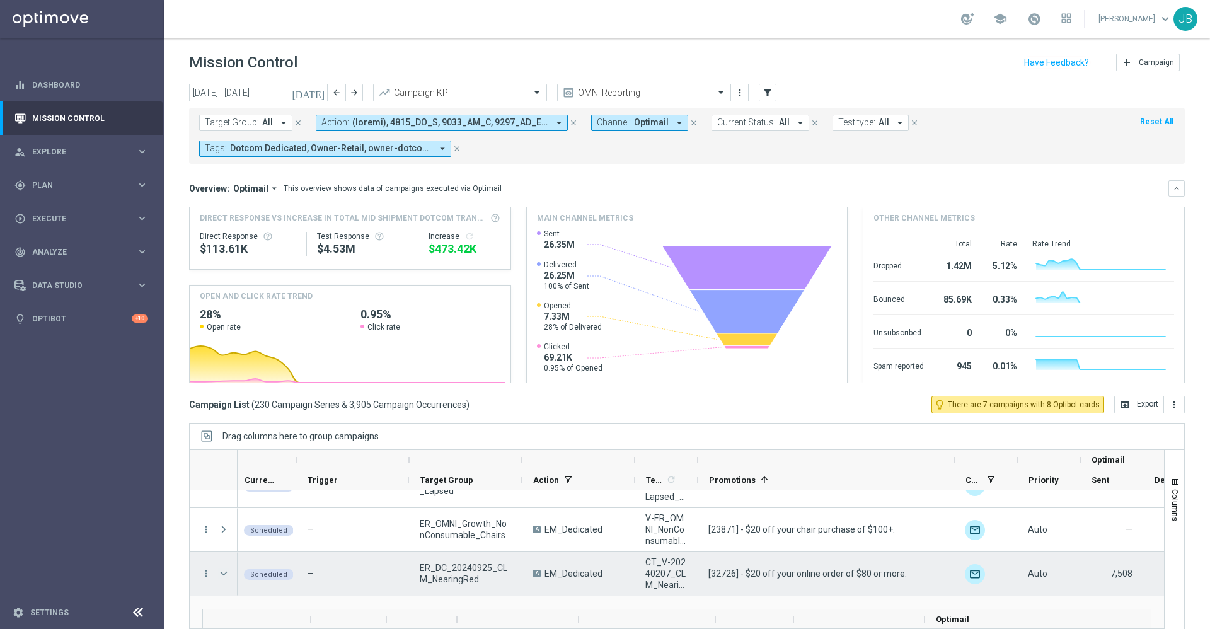
click at [220, 570] on span at bounding box center [223, 574] width 11 height 10
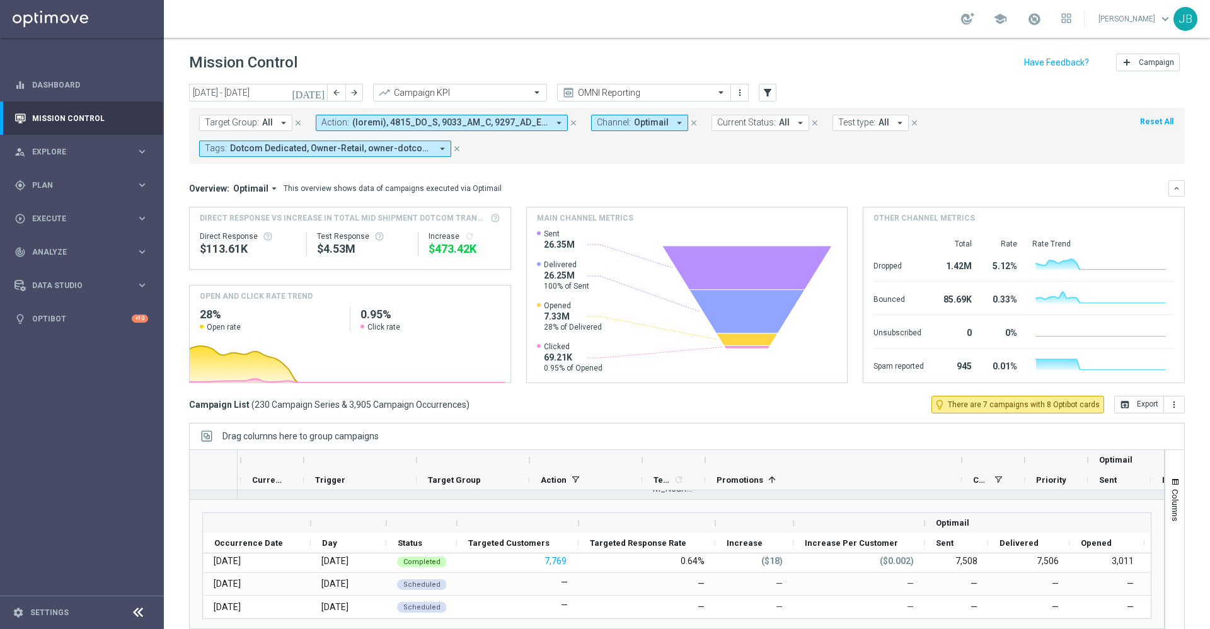
scroll to position [154, 0]
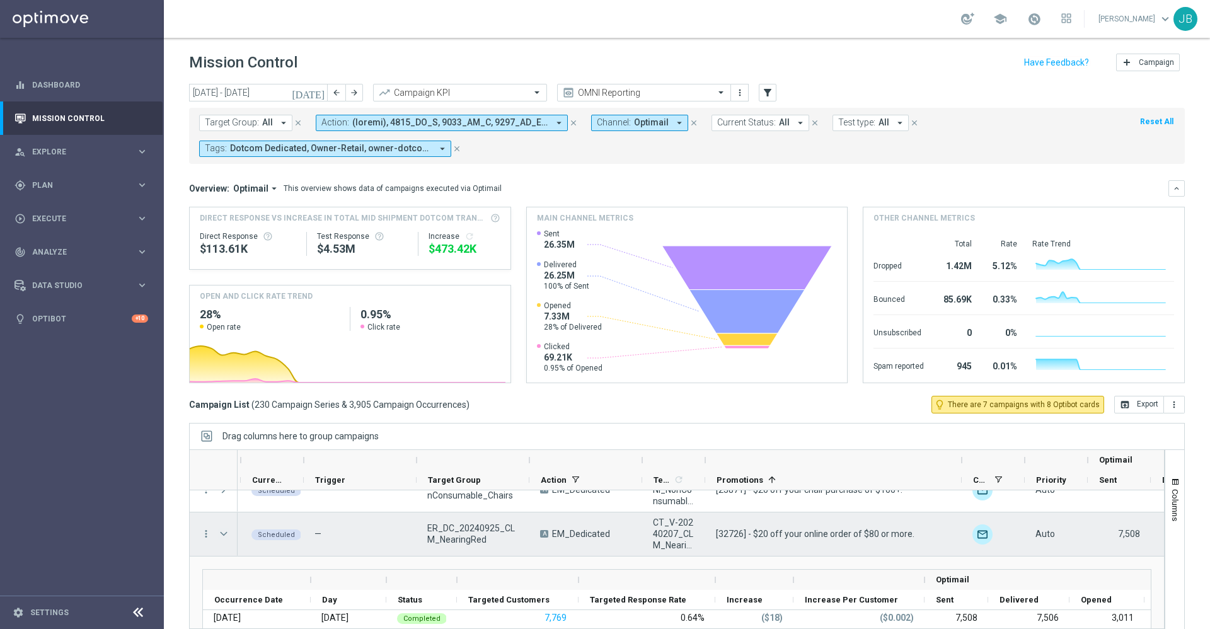
click at [223, 536] on span at bounding box center [223, 534] width 11 height 10
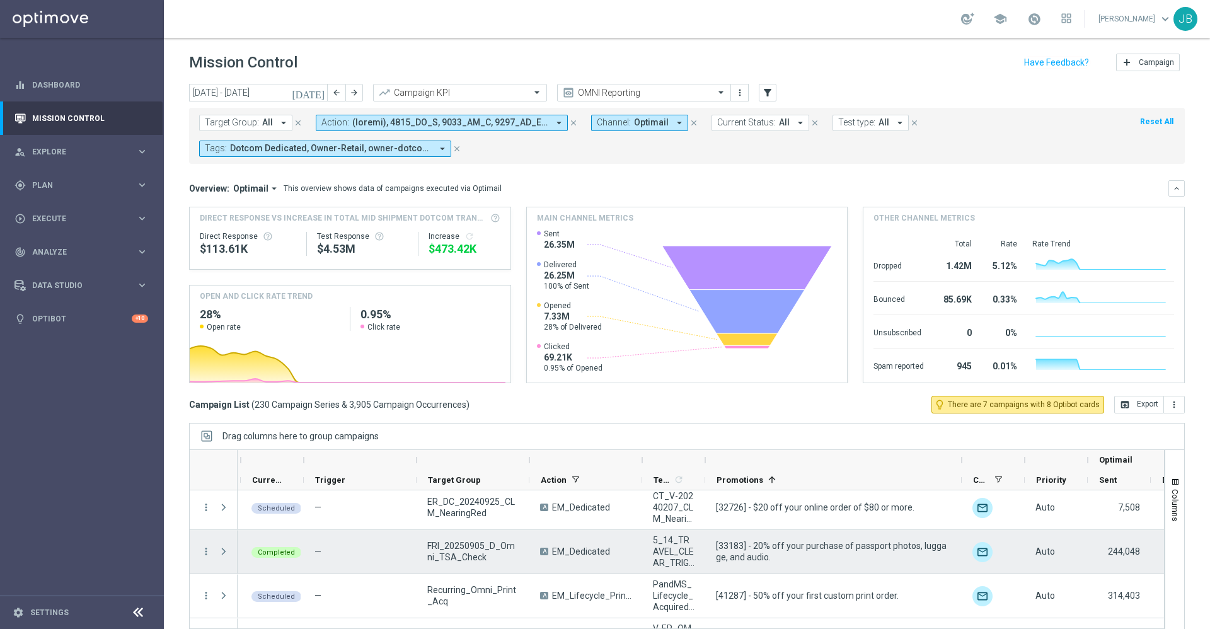
scroll to position [188, 0]
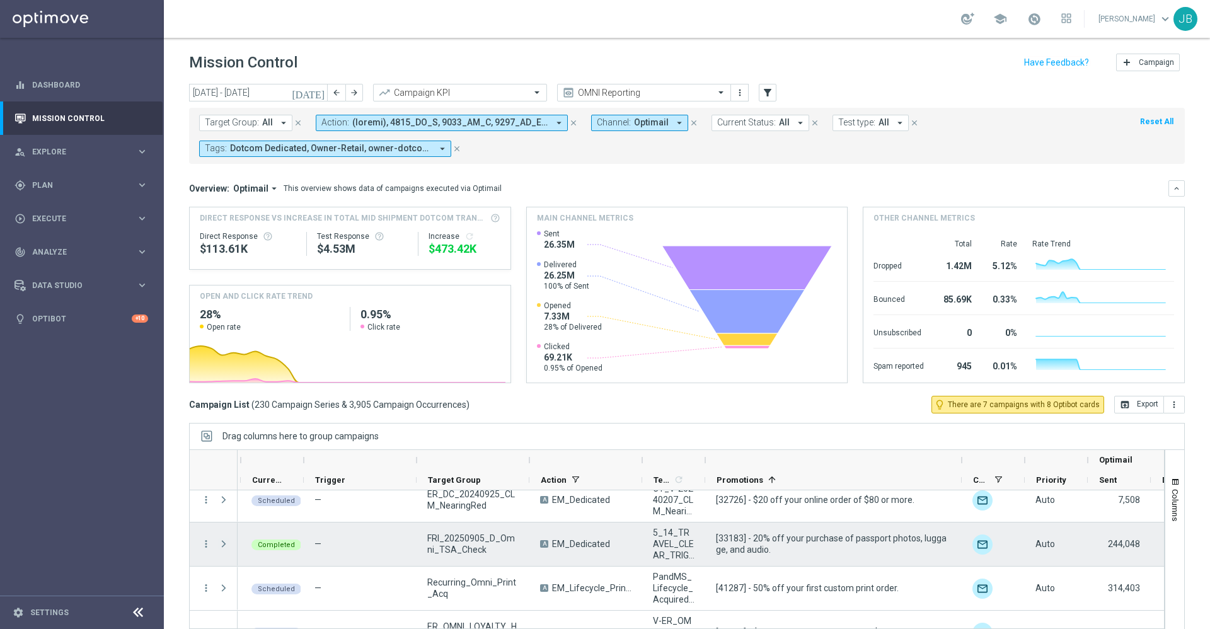
click at [224, 545] on span at bounding box center [223, 544] width 11 height 10
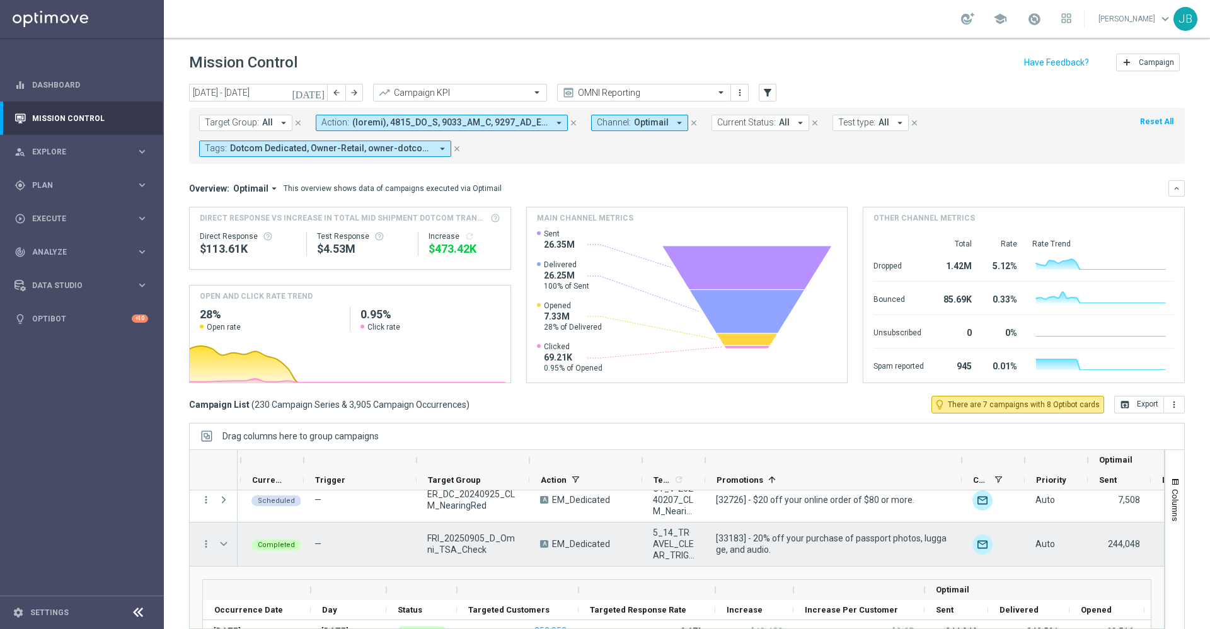
click at [228, 546] on span at bounding box center [223, 544] width 11 height 10
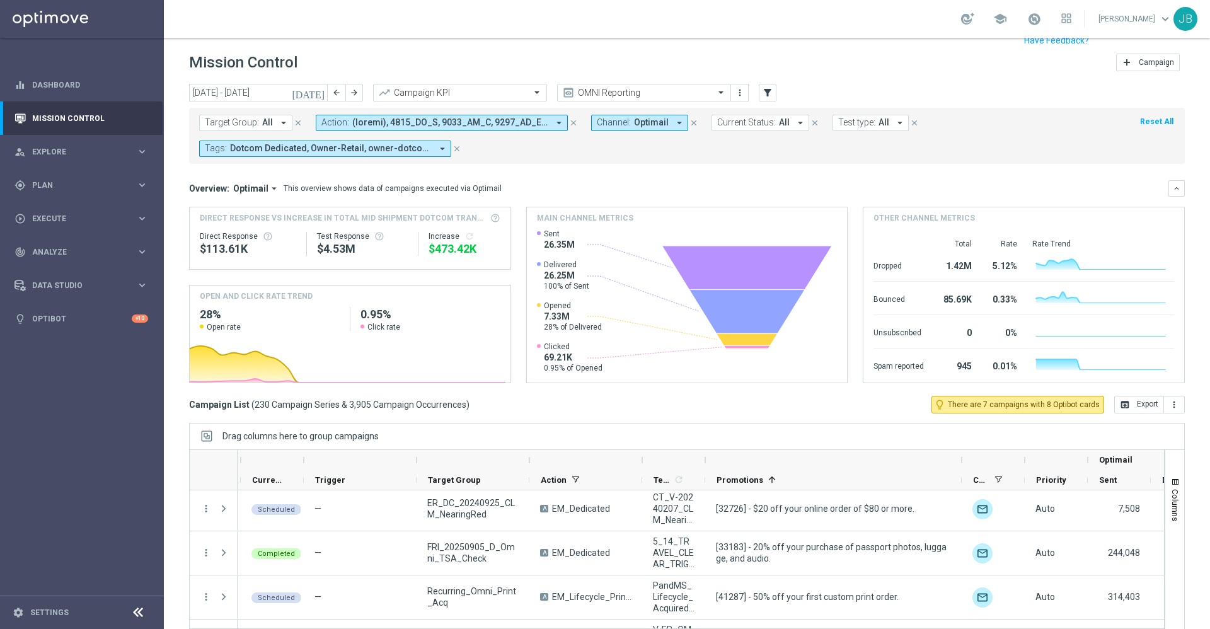
scroll to position [27, 0]
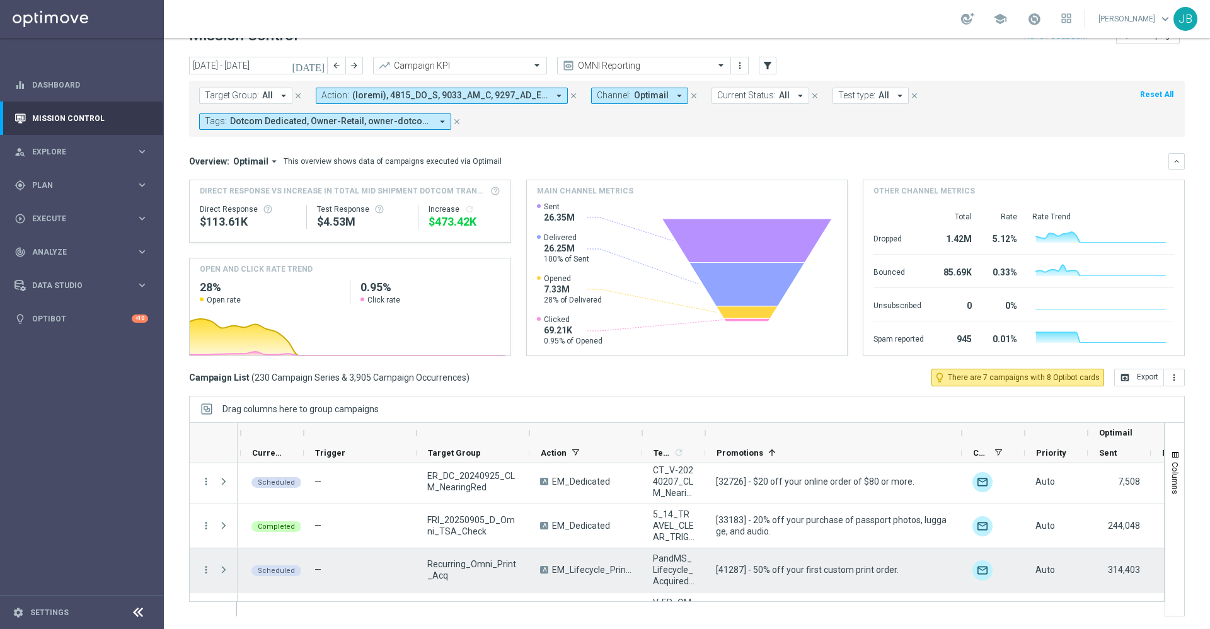
click at [224, 569] on span at bounding box center [223, 570] width 11 height 10
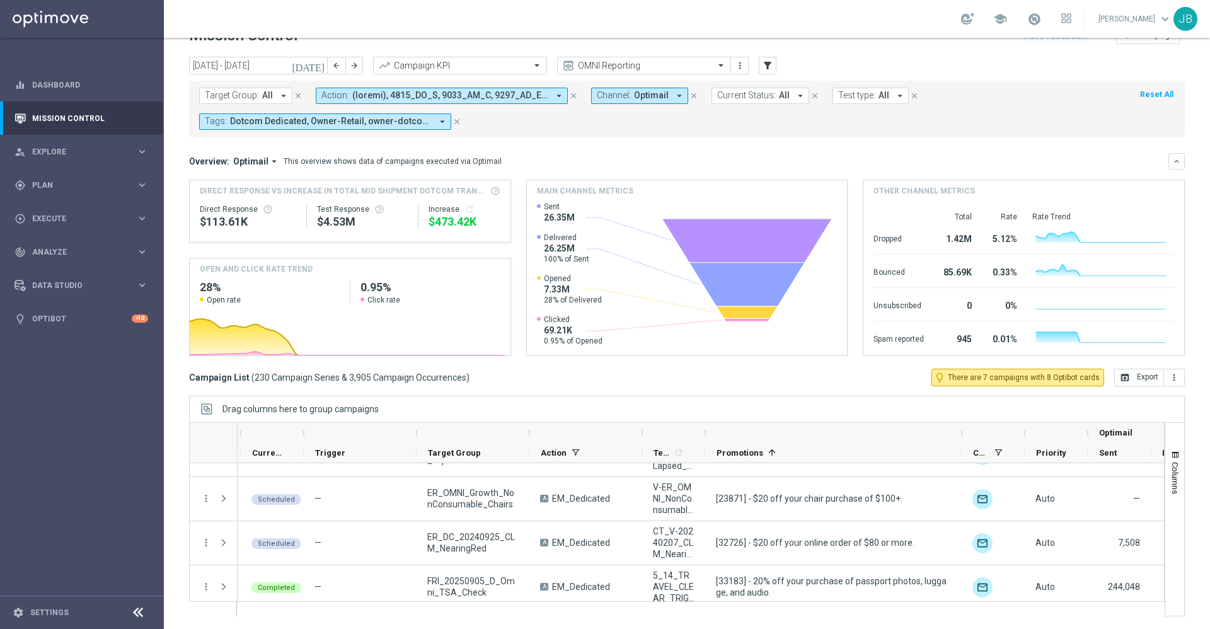
scroll to position [205, 0]
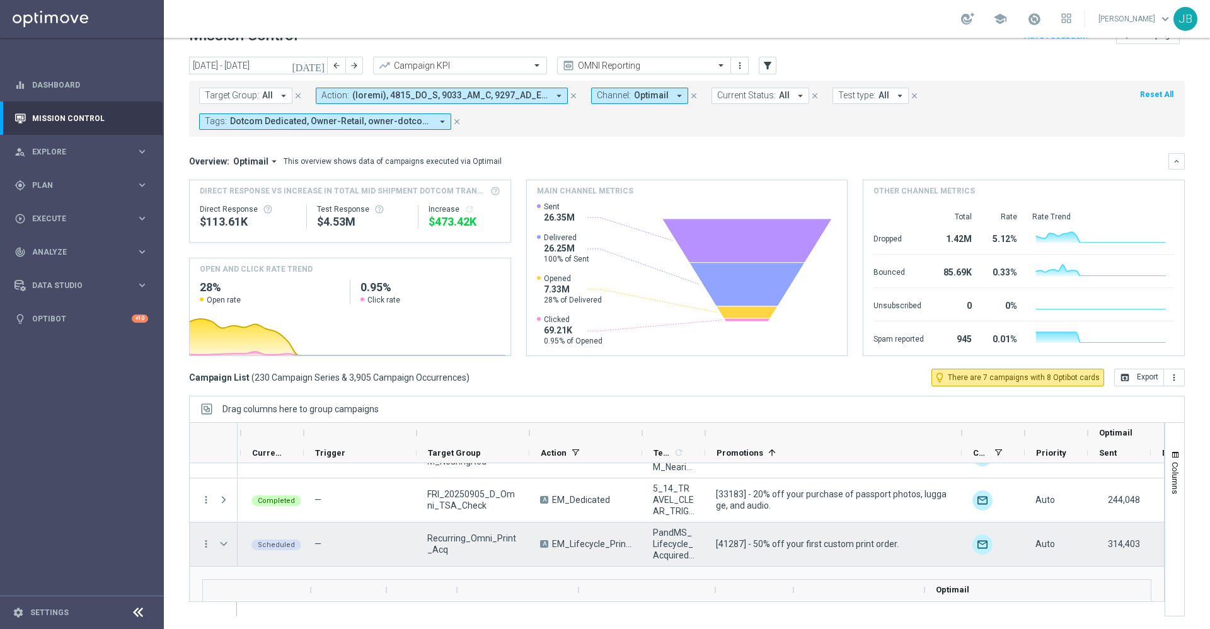
click at [225, 545] on span at bounding box center [223, 544] width 11 height 10
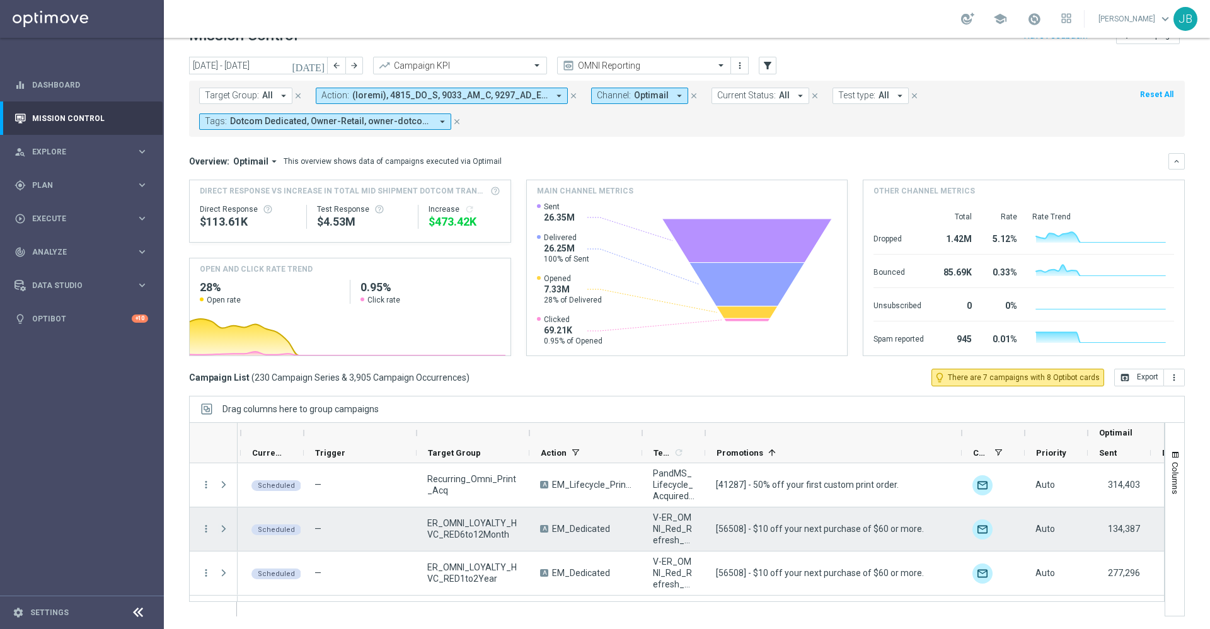
click at [224, 530] on span at bounding box center [223, 529] width 11 height 10
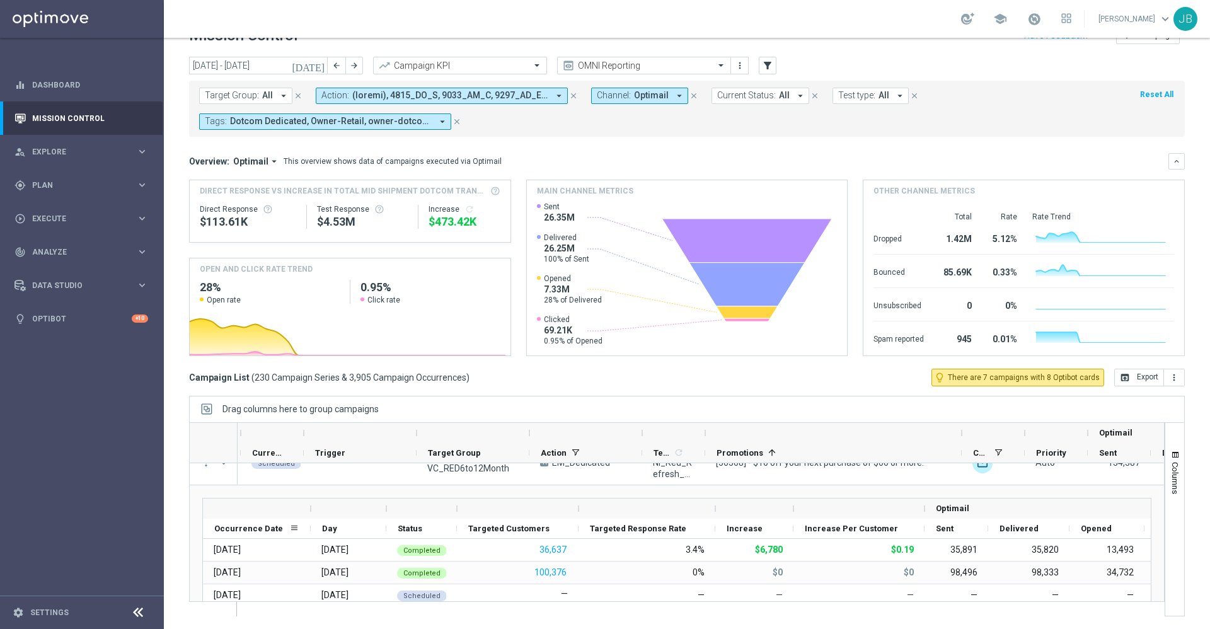
scroll to position [310, 0]
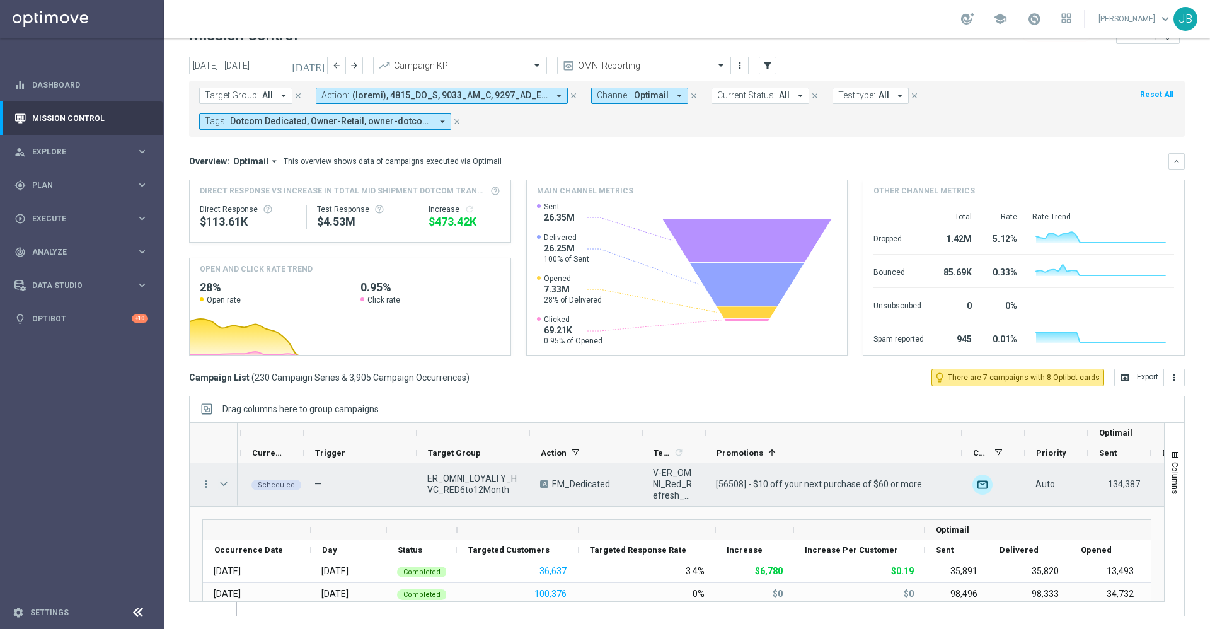
click at [224, 485] on span at bounding box center [223, 484] width 11 height 10
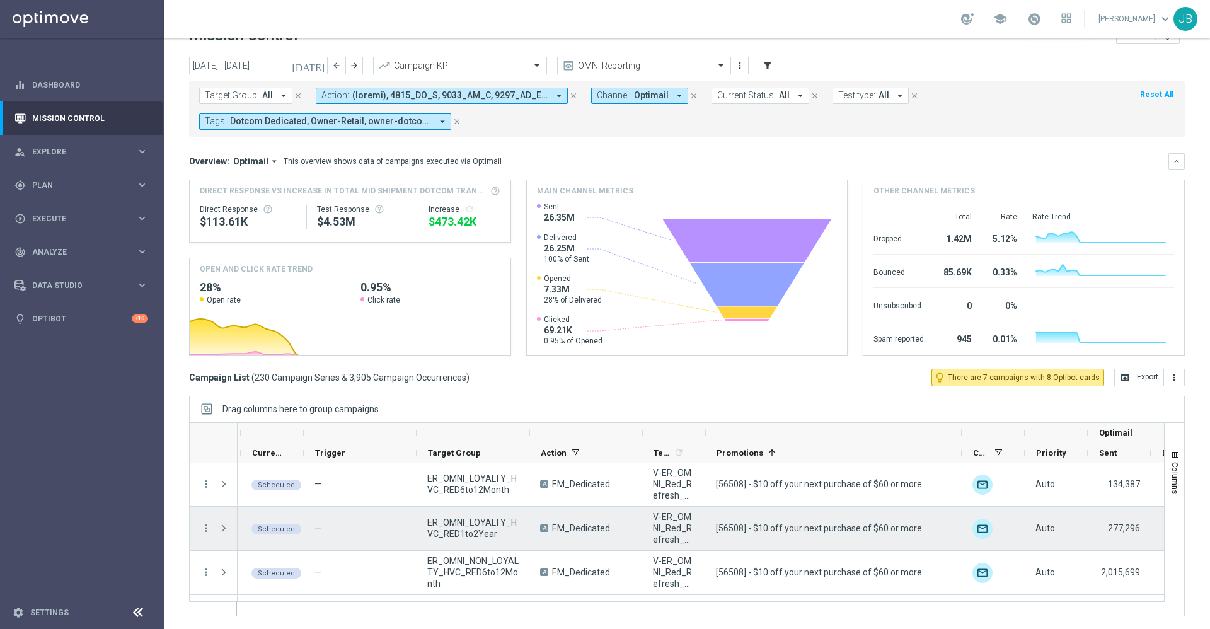
click at [226, 527] on span at bounding box center [223, 528] width 11 height 10
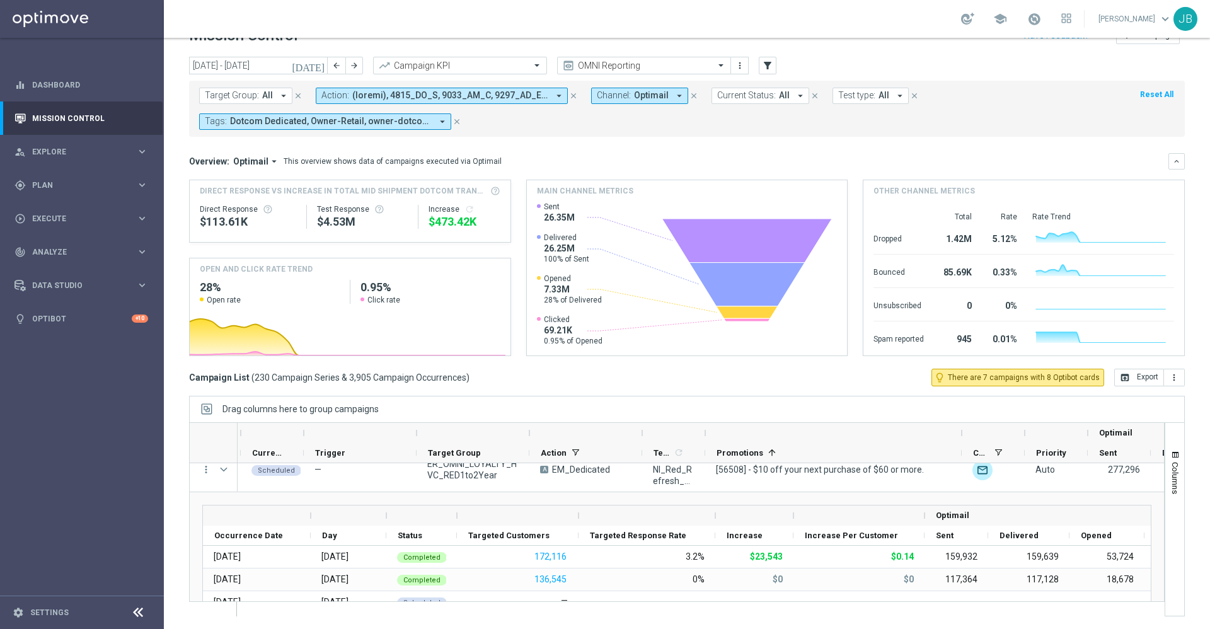
scroll to position [369, 0]
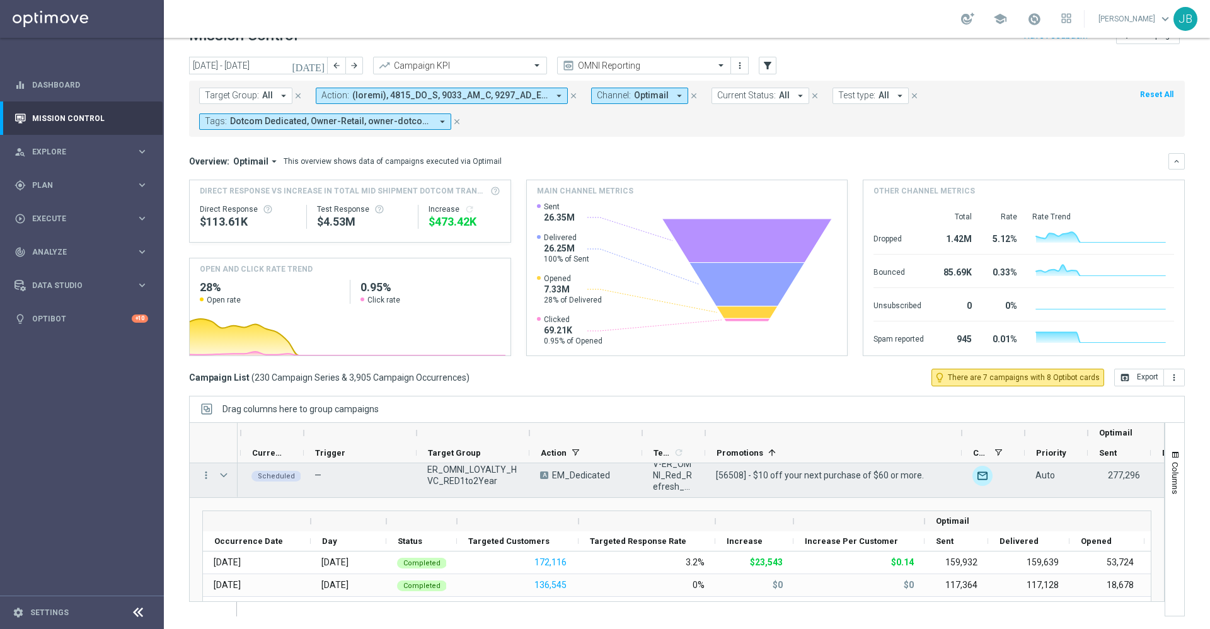
scroll to position [364, 0]
click at [225, 473] on span at bounding box center [223, 474] width 11 height 10
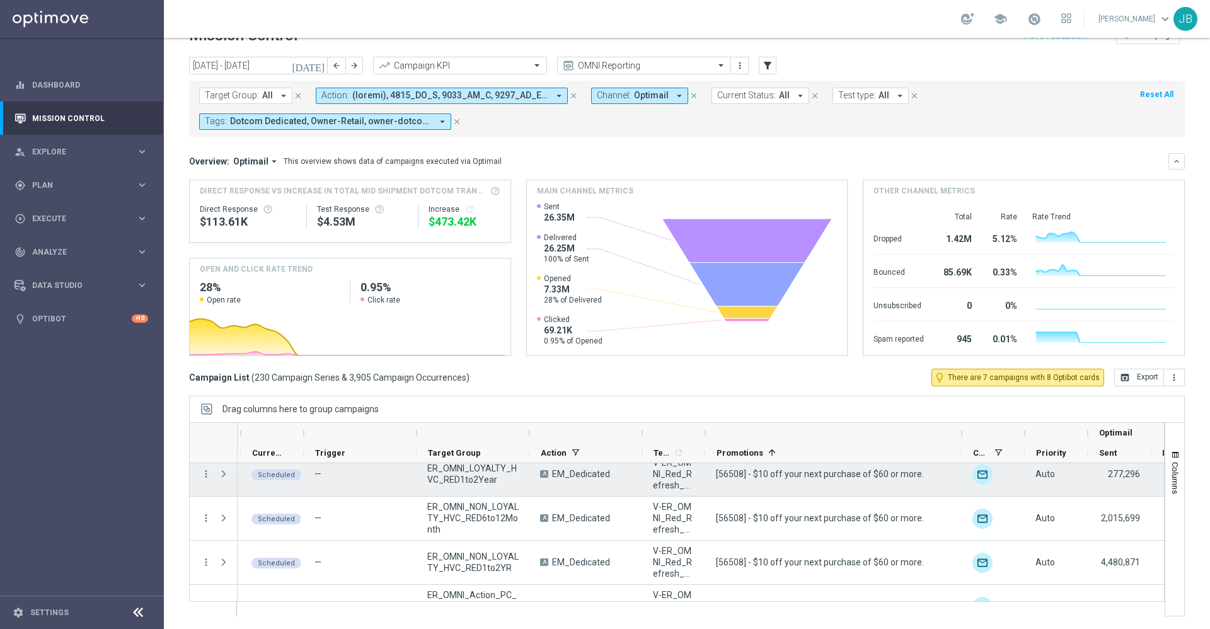
scroll to position [368, 0]
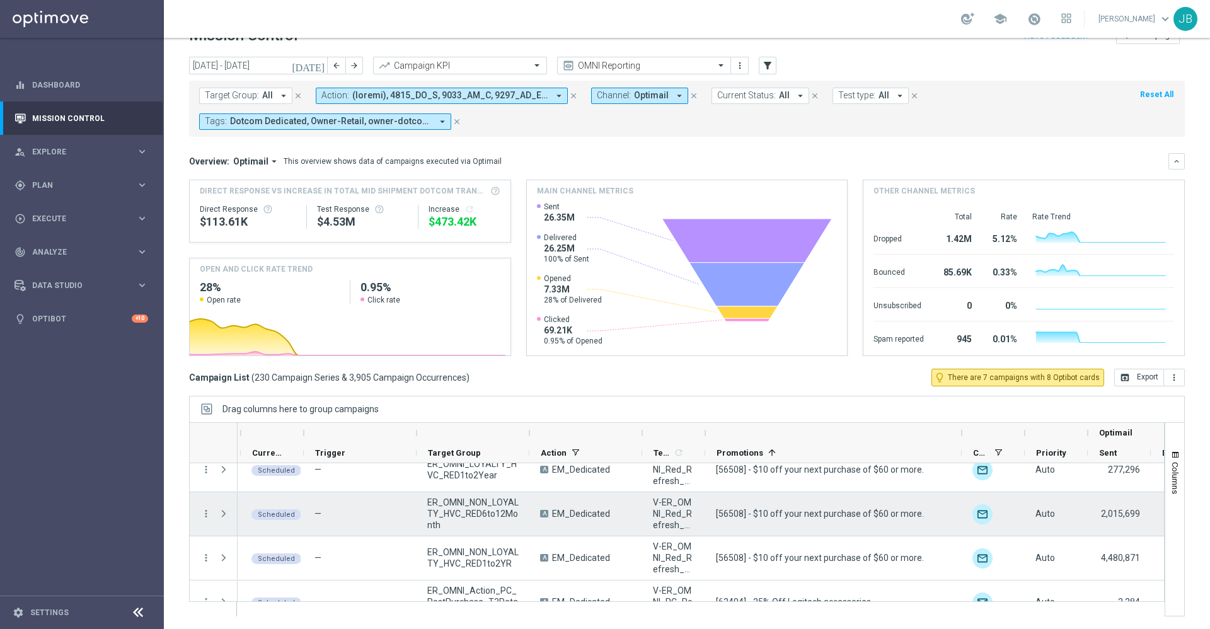
click at [223, 511] on span at bounding box center [223, 514] width 11 height 10
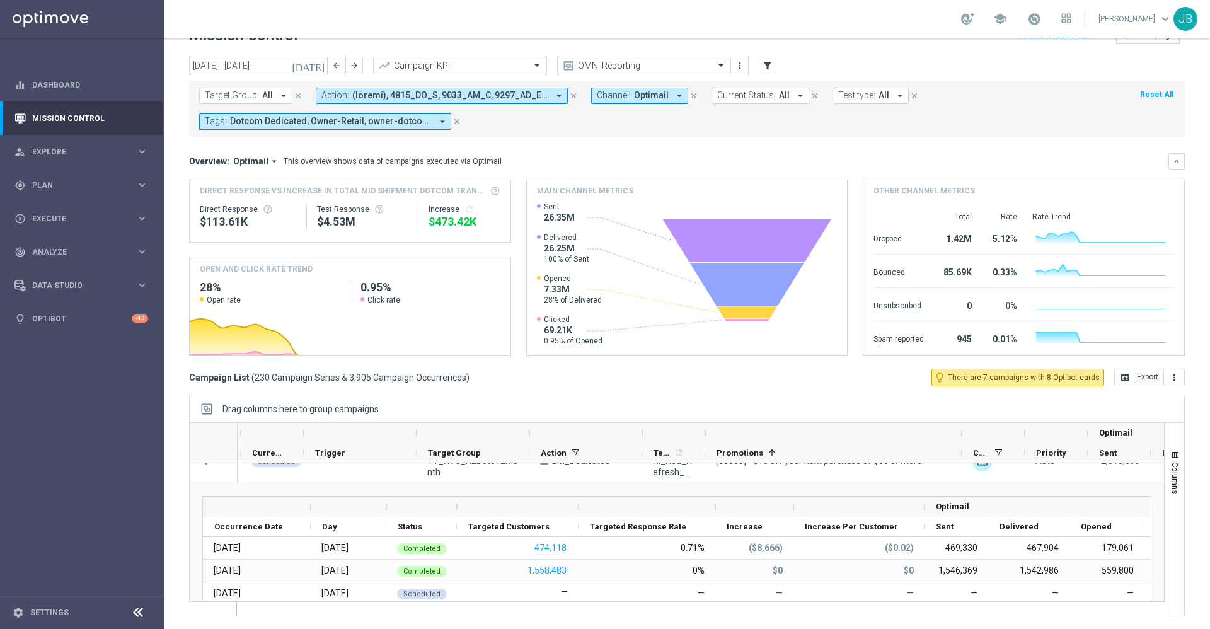
scroll to position [370, 0]
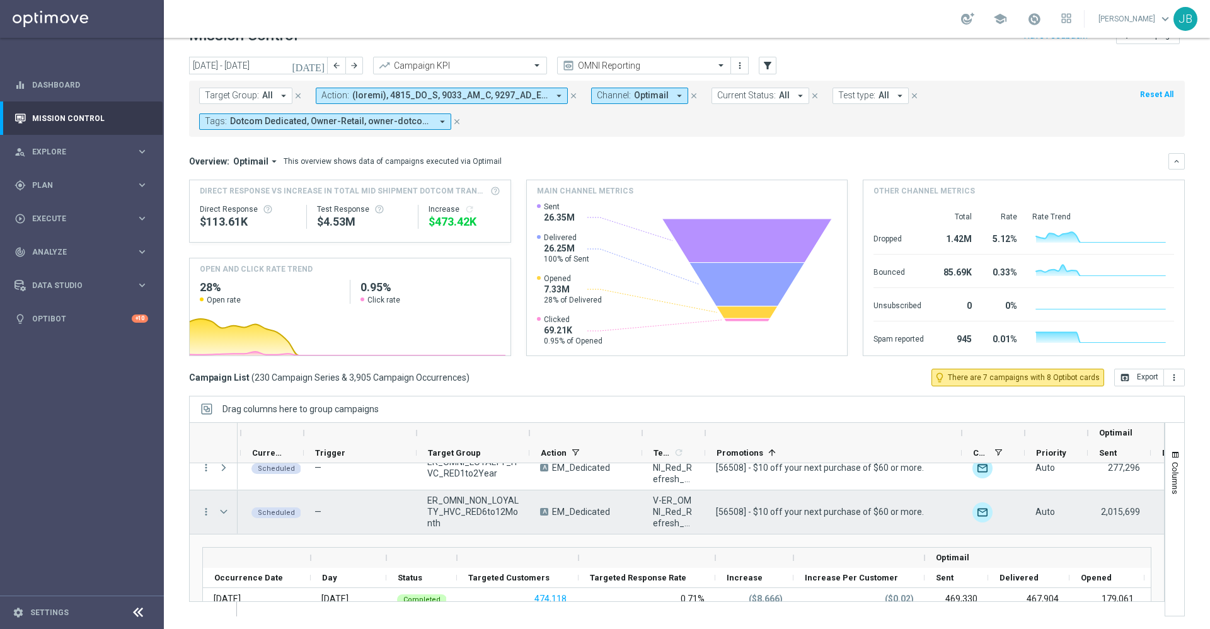
click at [226, 511] on span at bounding box center [223, 512] width 11 height 10
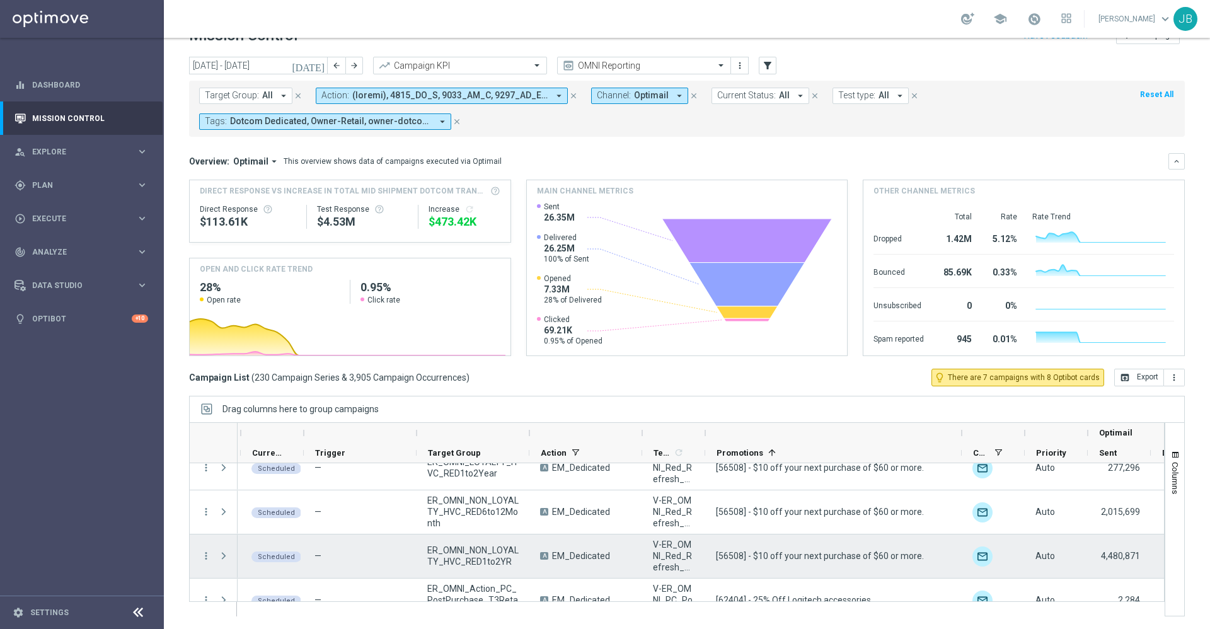
scroll to position [404, 0]
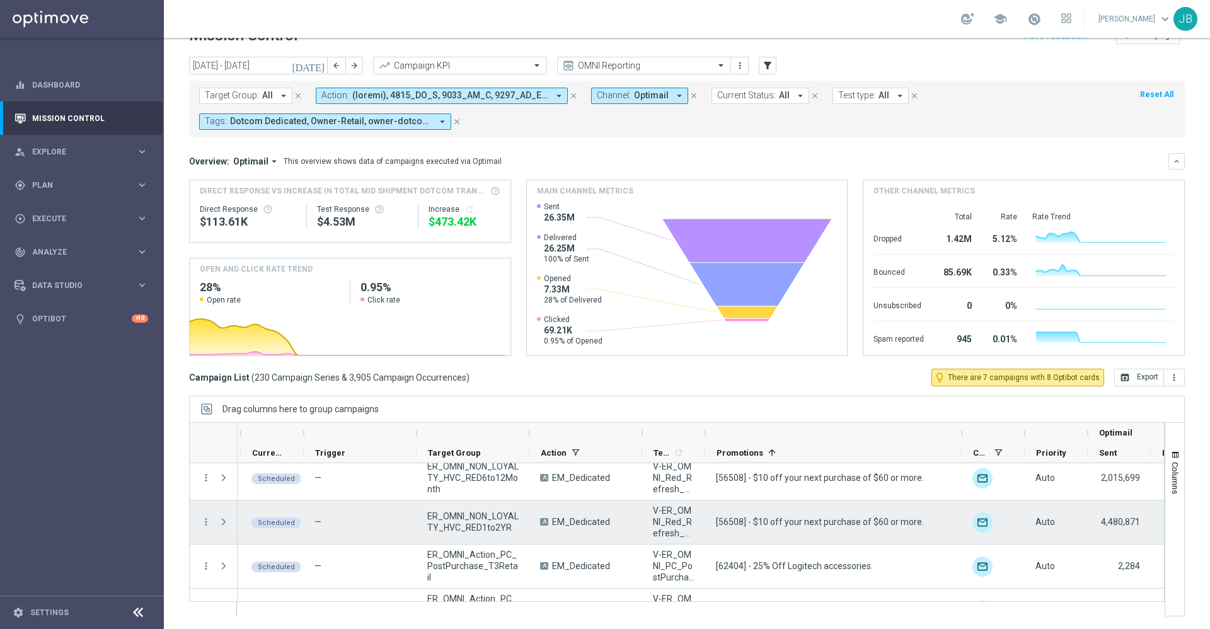
click at [221, 521] on span at bounding box center [223, 522] width 11 height 10
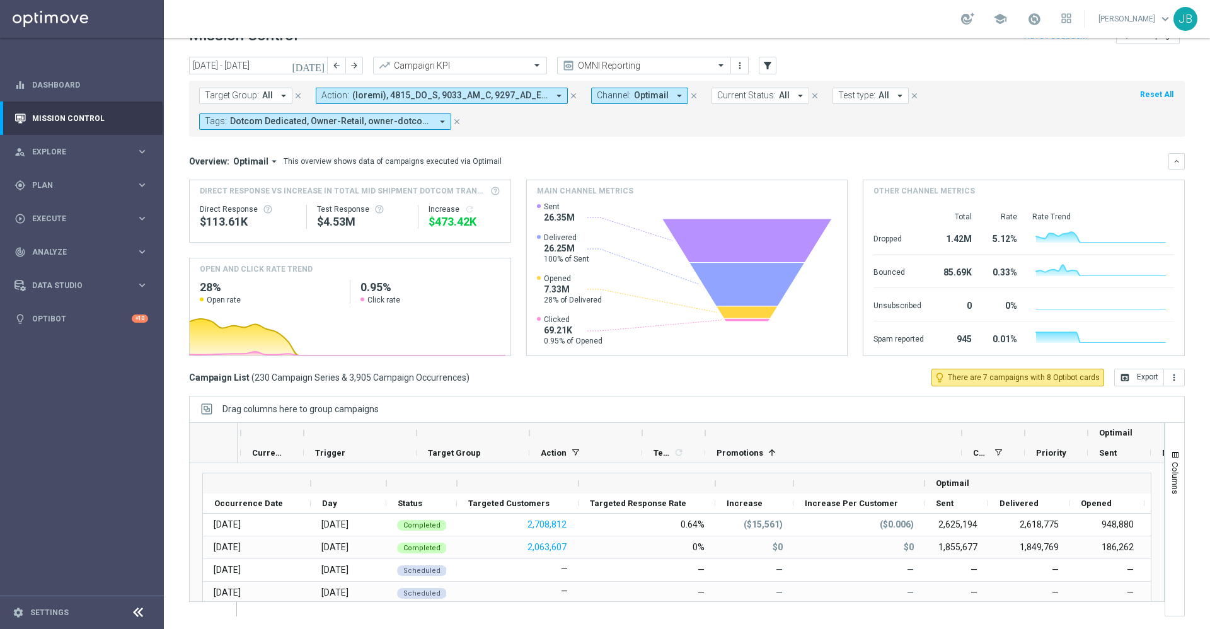
scroll to position [427, 0]
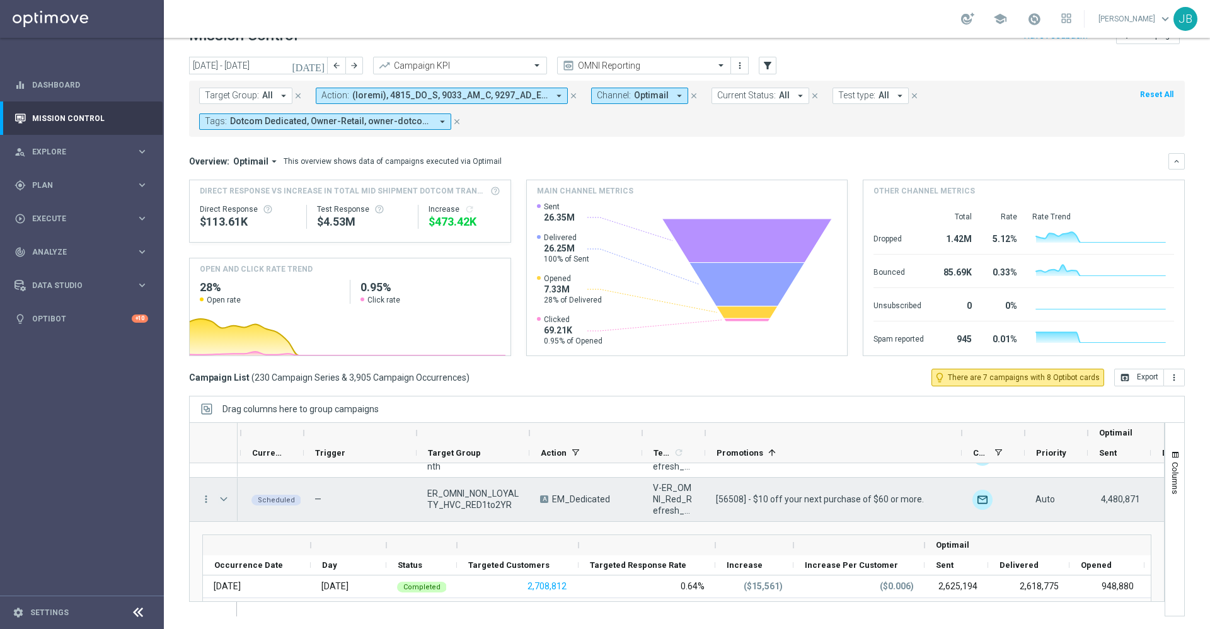
click at [225, 502] on span at bounding box center [223, 499] width 11 height 10
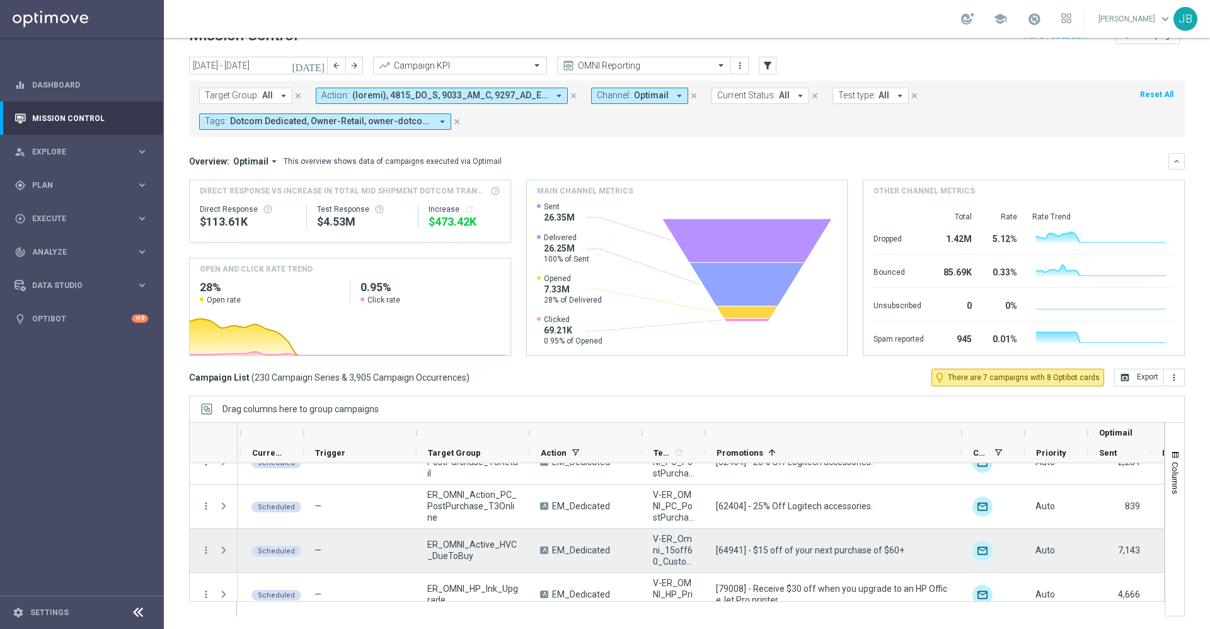
scroll to position [510, 0]
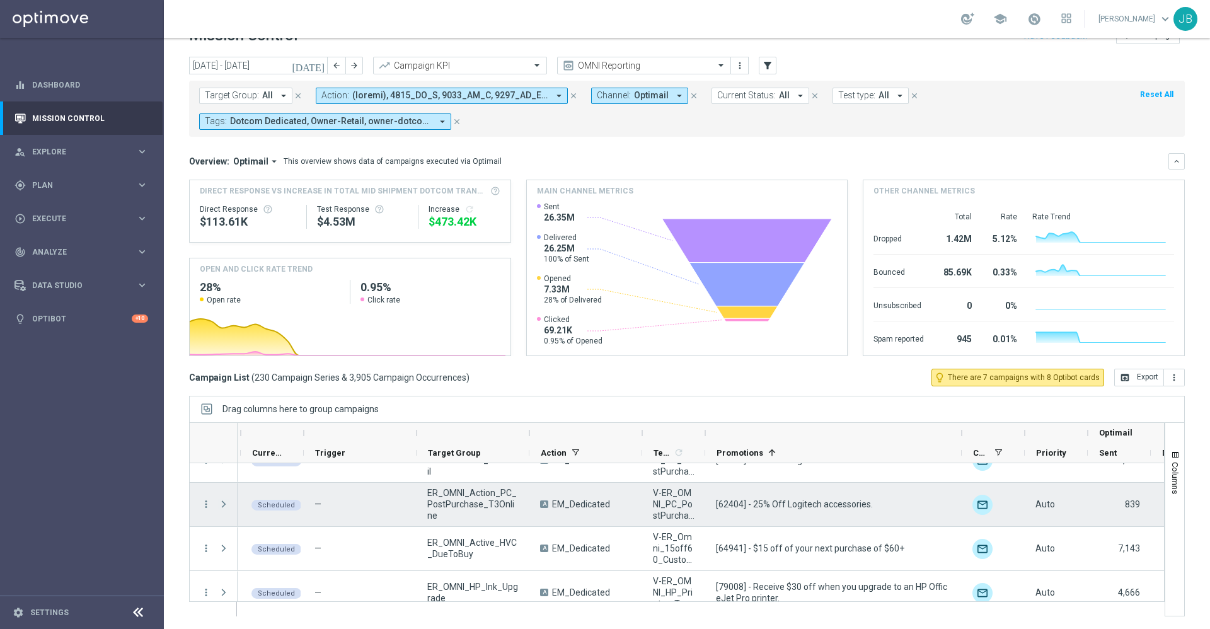
click at [224, 506] on span at bounding box center [223, 504] width 11 height 10
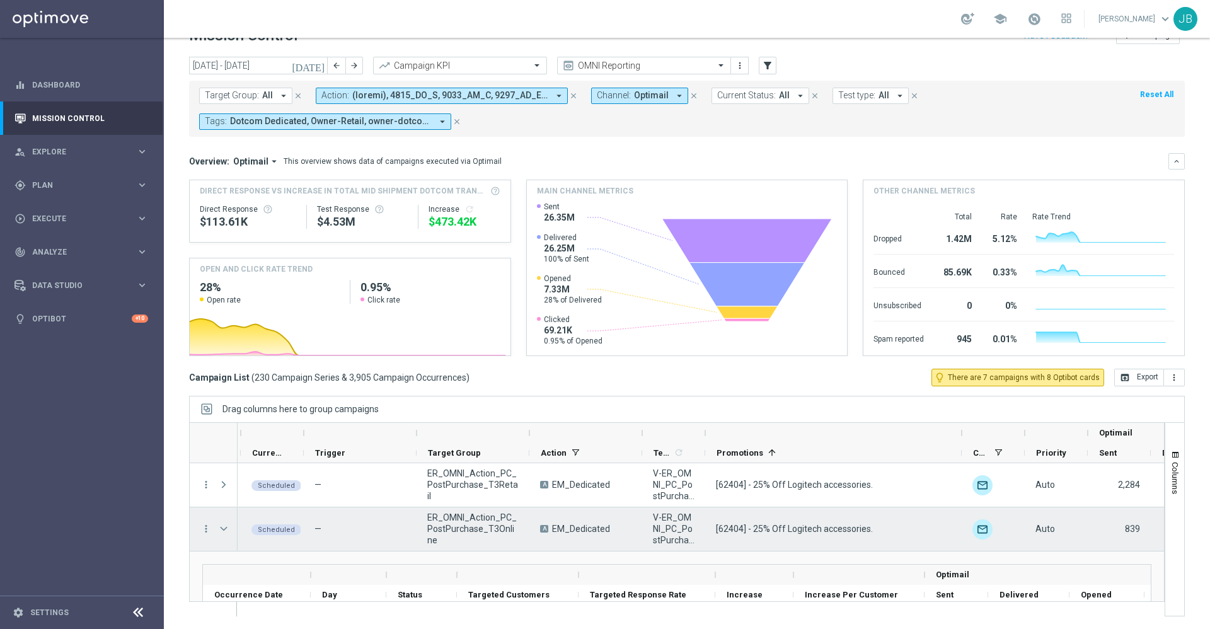
scroll to position [476, 0]
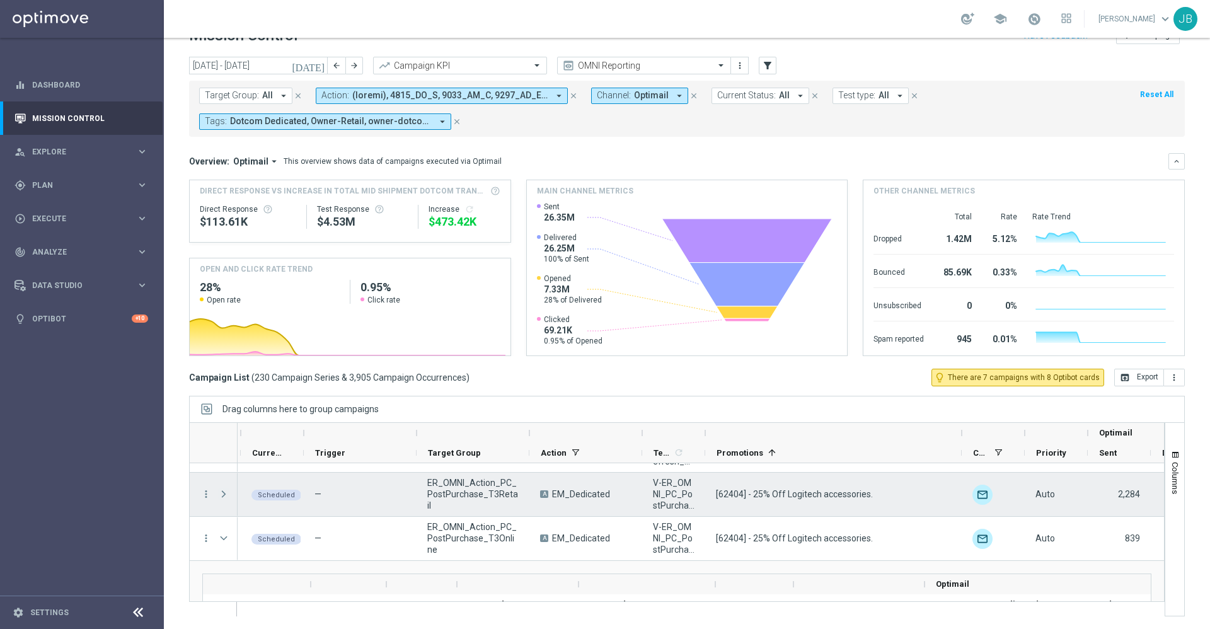
click at [222, 495] on span at bounding box center [223, 494] width 11 height 10
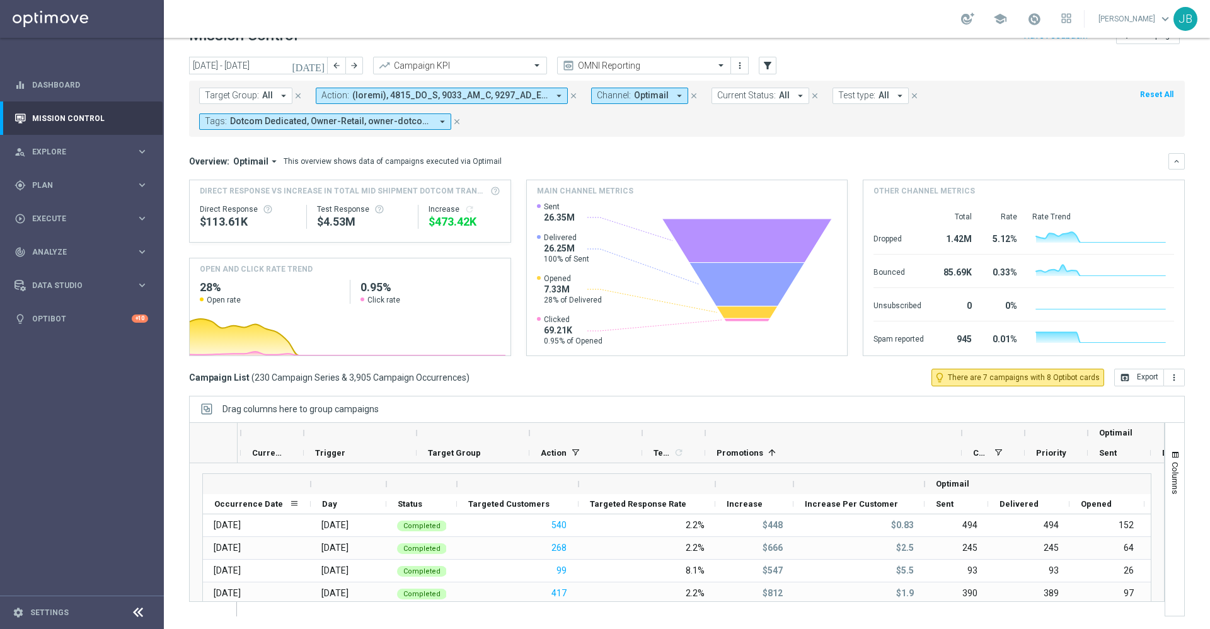
scroll to position [473, 0]
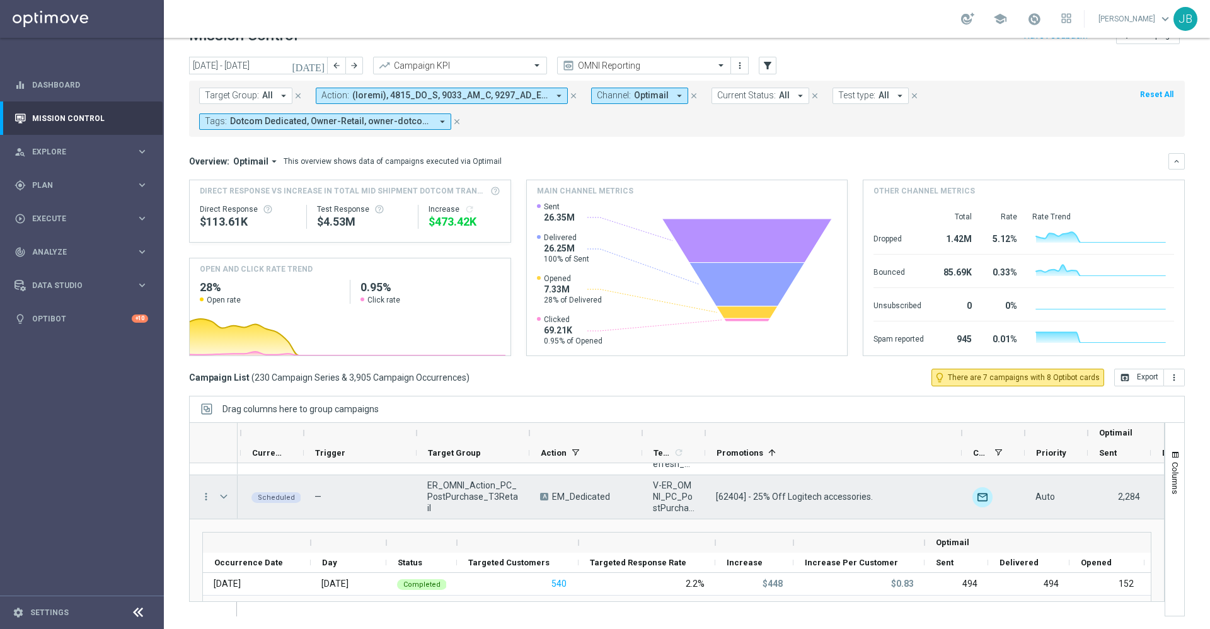
click at [223, 498] on span at bounding box center [223, 497] width 11 height 10
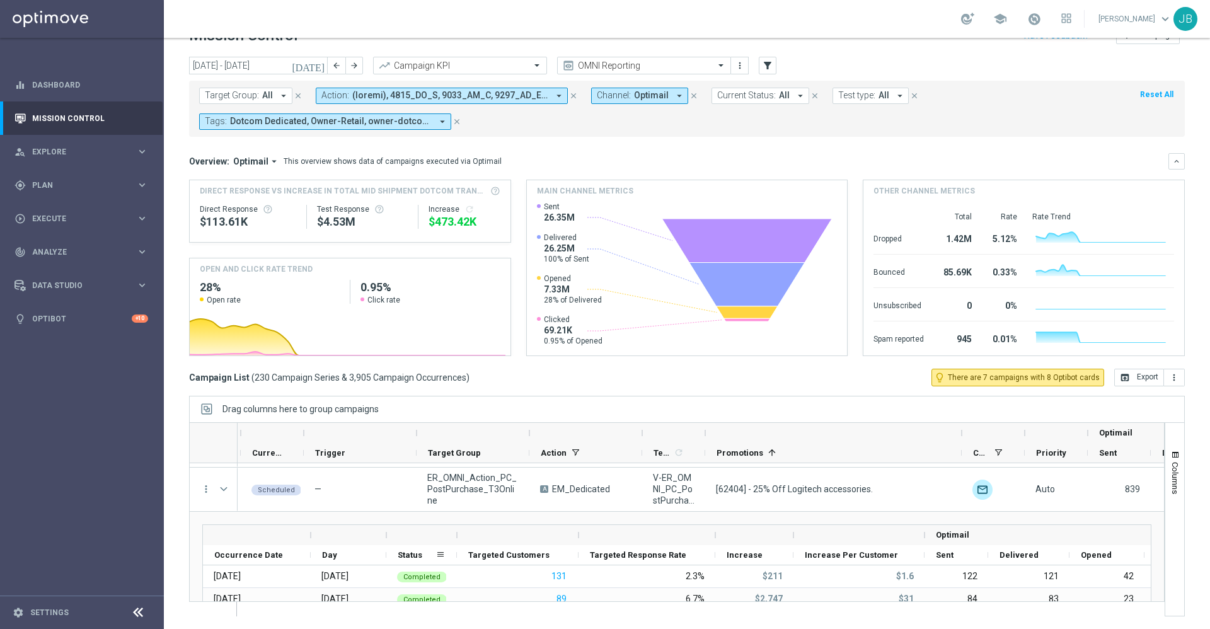
scroll to position [524, 0]
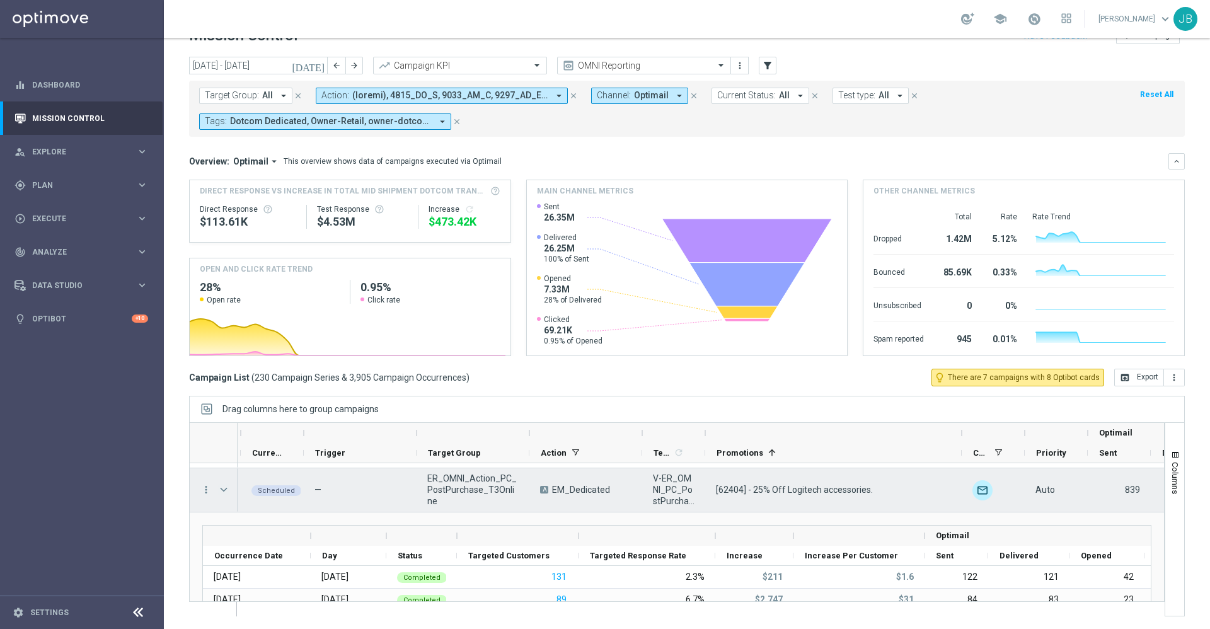
click at [228, 490] on span at bounding box center [223, 490] width 11 height 10
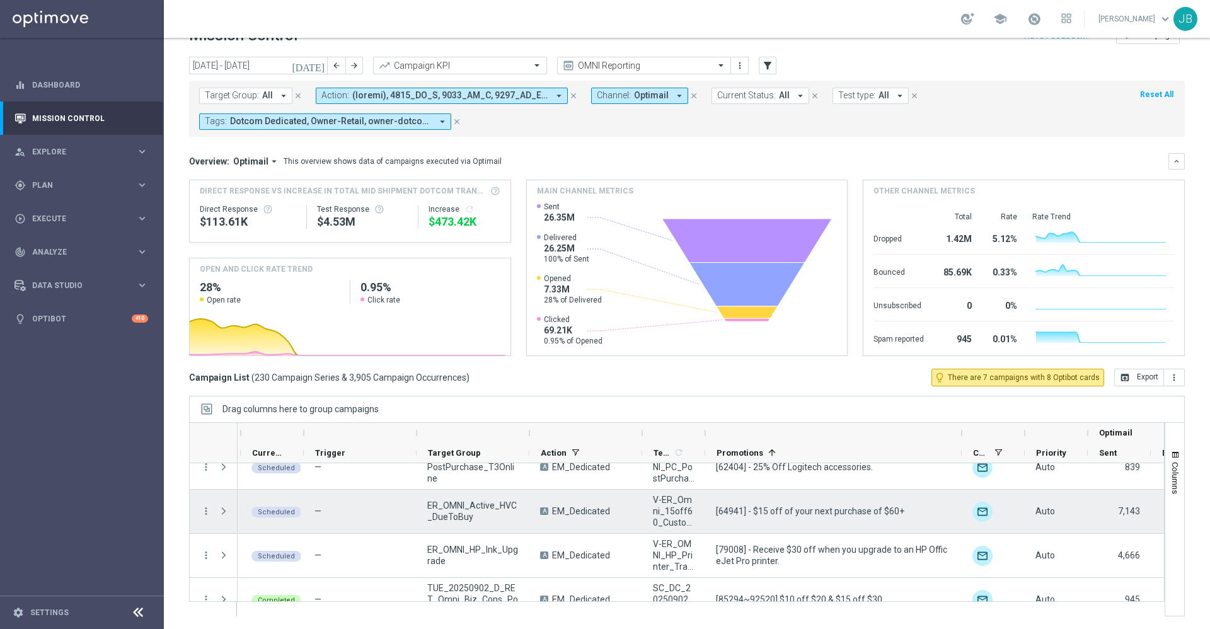
scroll to position [551, 0]
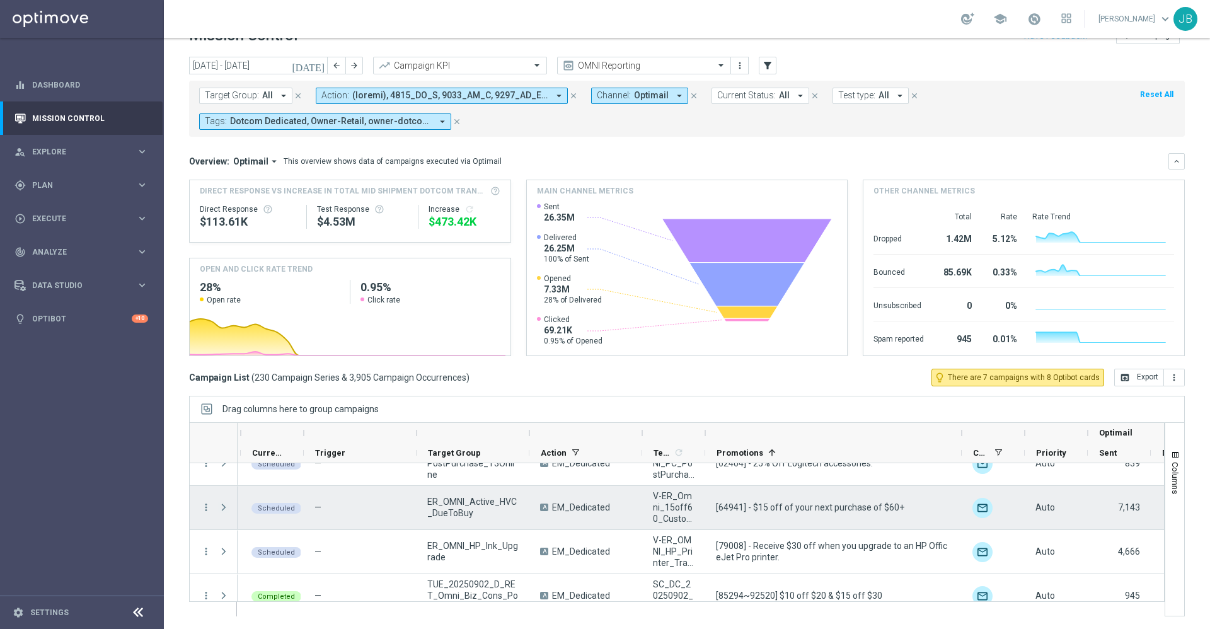
click at [224, 506] on span at bounding box center [223, 507] width 11 height 10
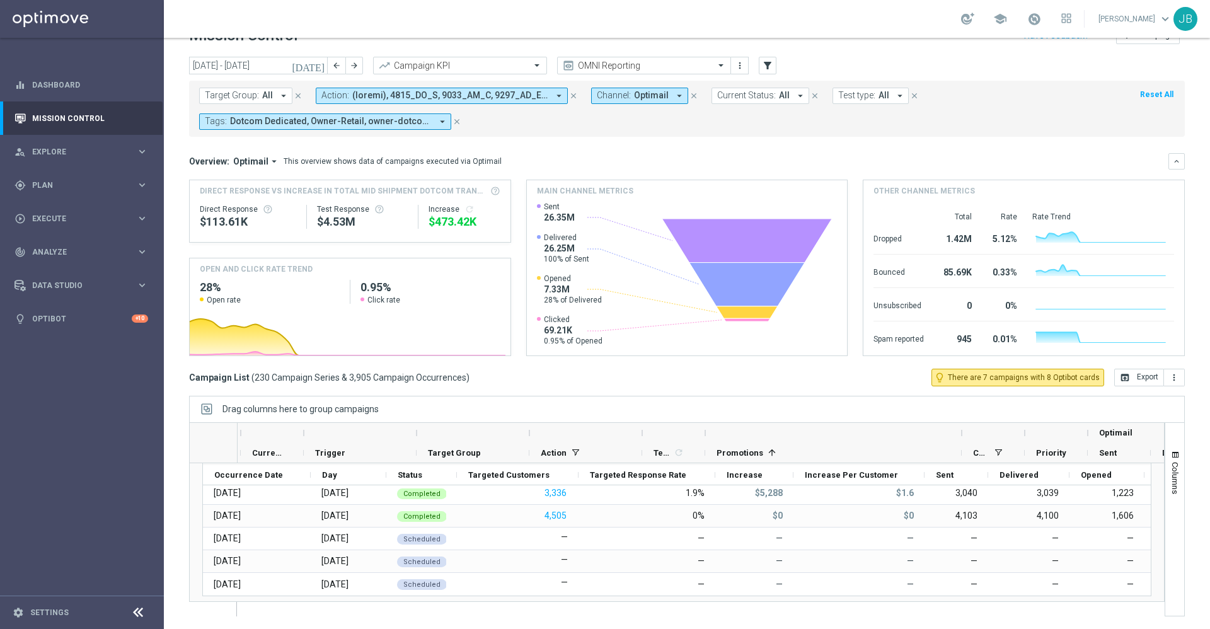
scroll to position [557, 0]
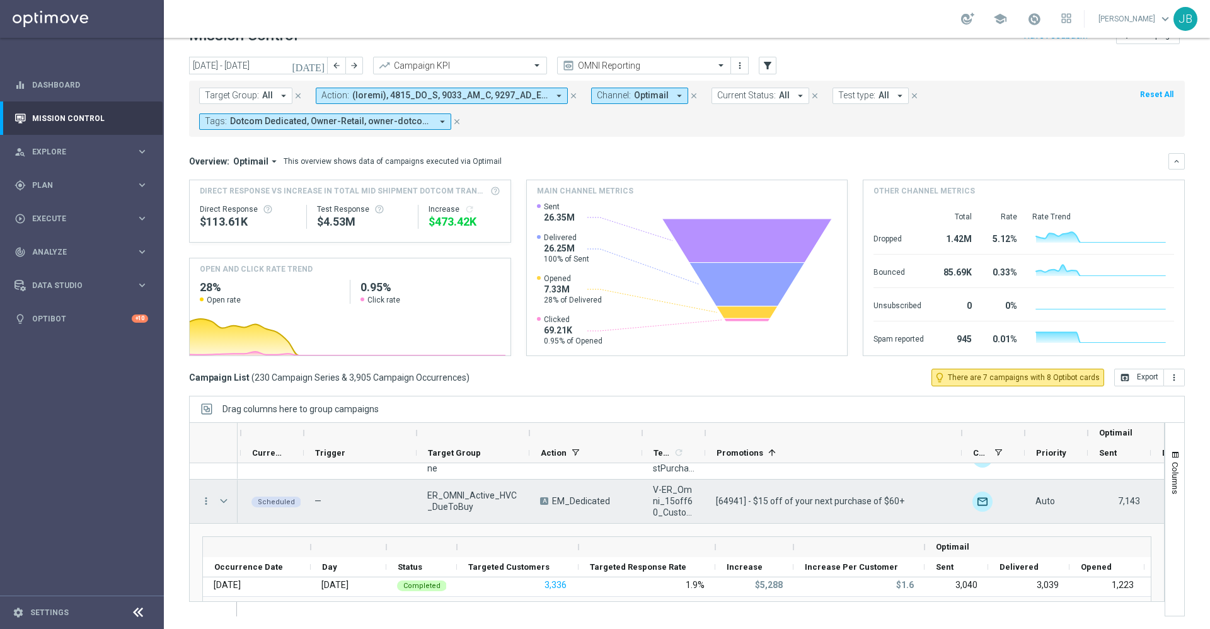
click at [226, 500] on span at bounding box center [223, 501] width 11 height 10
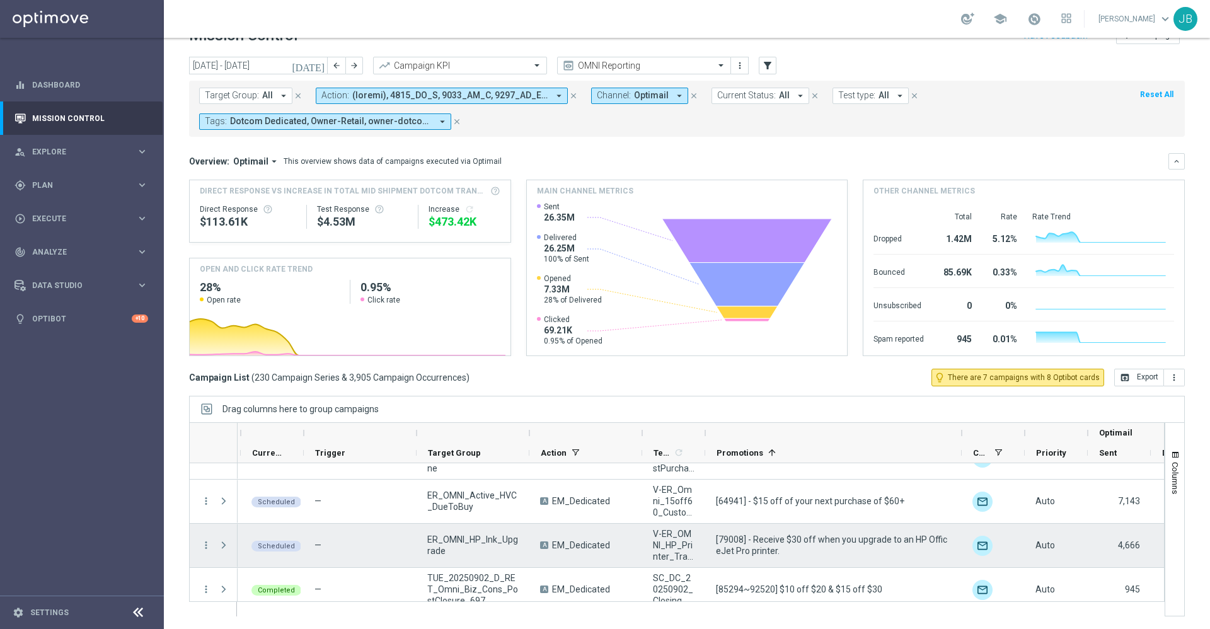
scroll to position [605, 0]
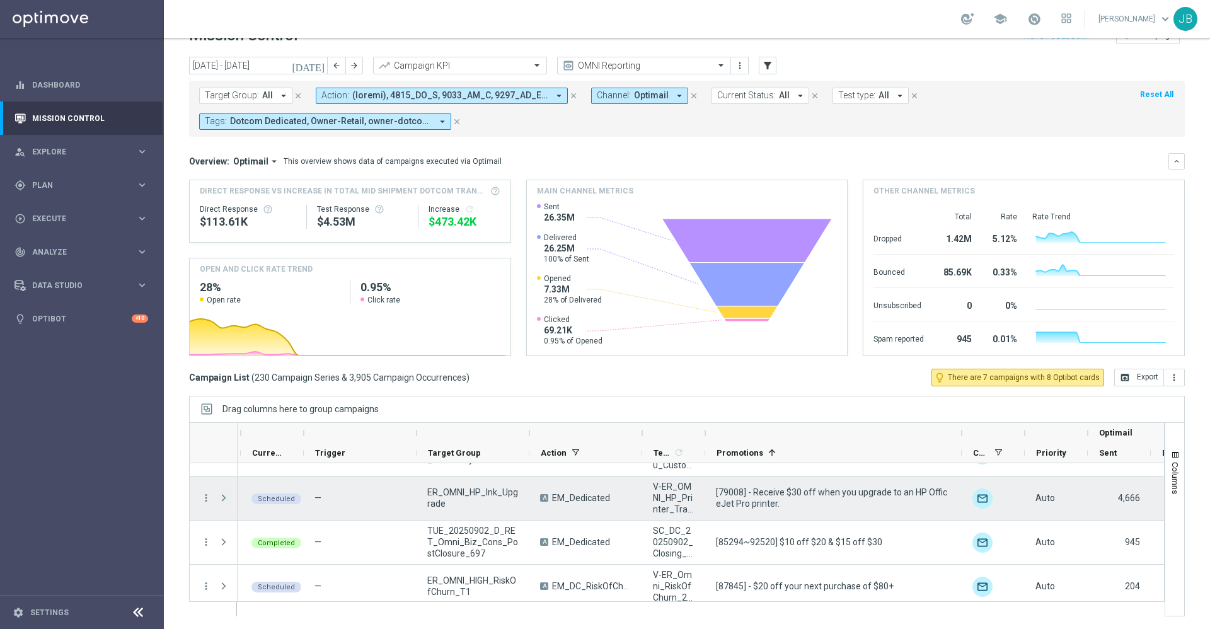
click at [222, 500] on span at bounding box center [223, 498] width 11 height 10
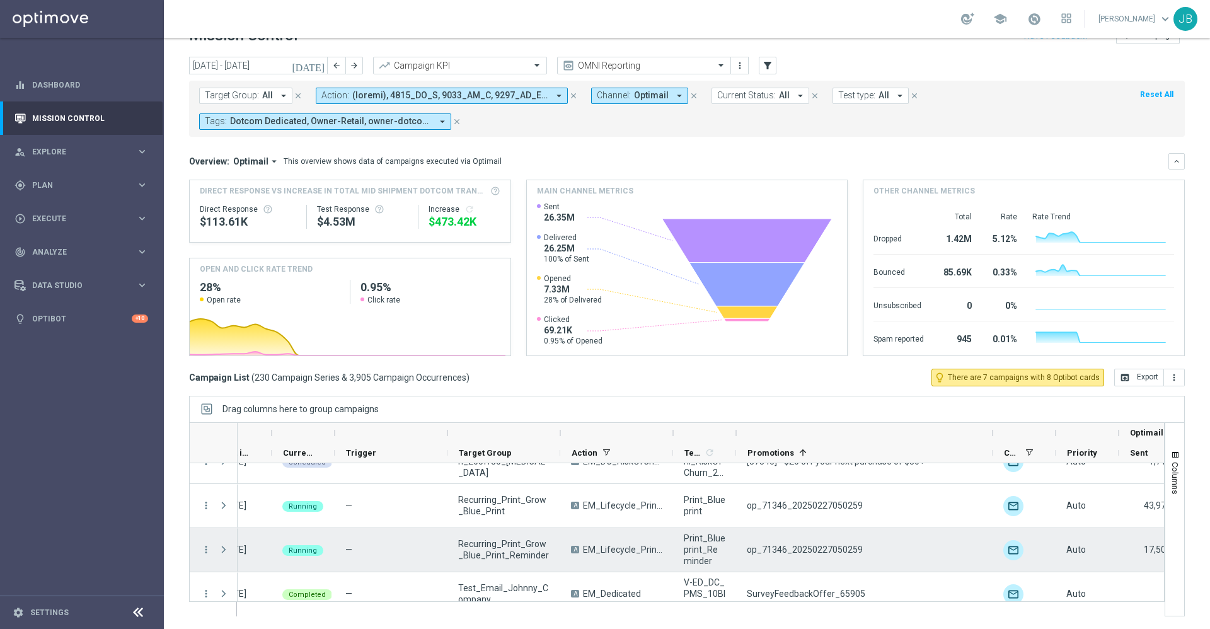
scroll to position [963, 0]
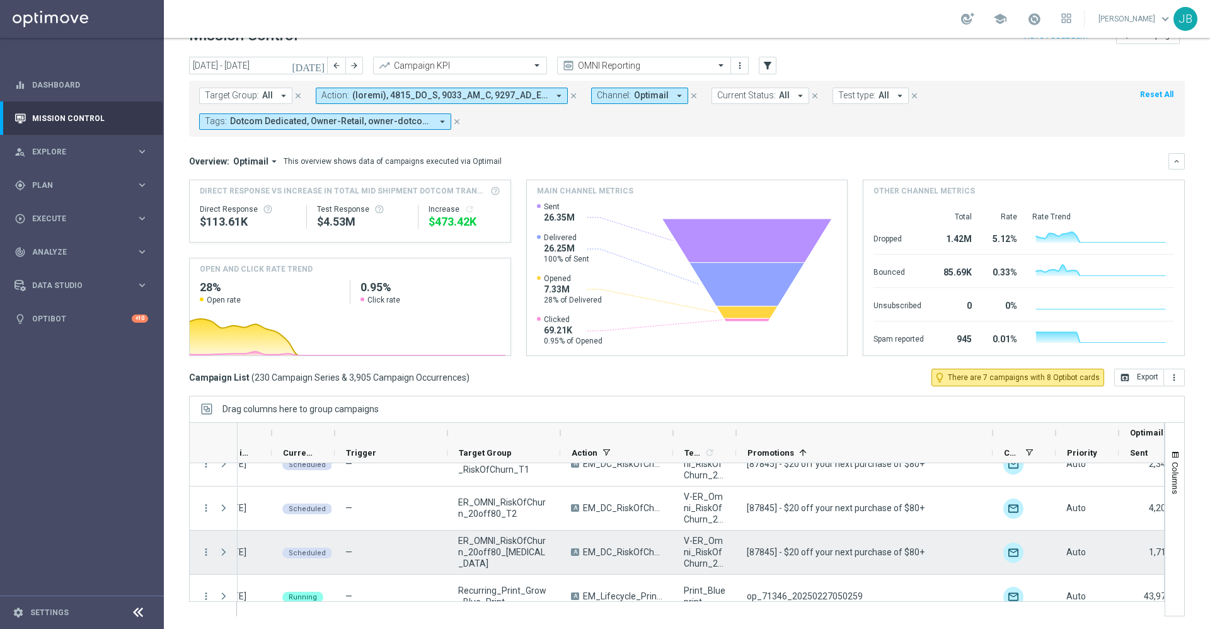
click at [223, 552] on span at bounding box center [223, 552] width 11 height 10
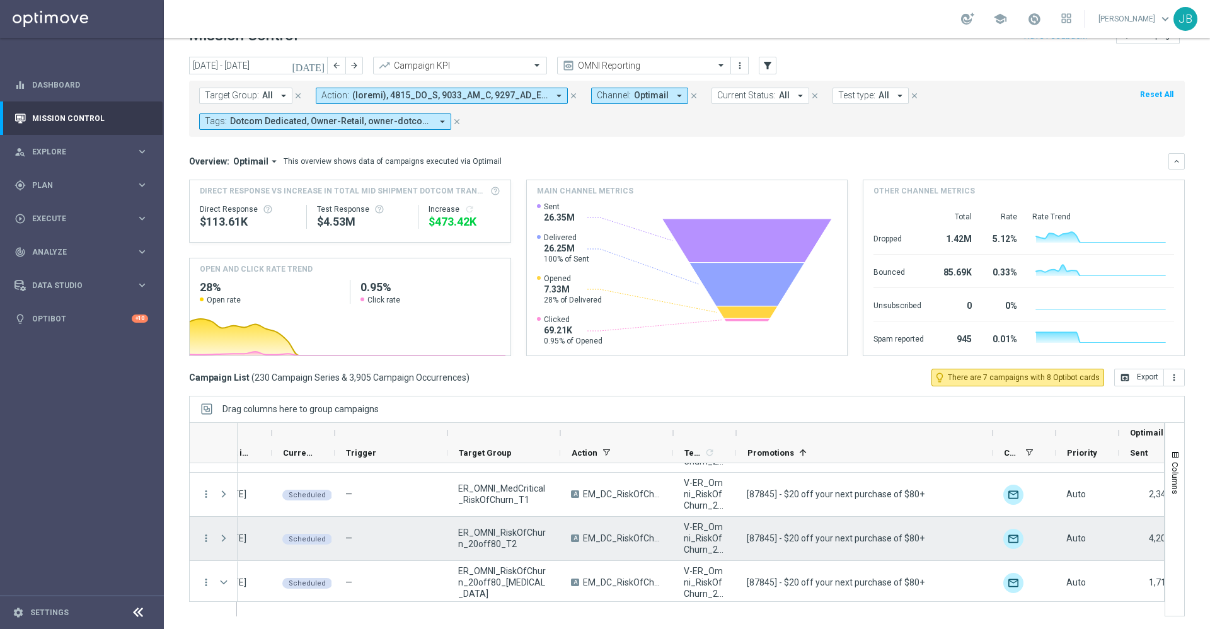
scroll to position [932, 0]
click at [223, 542] on span at bounding box center [223, 540] width 11 height 10
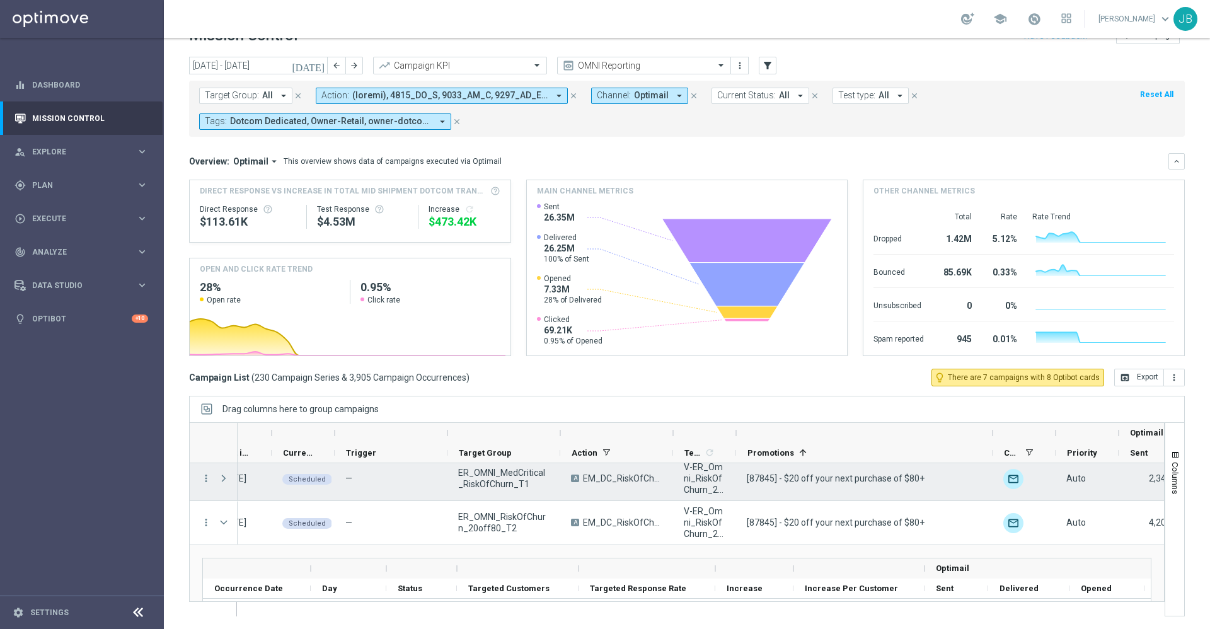
scroll to position [883, 0]
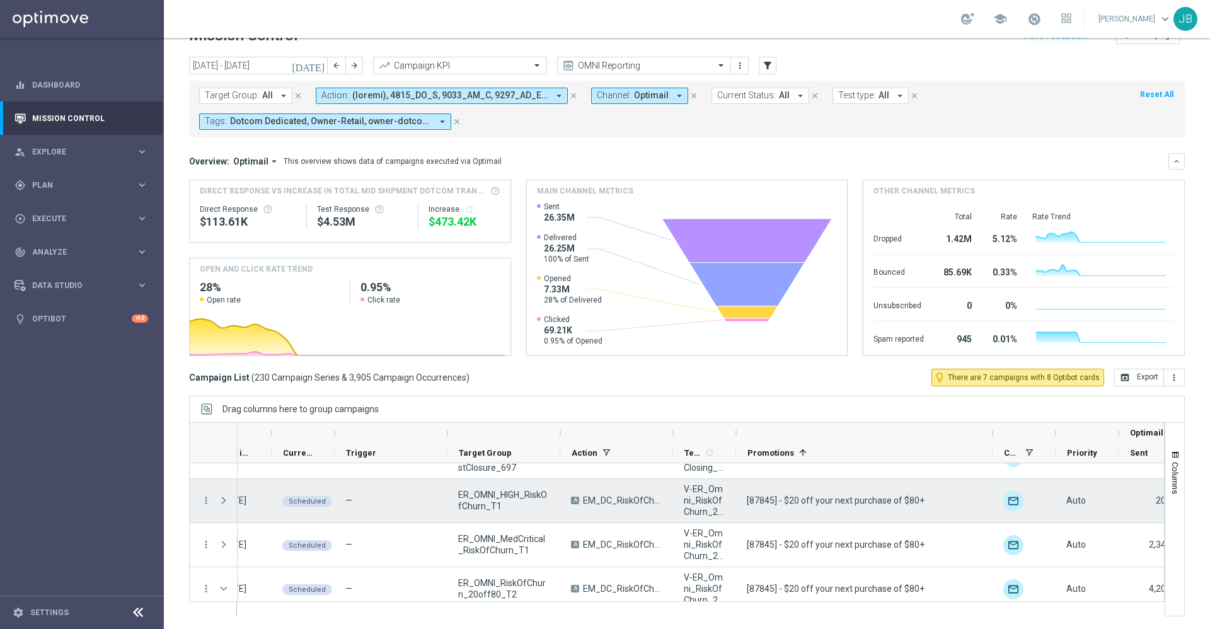
click at [224, 502] on span at bounding box center [223, 500] width 11 height 10
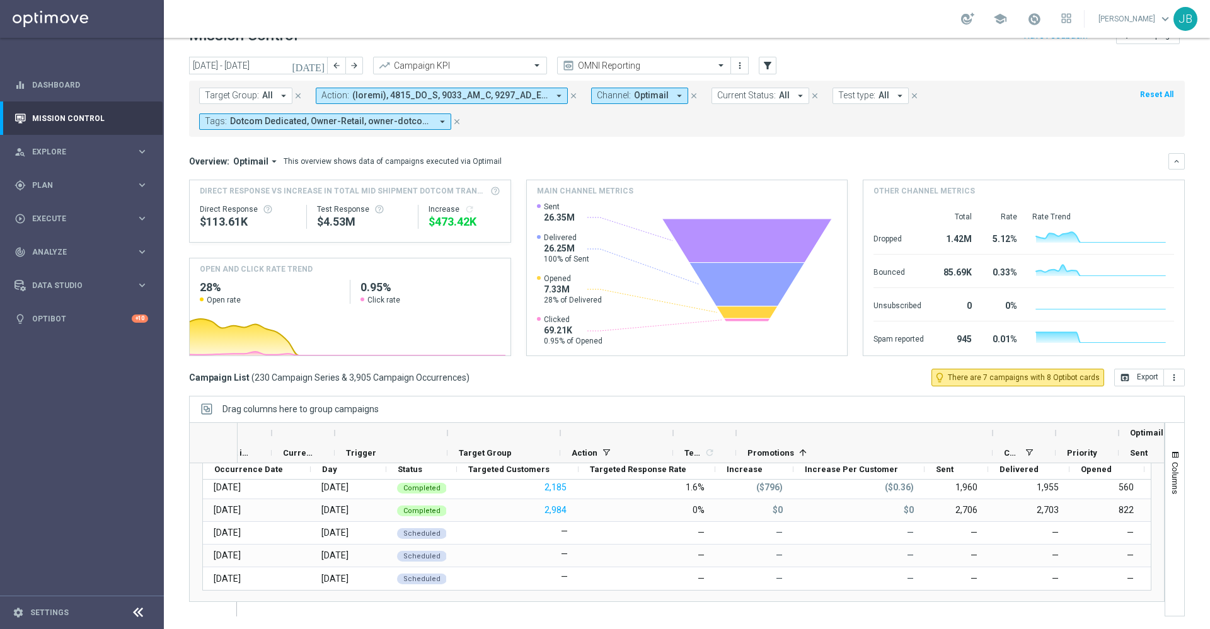
scroll to position [812, 0]
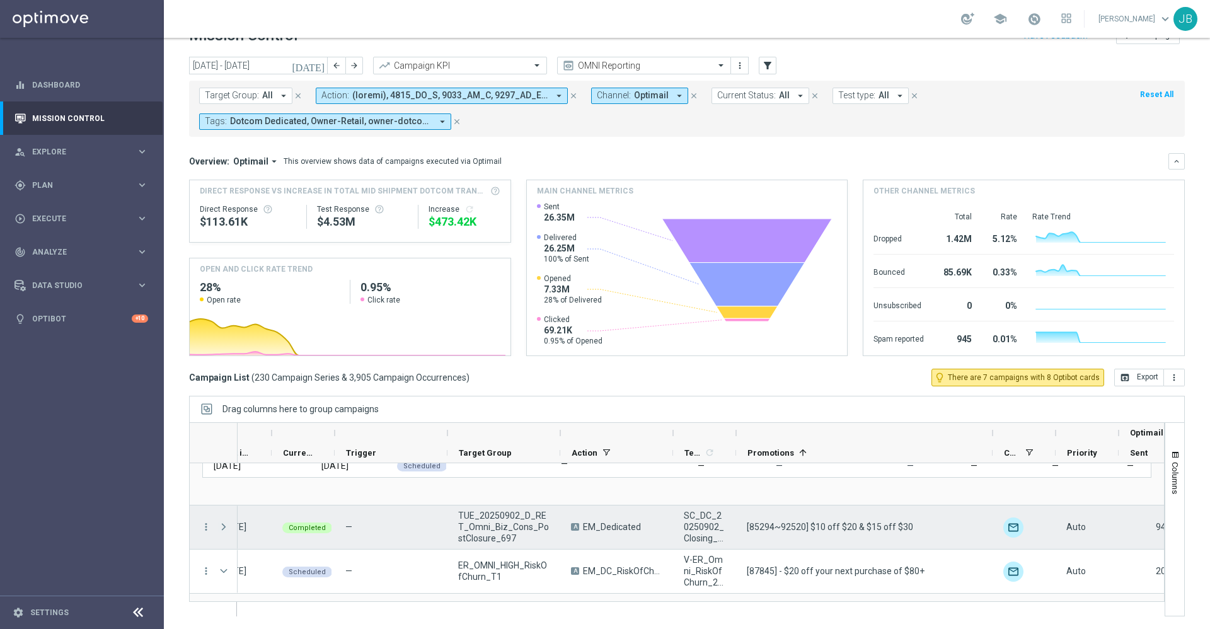
click at [225, 526] on span at bounding box center [223, 527] width 11 height 10
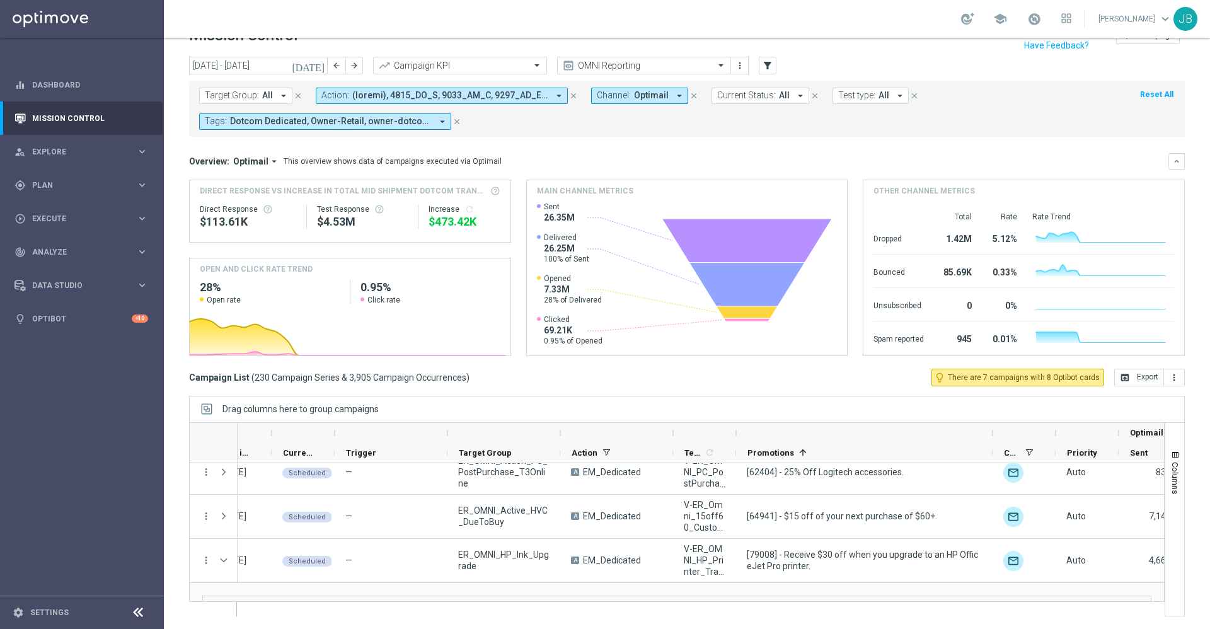
scroll to position [0, 0]
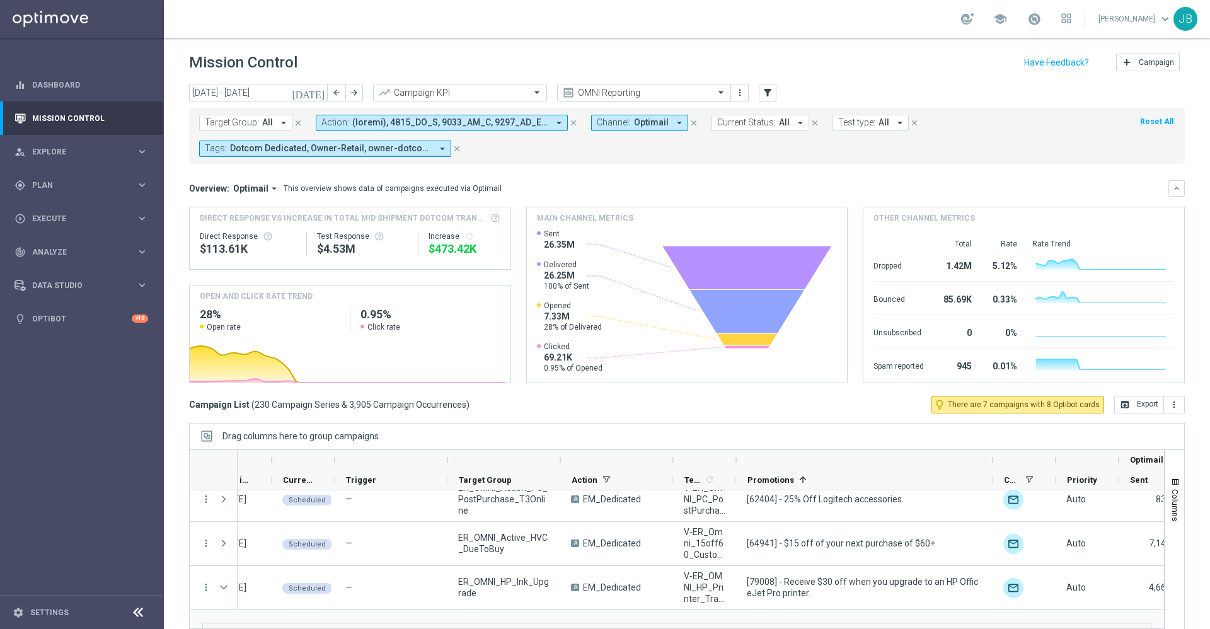
click at [681, 89] on input "text" at bounding box center [631, 93] width 135 height 11
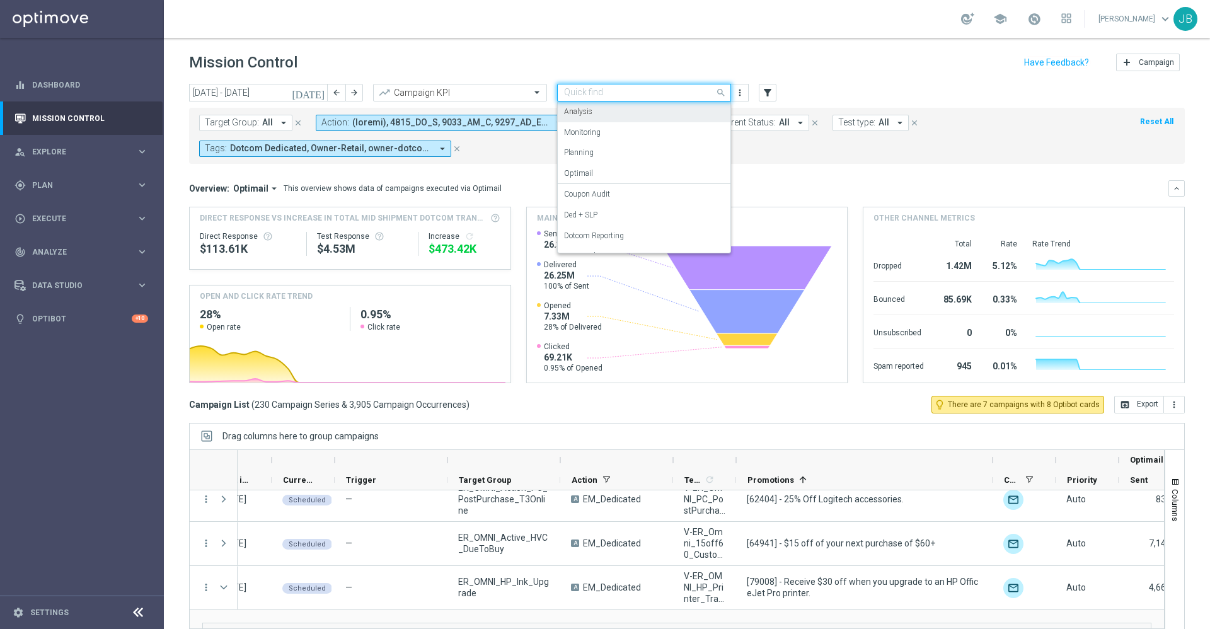
click at [601, 110] on div "Analysis" at bounding box center [644, 111] width 160 height 21
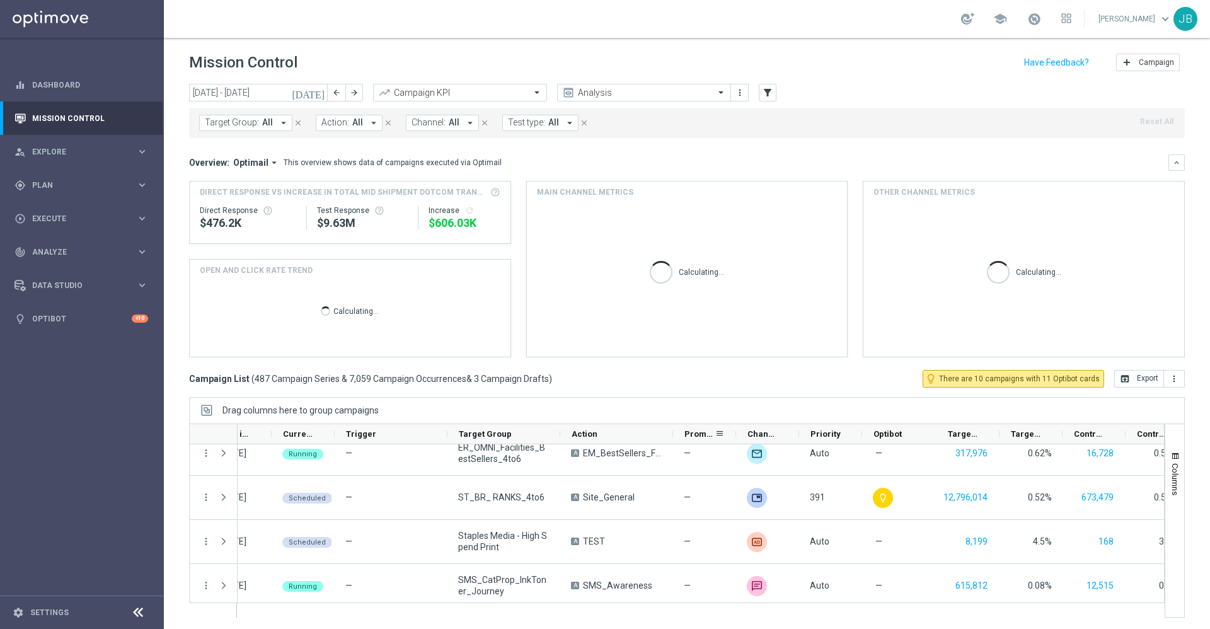
click at [698, 431] on span "Promotions" at bounding box center [700, 433] width 30 height 9
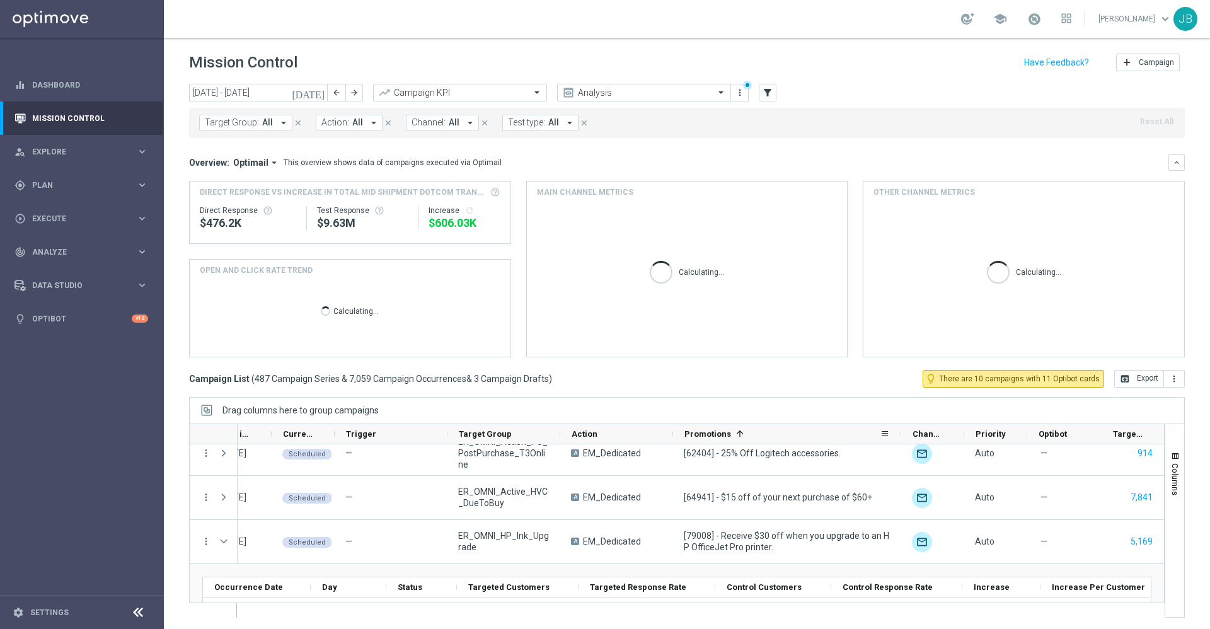
drag, startPoint x: 779, startPoint y: 429, endPoint x: 900, endPoint y: 432, distance: 120.4
click at [900, 432] on div at bounding box center [901, 434] width 5 height 20
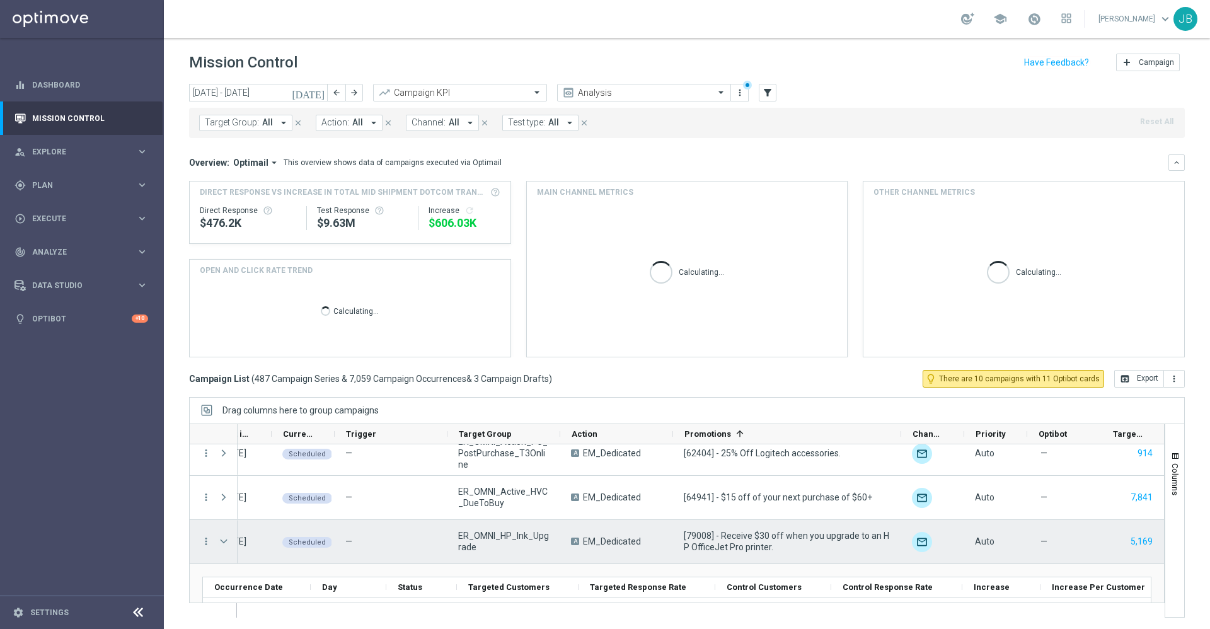
click at [220, 542] on span at bounding box center [223, 541] width 11 height 10
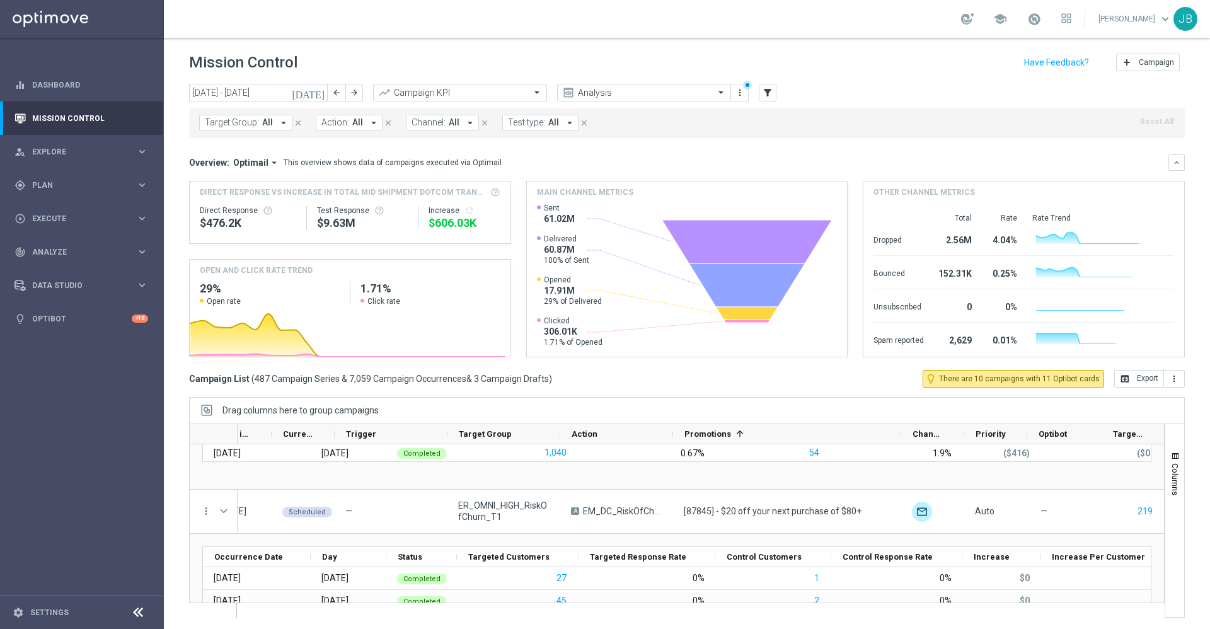
scroll to position [740, 0]
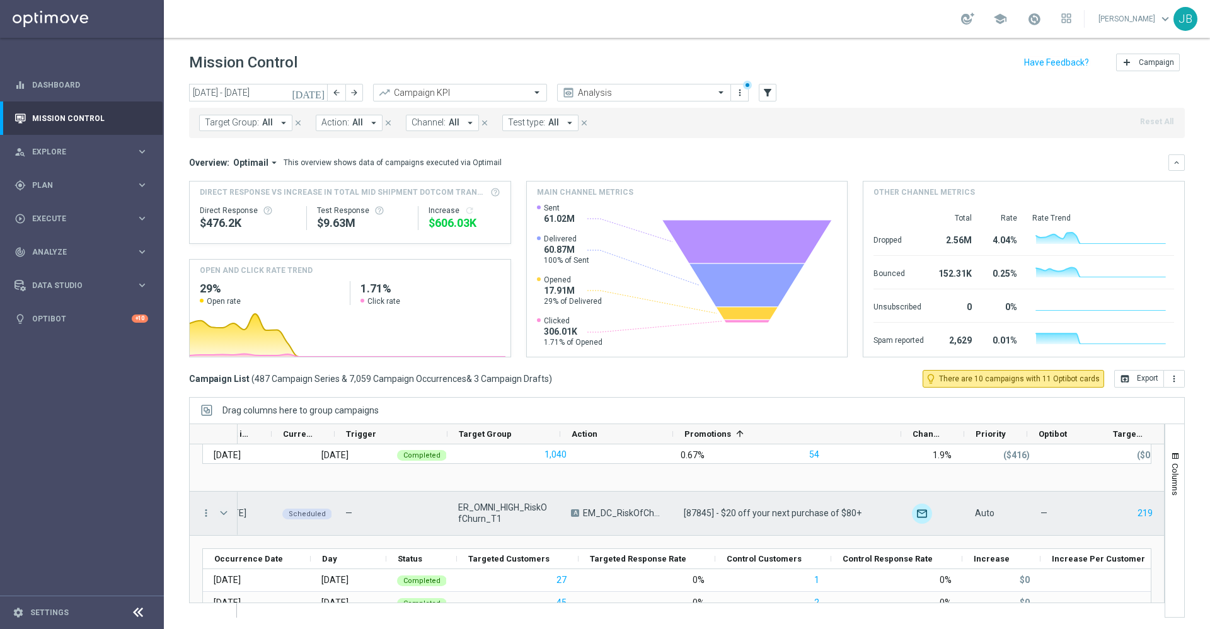
click at [223, 512] on span at bounding box center [223, 513] width 11 height 10
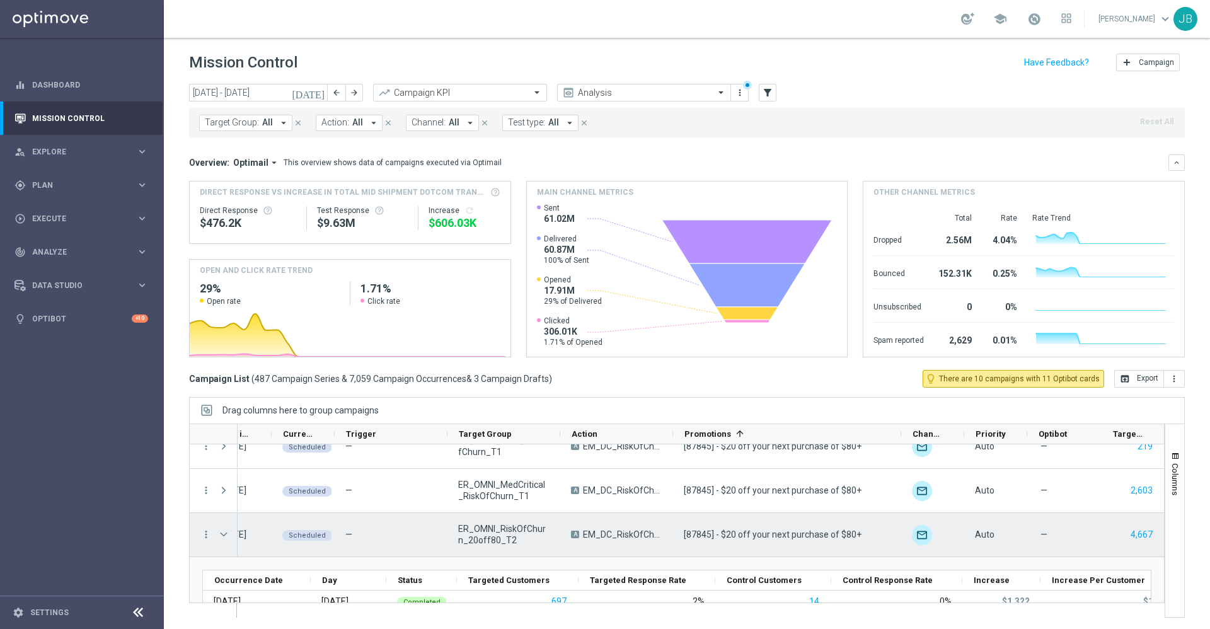
scroll to position [852, 0]
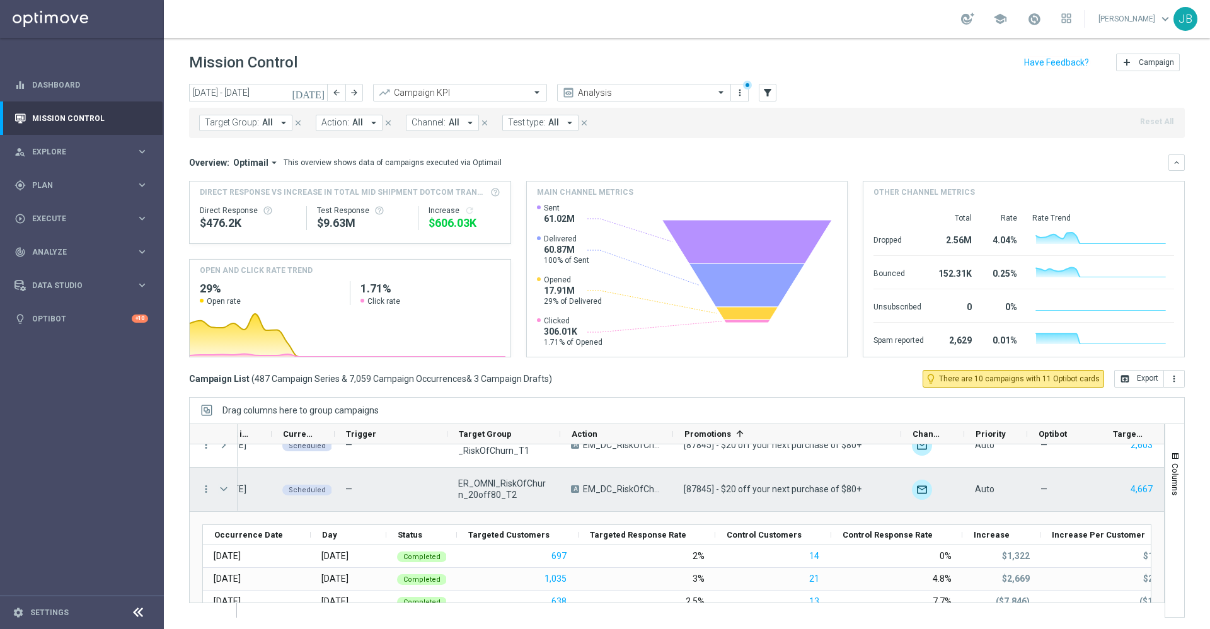
click at [223, 488] on span at bounding box center [223, 489] width 11 height 10
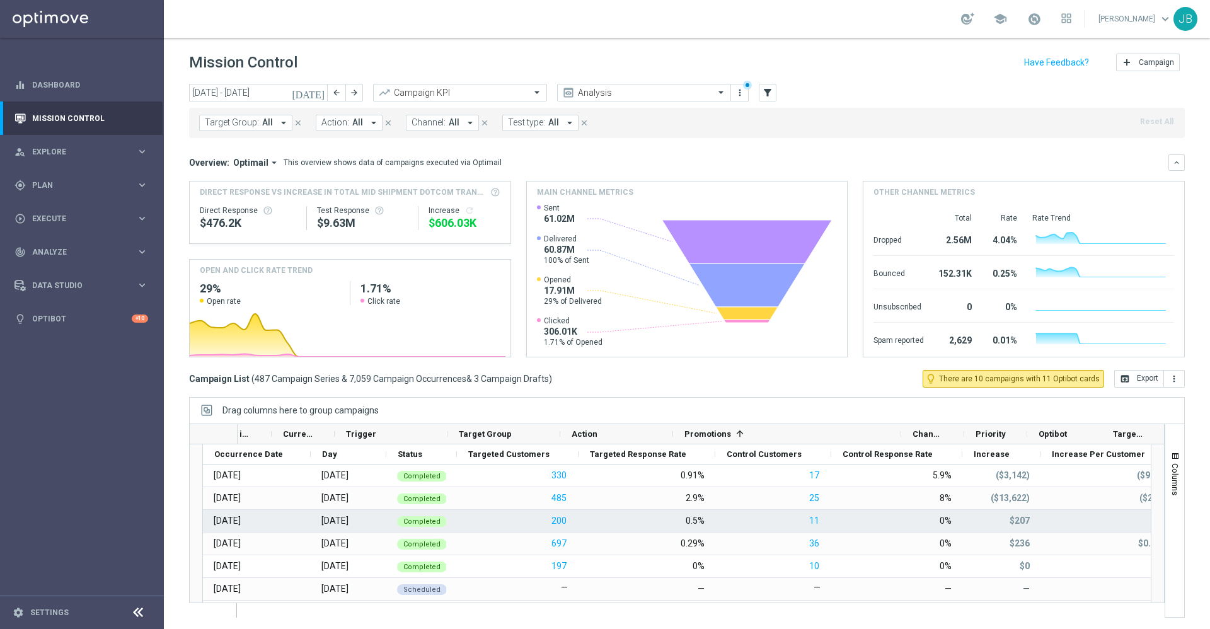
scroll to position [873, 0]
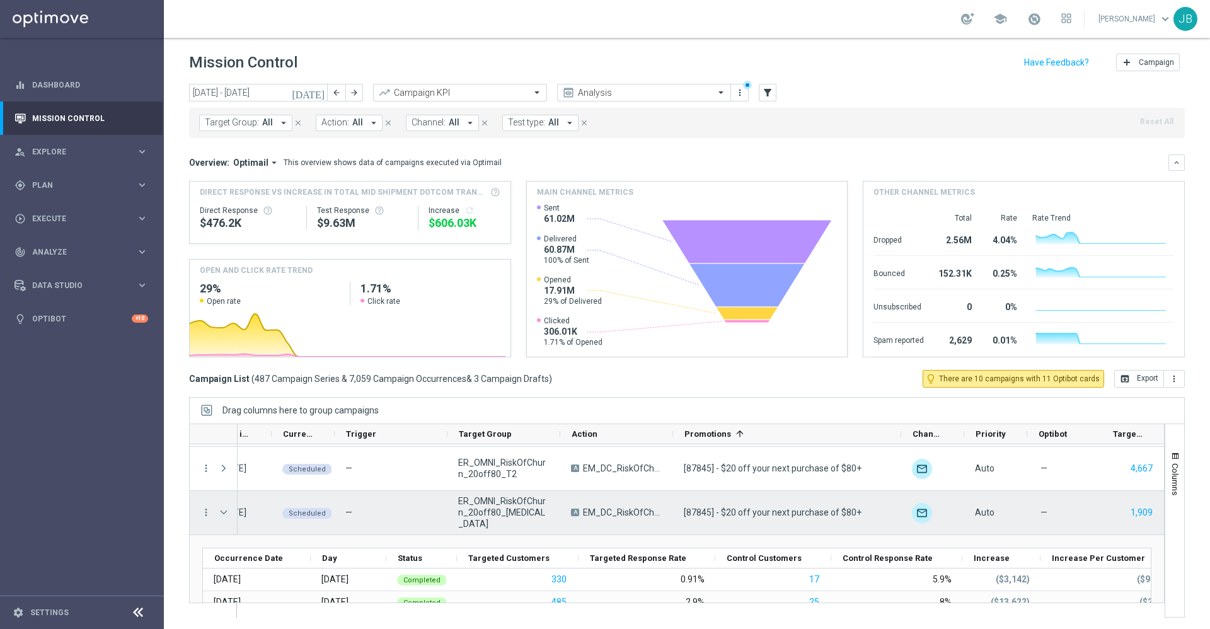
click at [225, 512] on span at bounding box center [223, 512] width 11 height 10
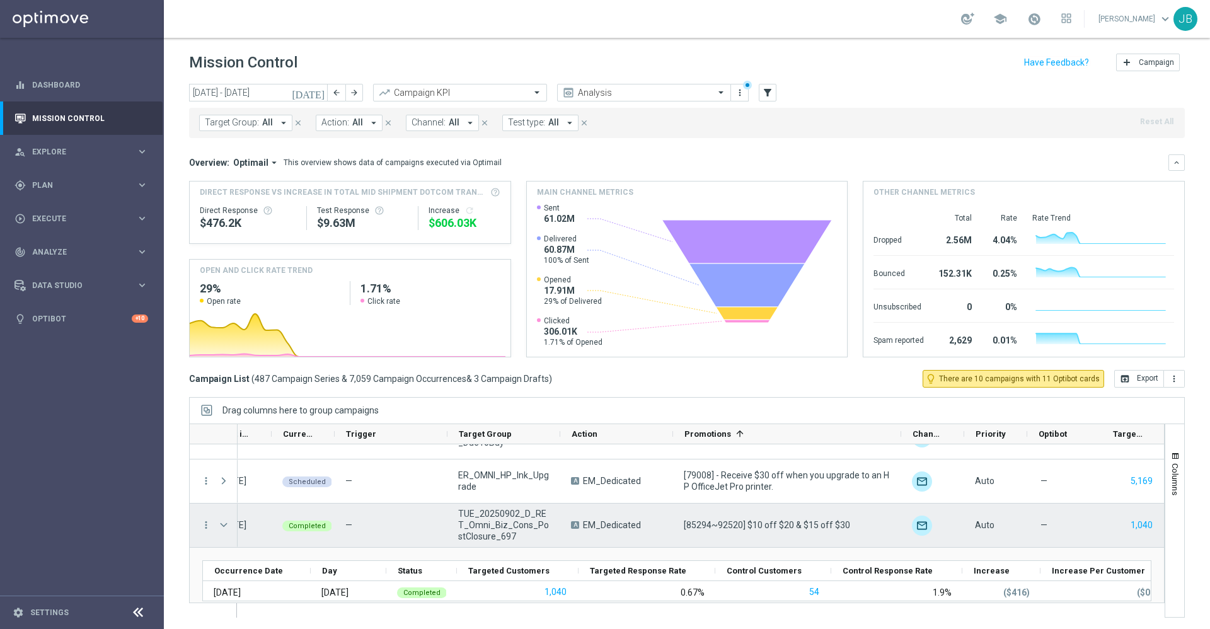
scroll to position [602, 0]
click at [216, 526] on div at bounding box center [224, 525] width 25 height 43
click at [225, 528] on span at bounding box center [223, 526] width 11 height 10
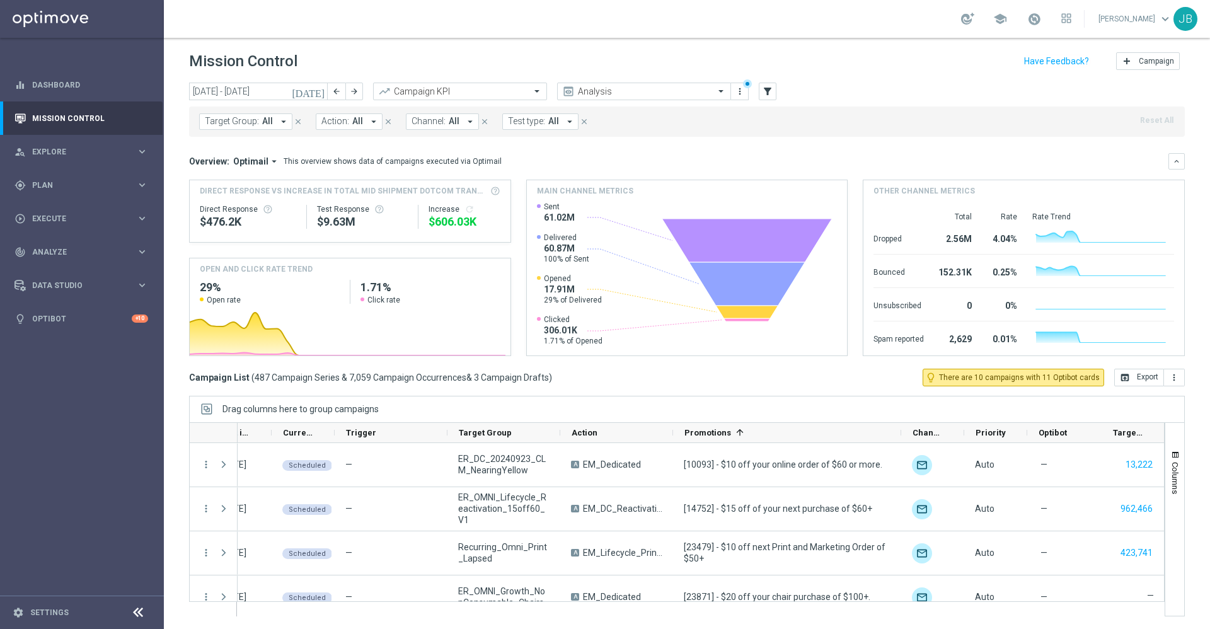
scroll to position [0, 0]
click at [65, 178] on div "gps_fixed Plan keyboard_arrow_right" at bounding box center [81, 184] width 163 height 33
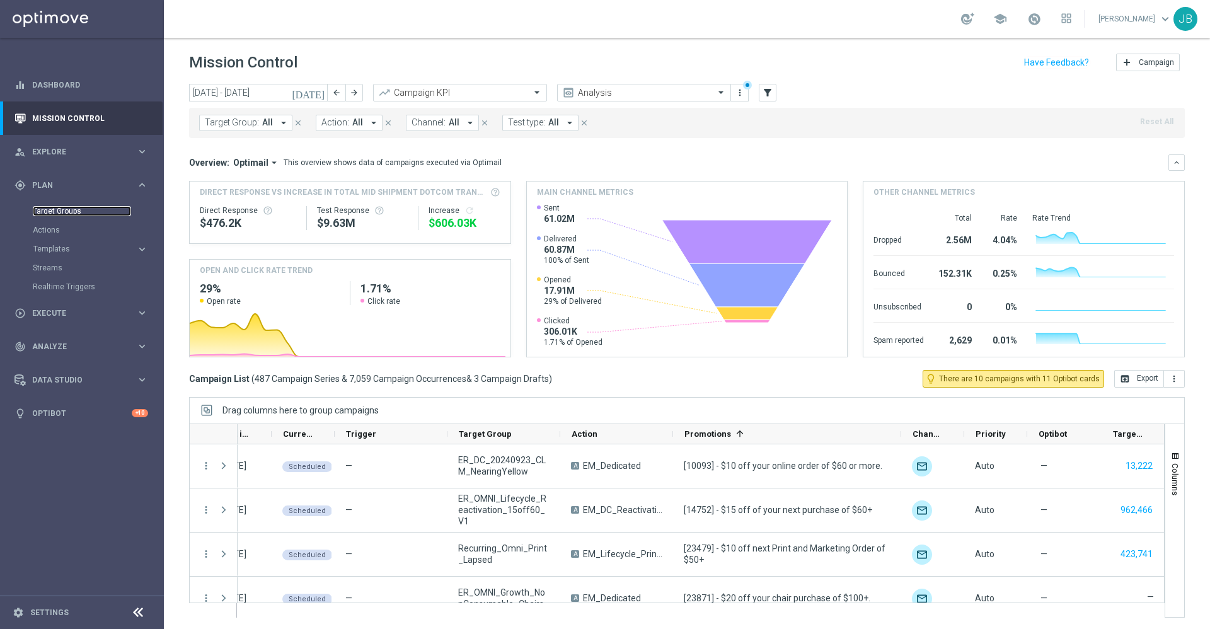
click at [76, 212] on link "Target Groups" at bounding box center [82, 211] width 98 height 10
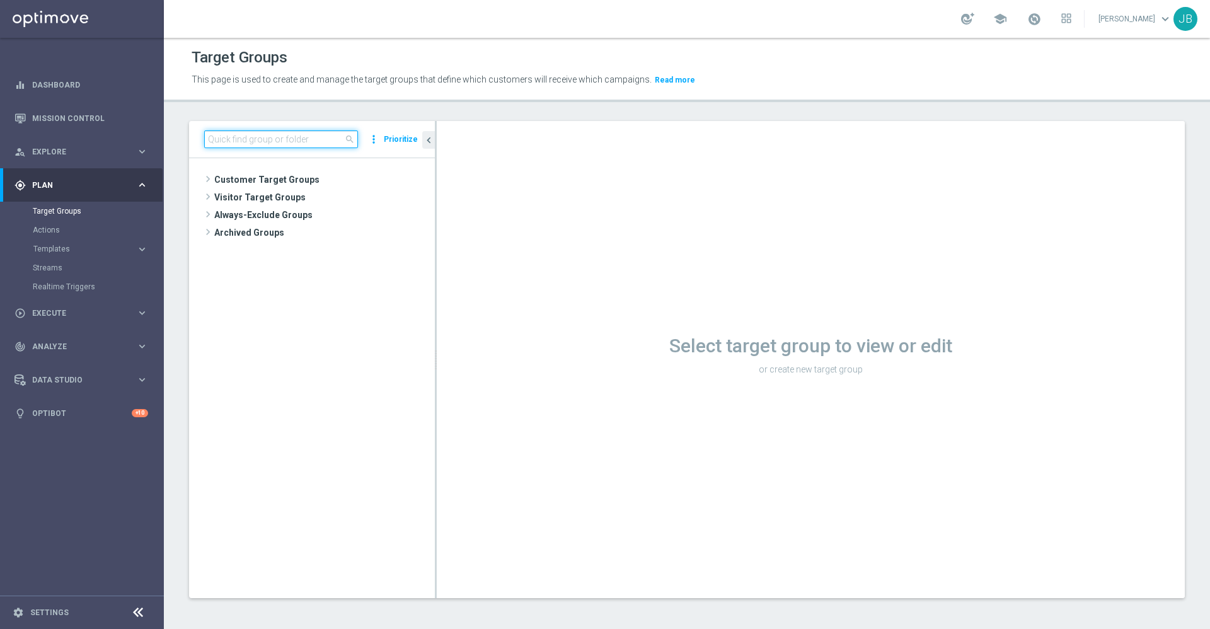
click at [265, 139] on input at bounding box center [281, 139] width 154 height 18
paste input "MON_[PHONE_NUMBER]_SMS_RET_Printer"
type input "MON_[PHONE_NUMBER]_SMS_RET_Printer"
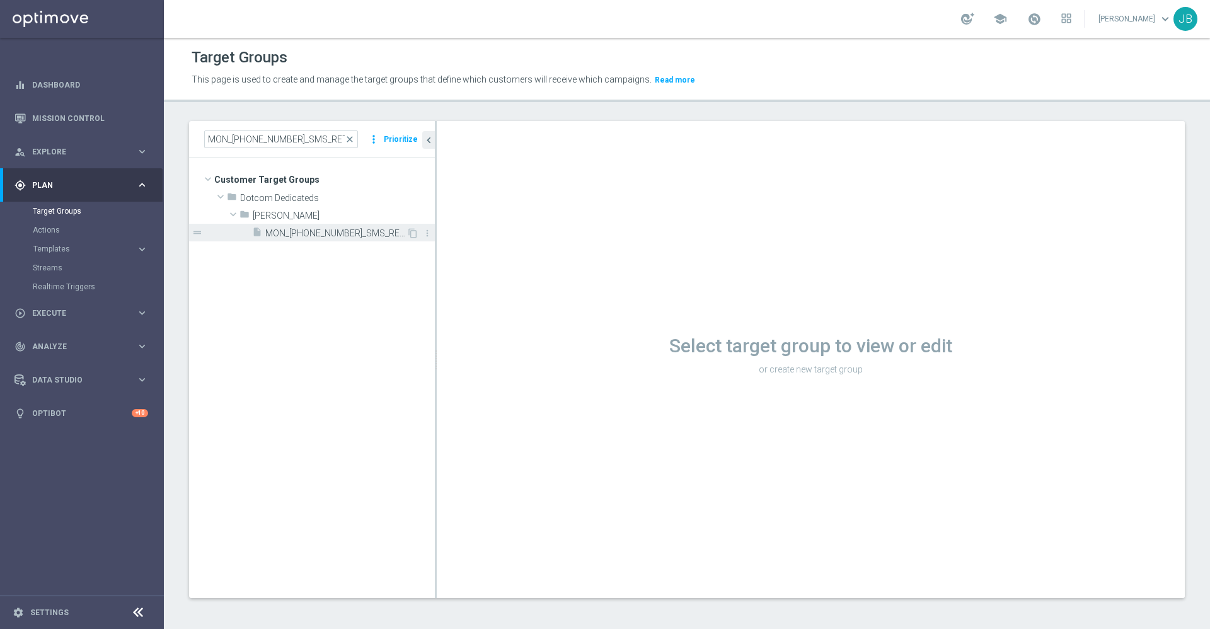
click at [326, 238] on span "MON_[PHONE_NUMBER]_SMS_RET_Printer" at bounding box center [335, 233] width 141 height 11
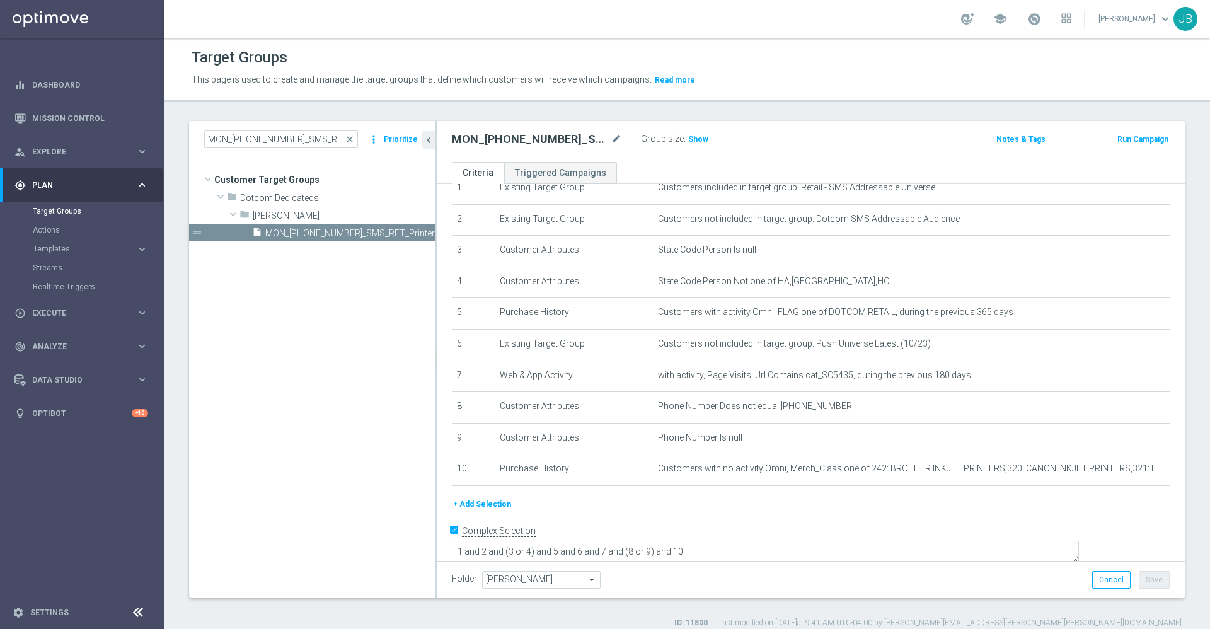
scroll to position [55, 0]
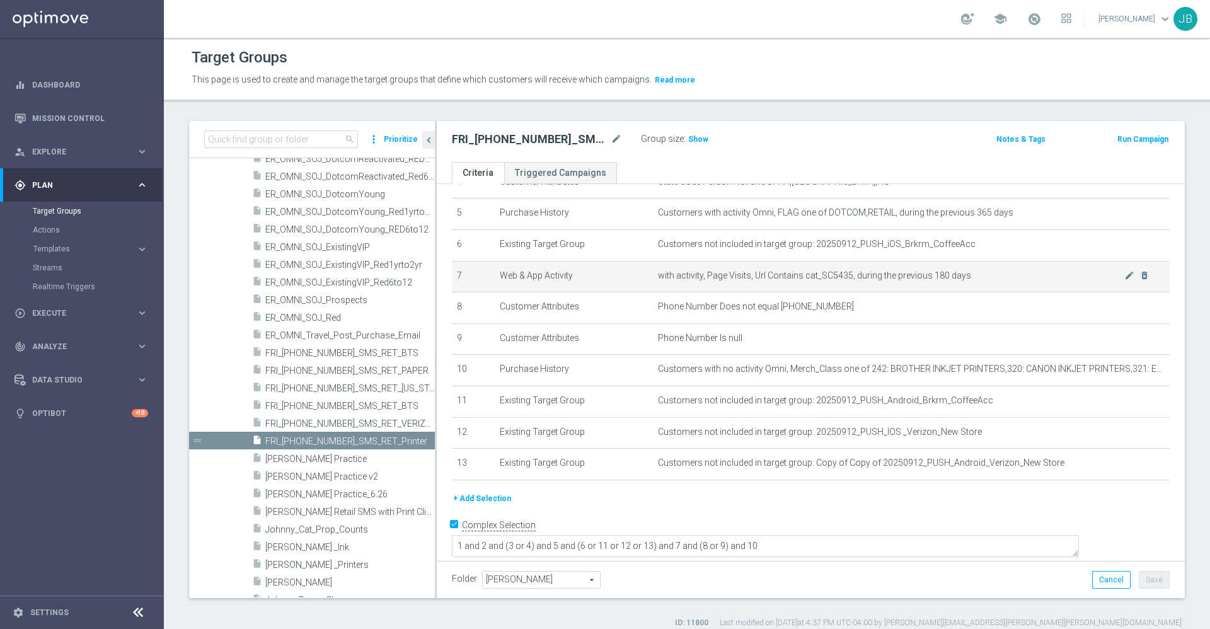
scroll to position [11, 0]
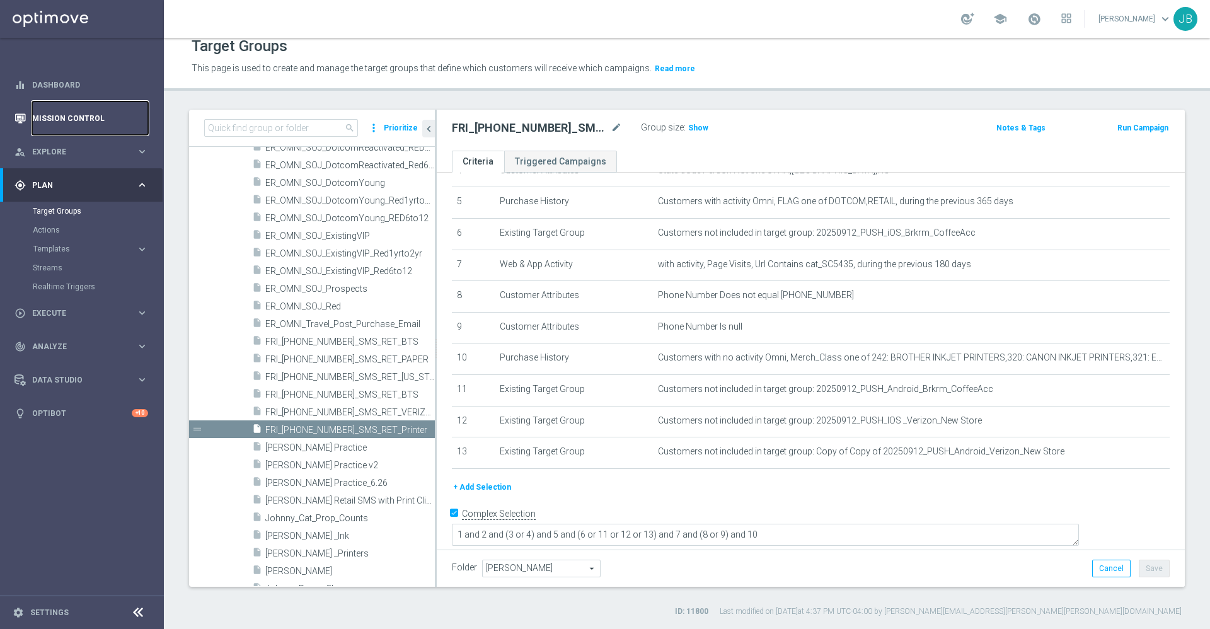
click at [71, 117] on link "Mission Control" at bounding box center [90, 117] width 116 height 33
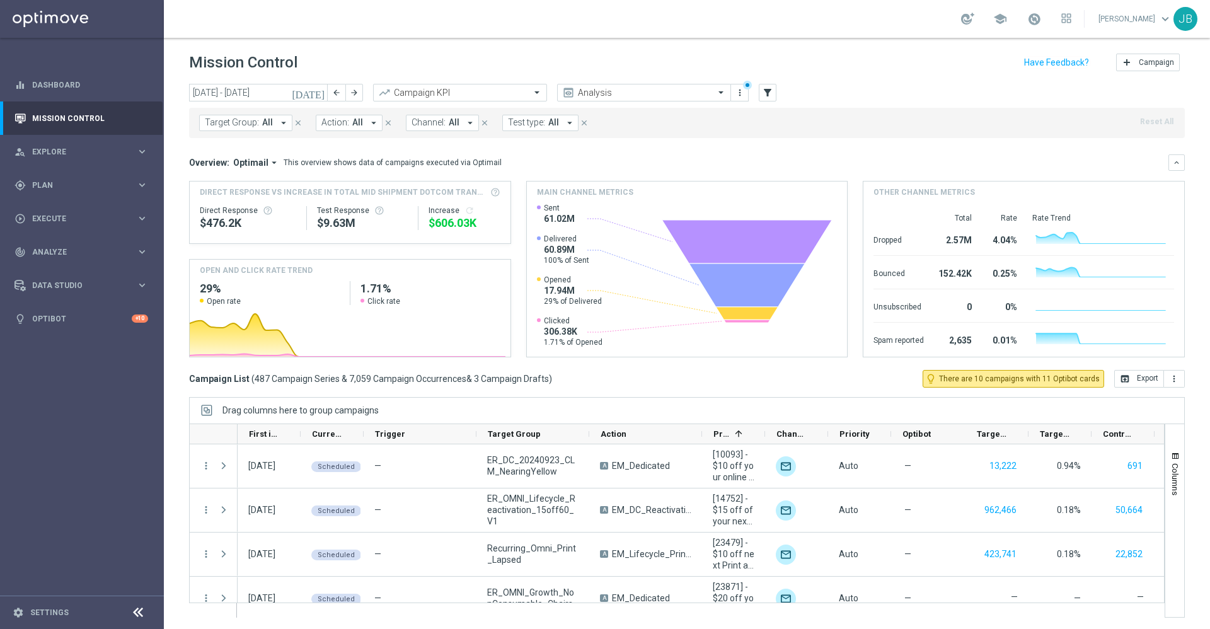
click at [315, 93] on icon "[DATE]" at bounding box center [309, 92] width 34 height 11
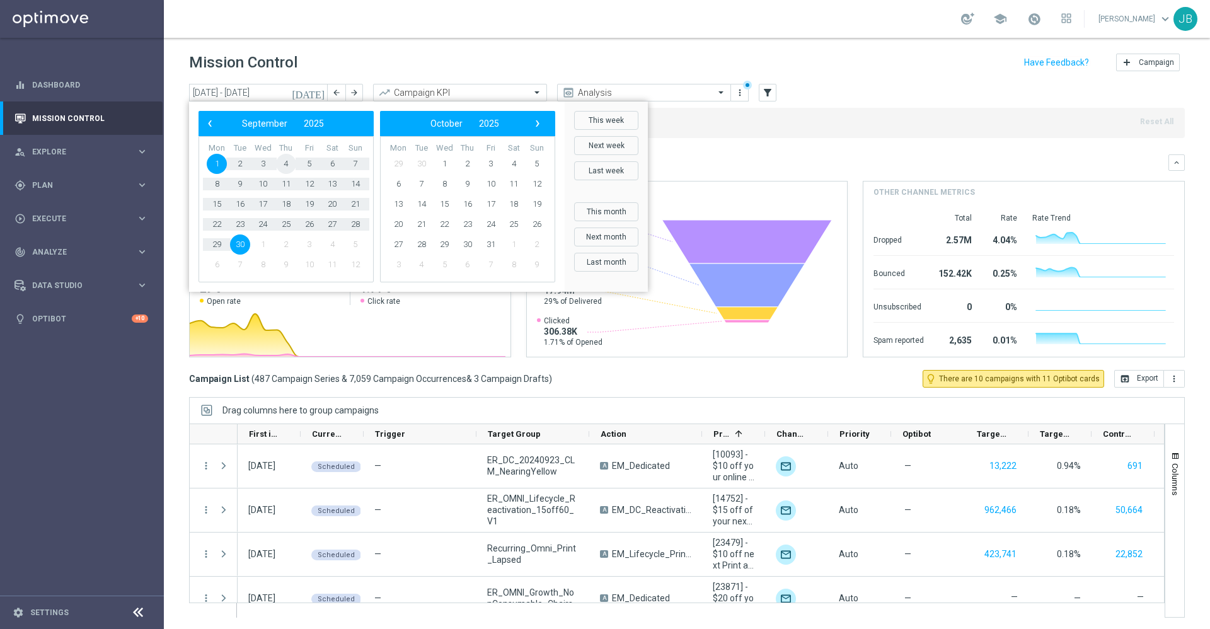
click at [291, 164] on span "4" at bounding box center [286, 164] width 20 height 20
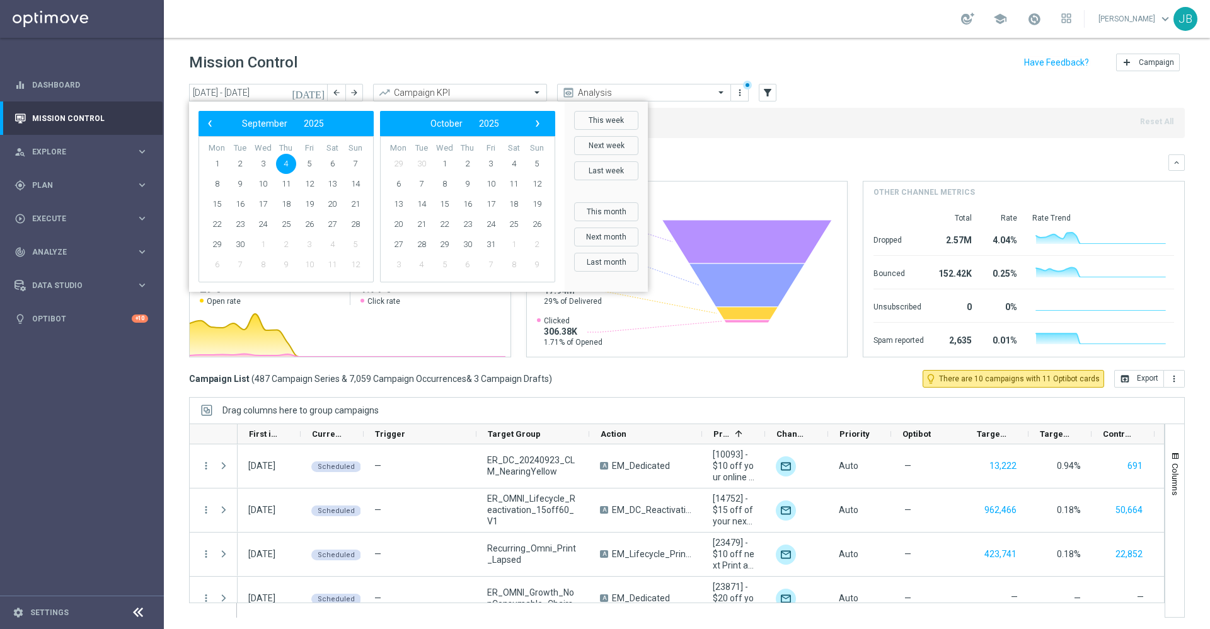
click at [291, 164] on span "4" at bounding box center [286, 164] width 20 height 20
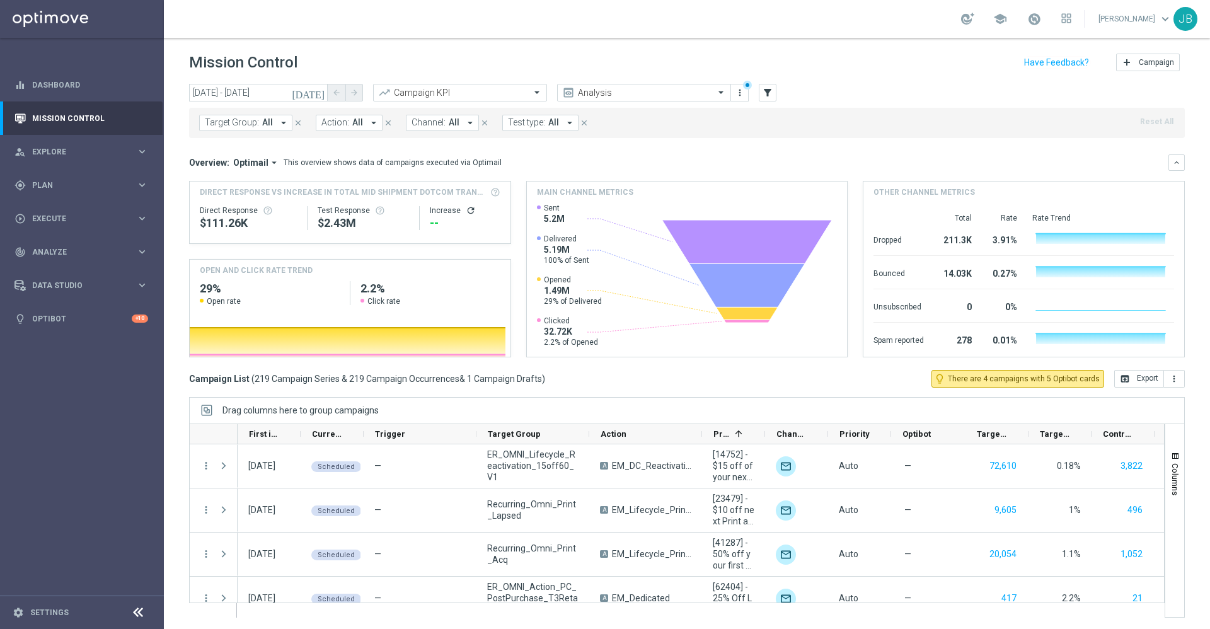
click at [318, 90] on icon "[DATE]" at bounding box center [309, 92] width 34 height 11
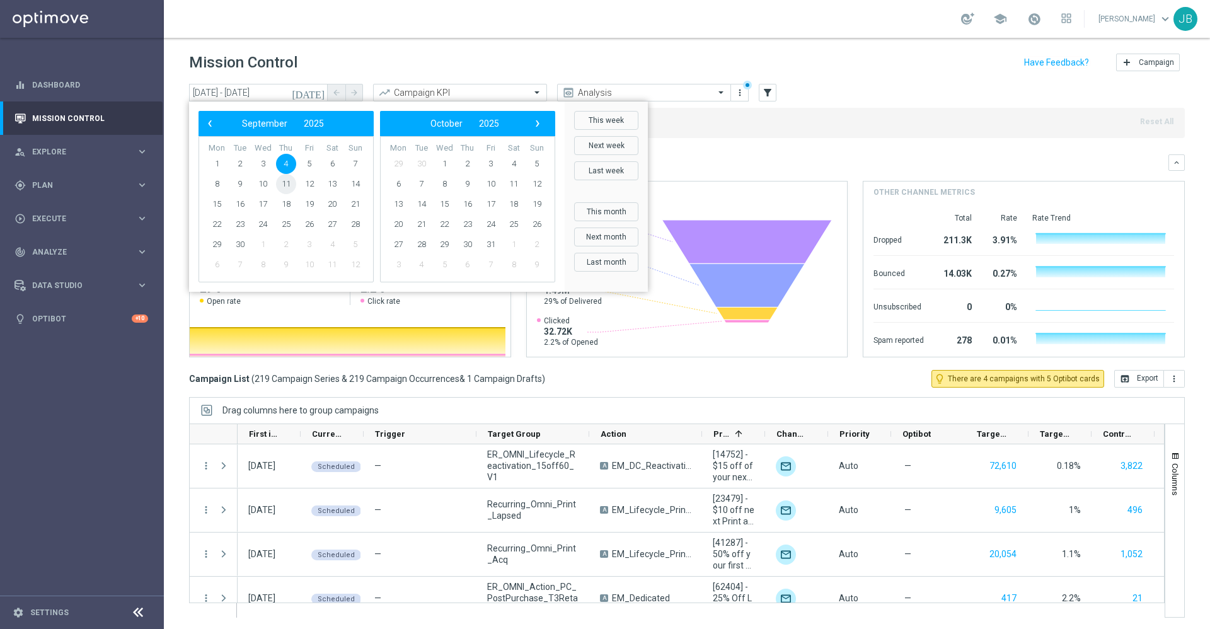
click at [287, 190] on span "11" at bounding box center [286, 184] width 20 height 20
click at [286, 188] on span "11" at bounding box center [286, 184] width 20 height 20
type input "[DATE] - [DATE]"
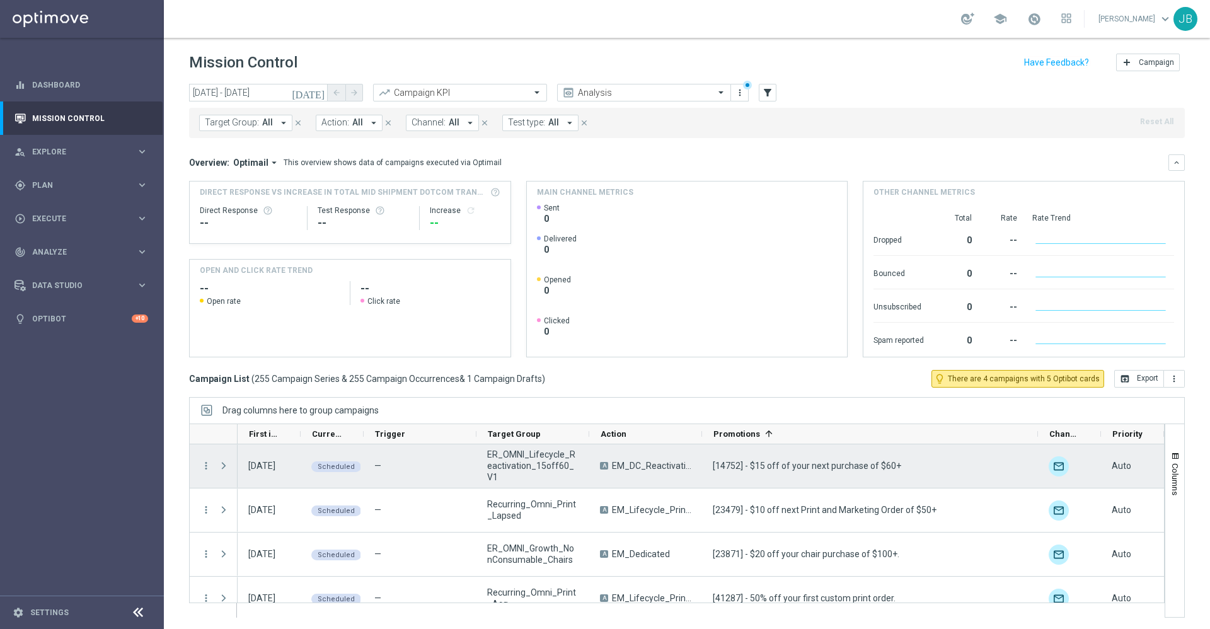
drag, startPoint x: 764, startPoint y: 432, endPoint x: 1038, endPoint y: 474, distance: 277.3
click at [1038, 474] on div at bounding box center [677, 521] width 976 height 194
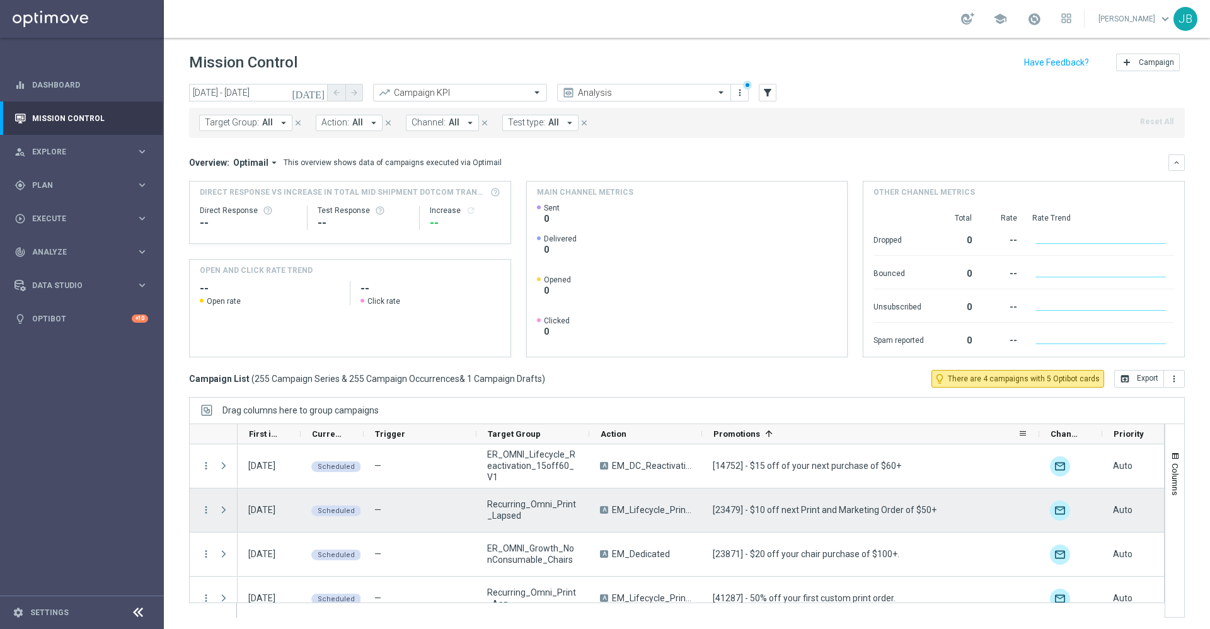
scroll to position [9, 0]
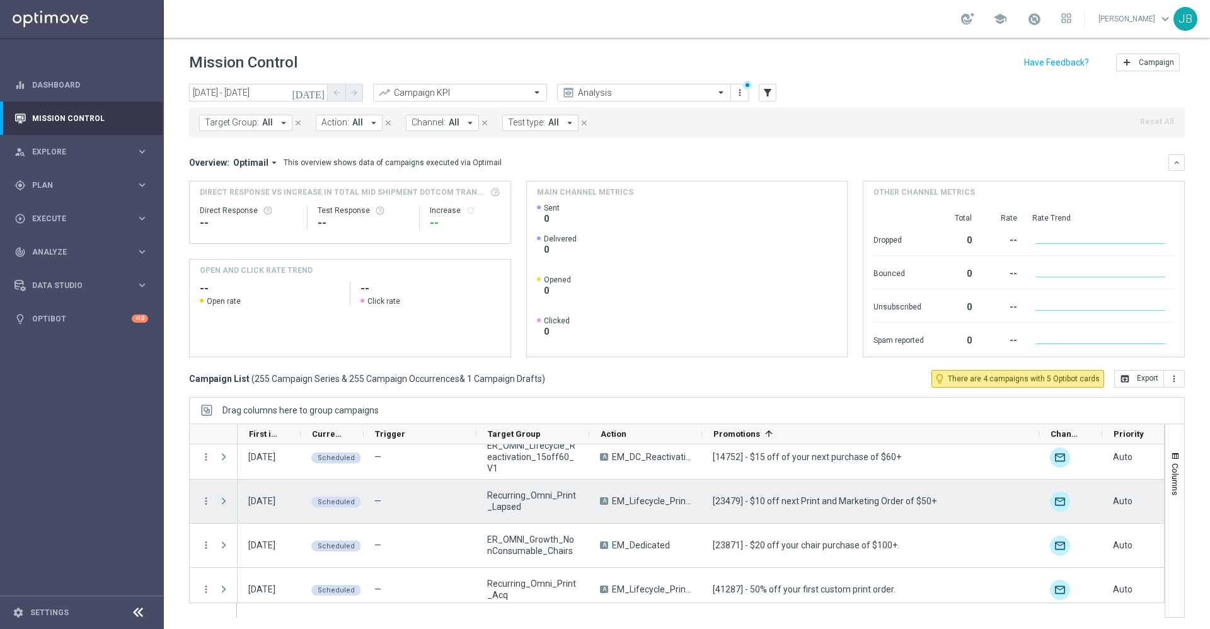
click at [223, 504] on span at bounding box center [223, 501] width 11 height 10
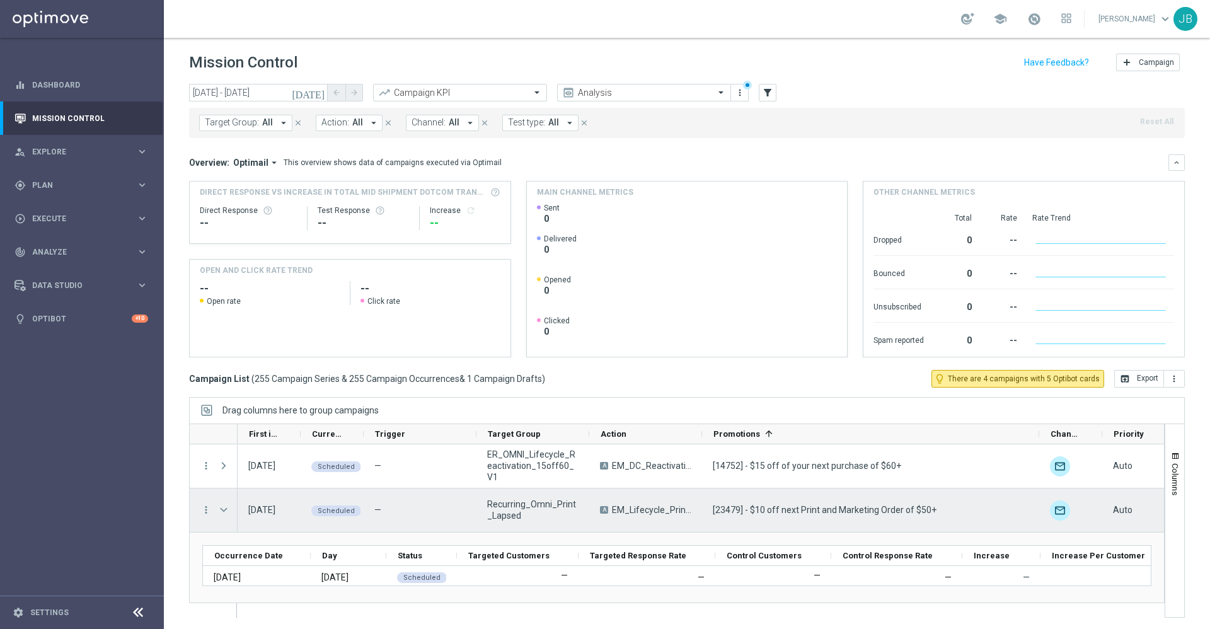
scroll to position [15, 0]
